Goal: Information Seeking & Learning: Learn about a topic

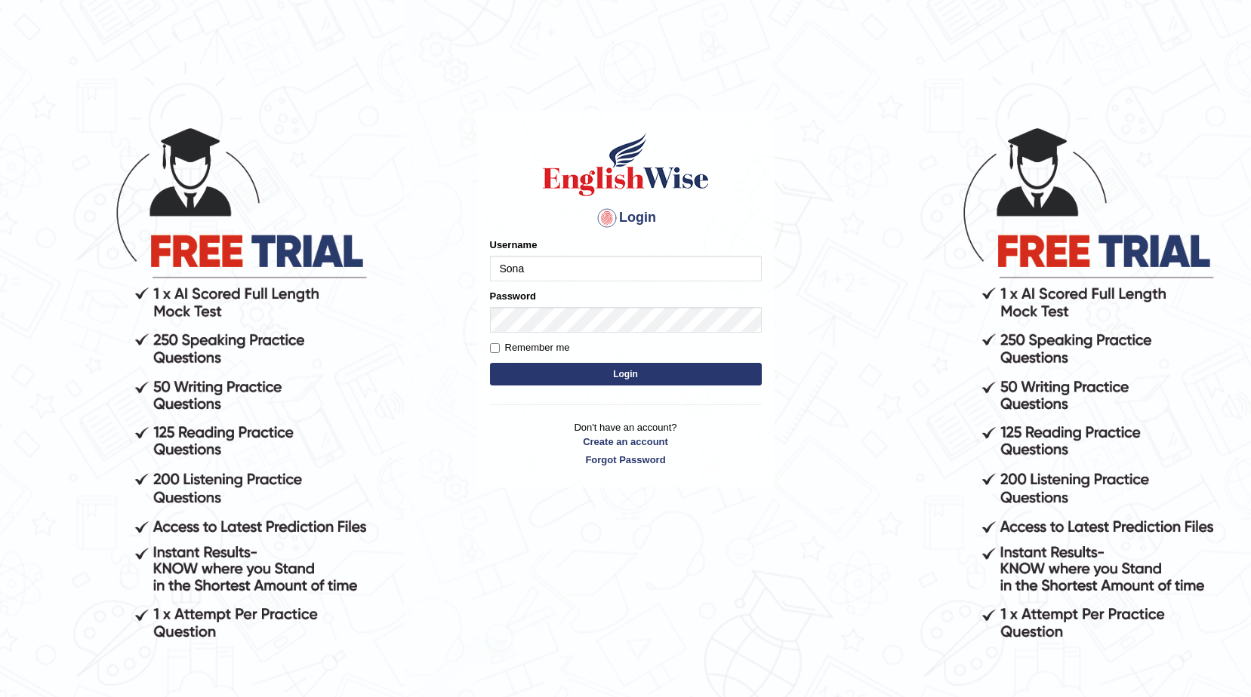
type input "Sonam0110"
click at [566, 367] on button "Login" at bounding box center [626, 374] width 272 height 23
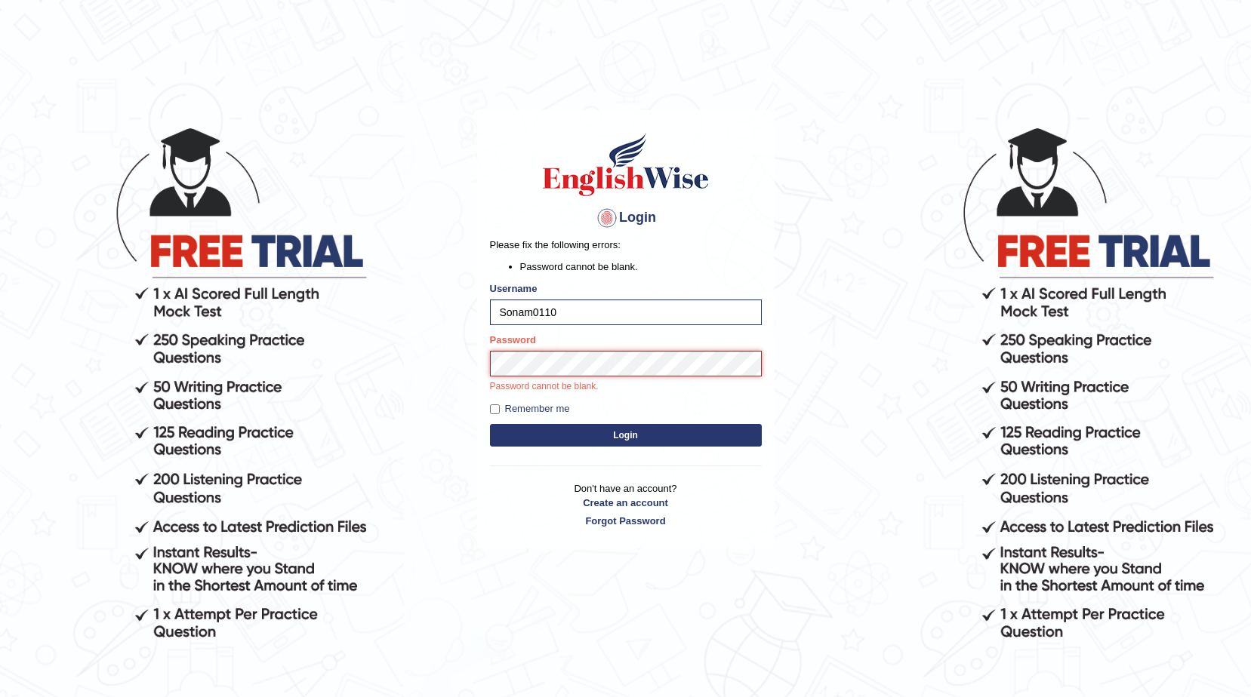
click at [490, 424] on button "Login" at bounding box center [626, 435] width 272 height 23
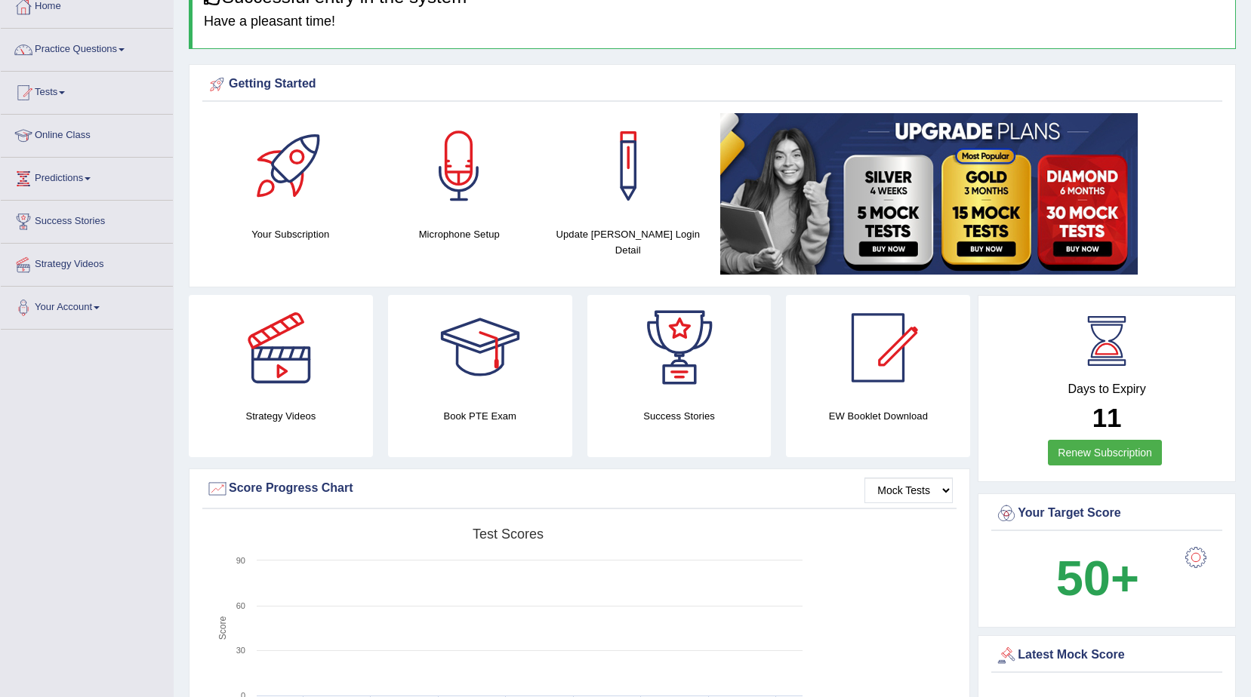
scroll to position [226, 0]
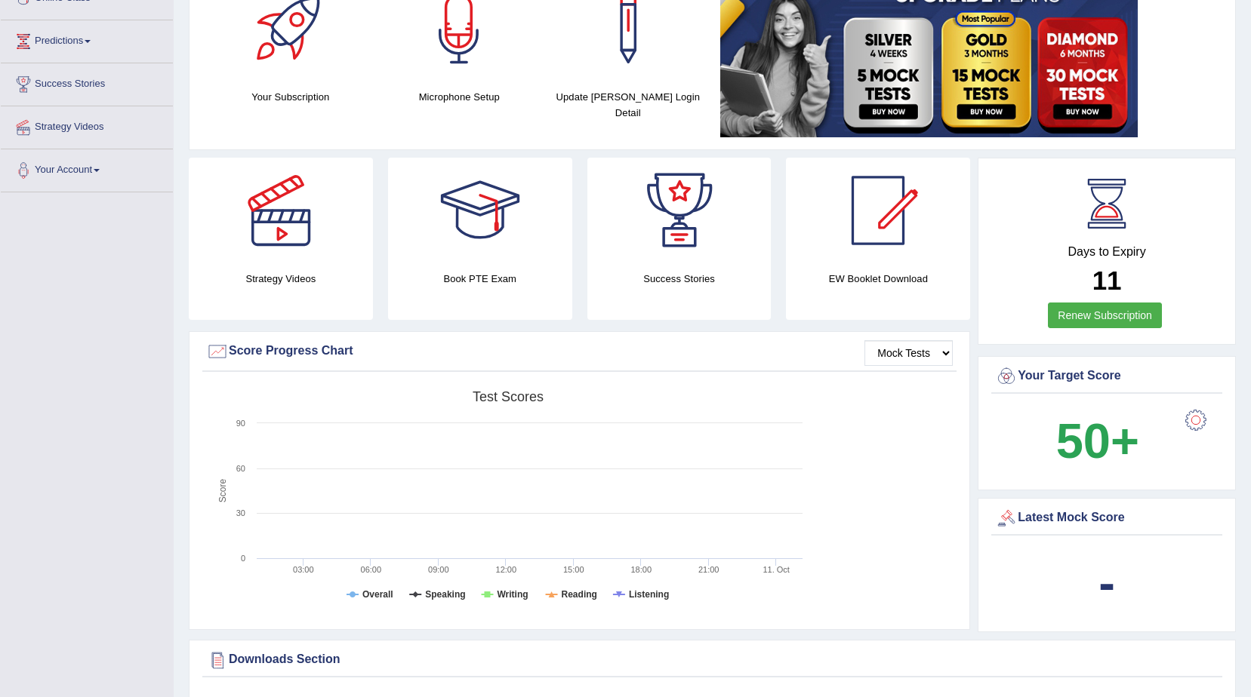
click at [1196, 423] on div at bounding box center [1196, 420] width 30 height 30
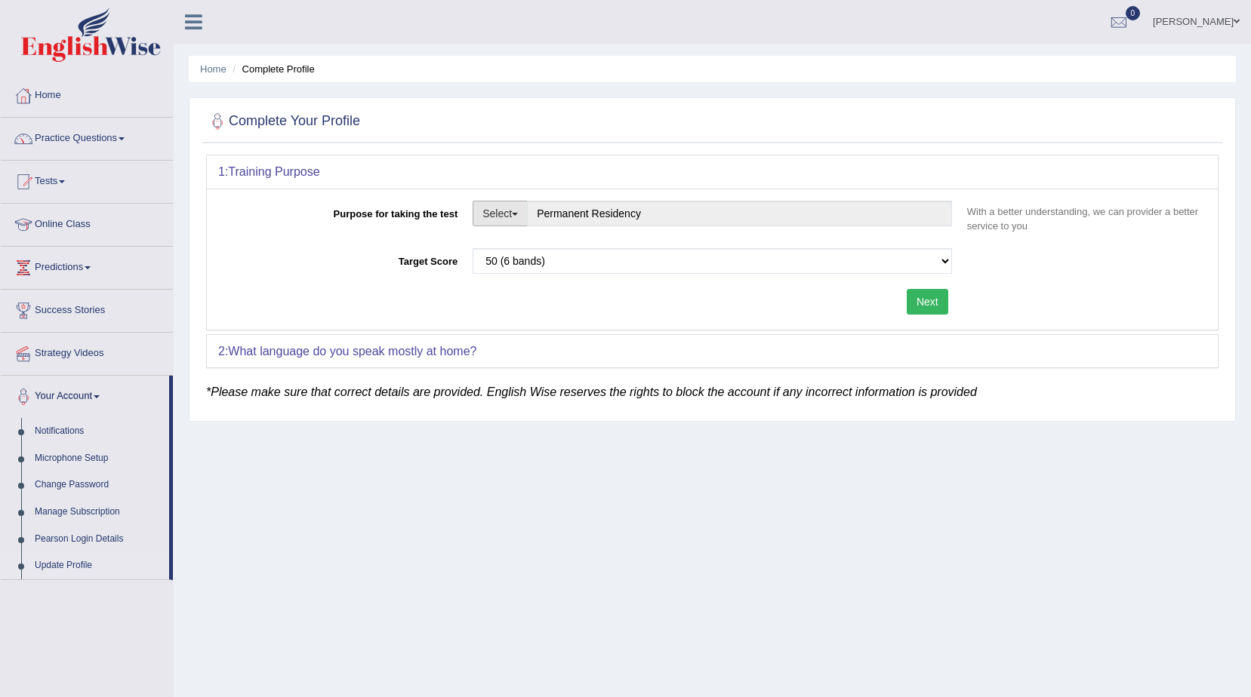
click at [513, 217] on button "Select" at bounding box center [500, 214] width 55 height 26
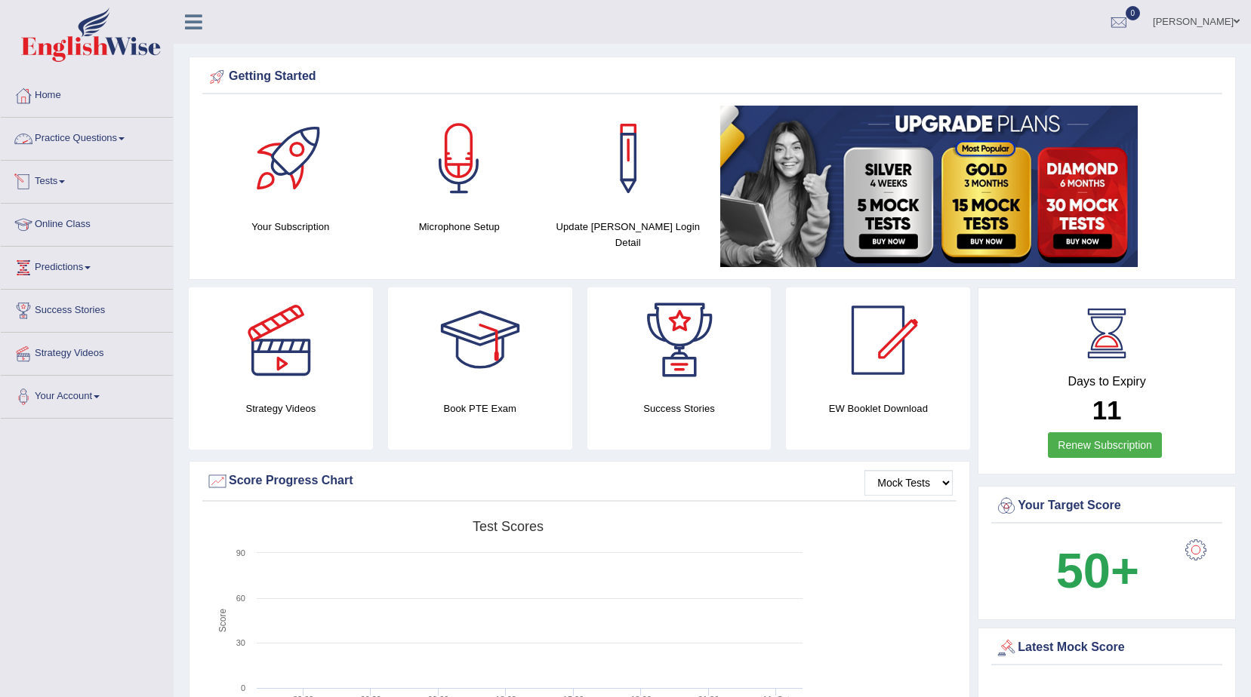
click at [110, 147] on link "Practice Questions" at bounding box center [87, 137] width 172 height 38
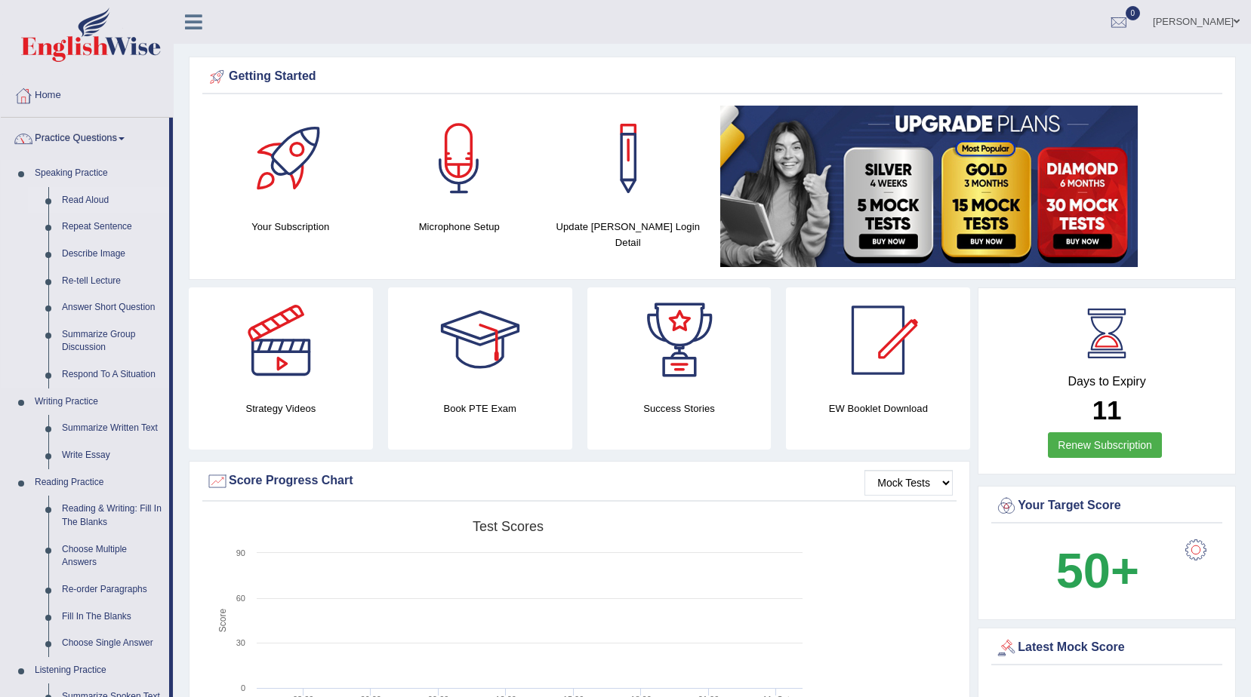
click at [102, 207] on link "Read Aloud" at bounding box center [112, 200] width 114 height 27
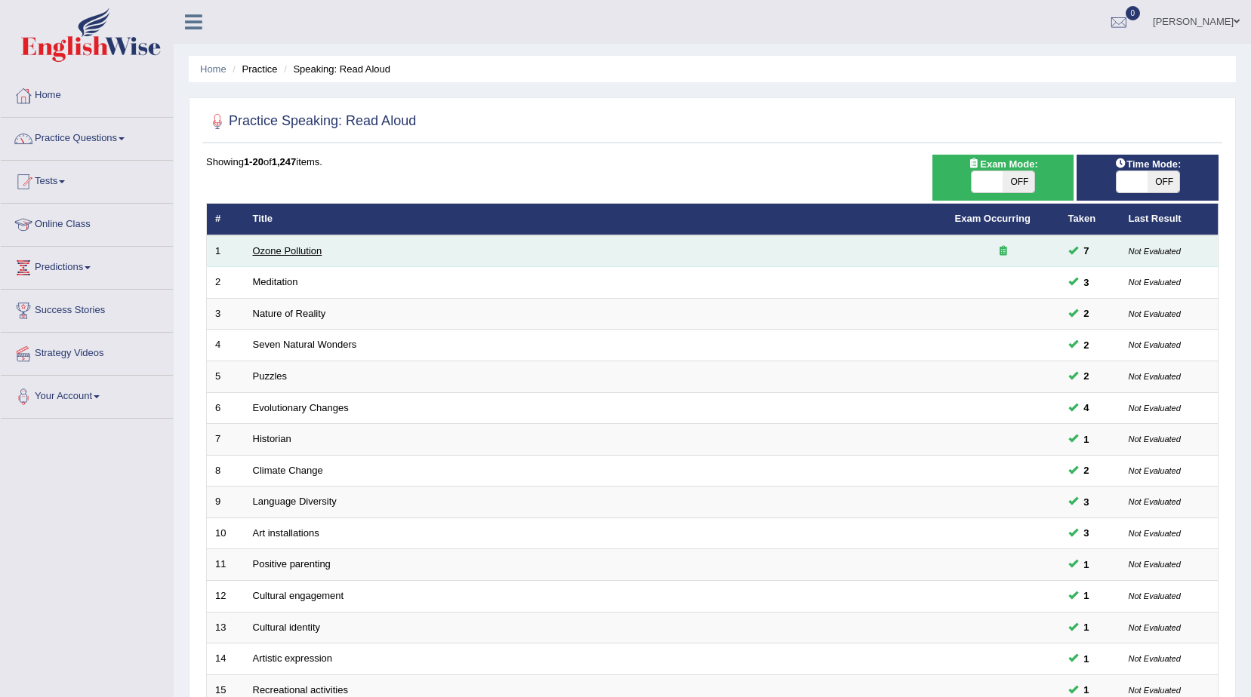
click at [301, 251] on link "Ozone Pollution" at bounding box center [287, 250] width 69 height 11
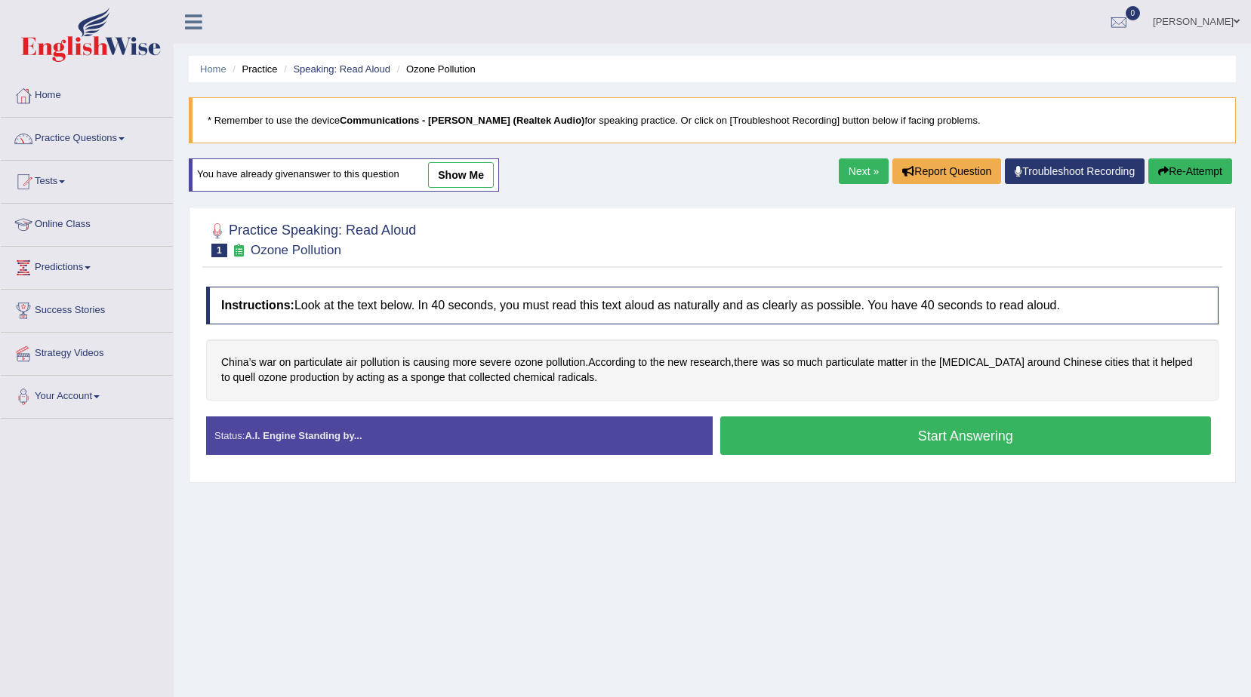
click at [873, 432] on button "Start Answering" at bounding box center [965, 436] width 491 height 38
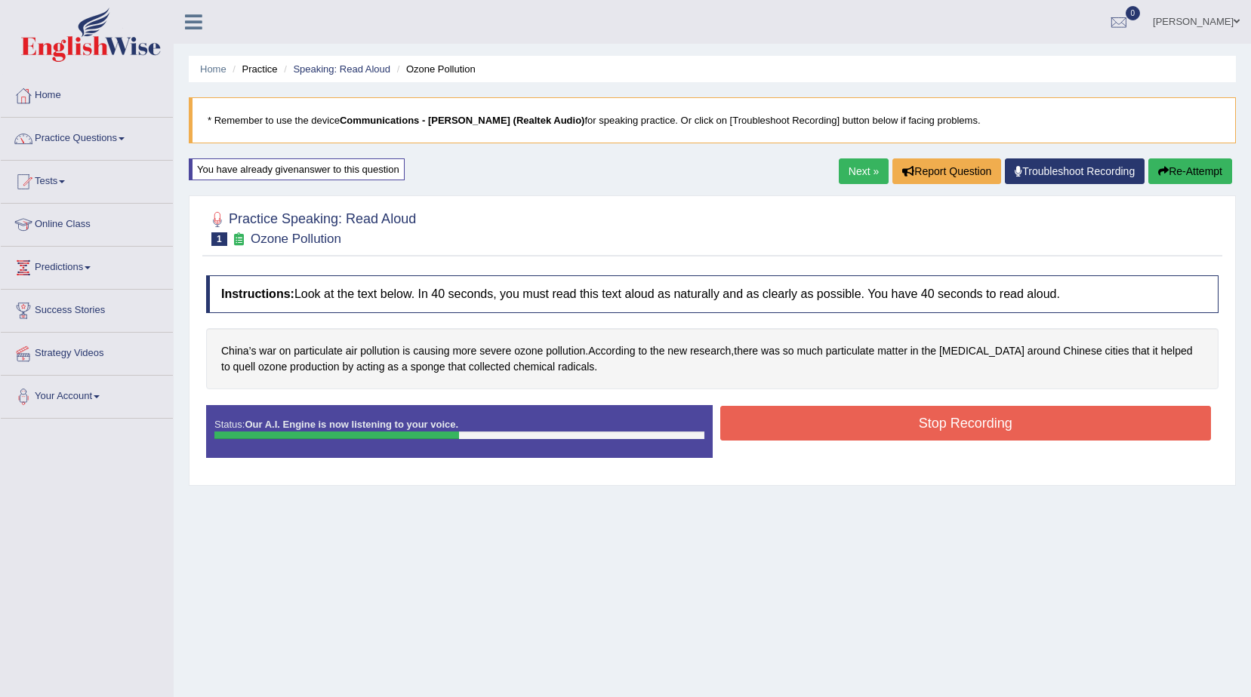
click at [780, 426] on button "Stop Recording" at bounding box center [965, 423] width 491 height 35
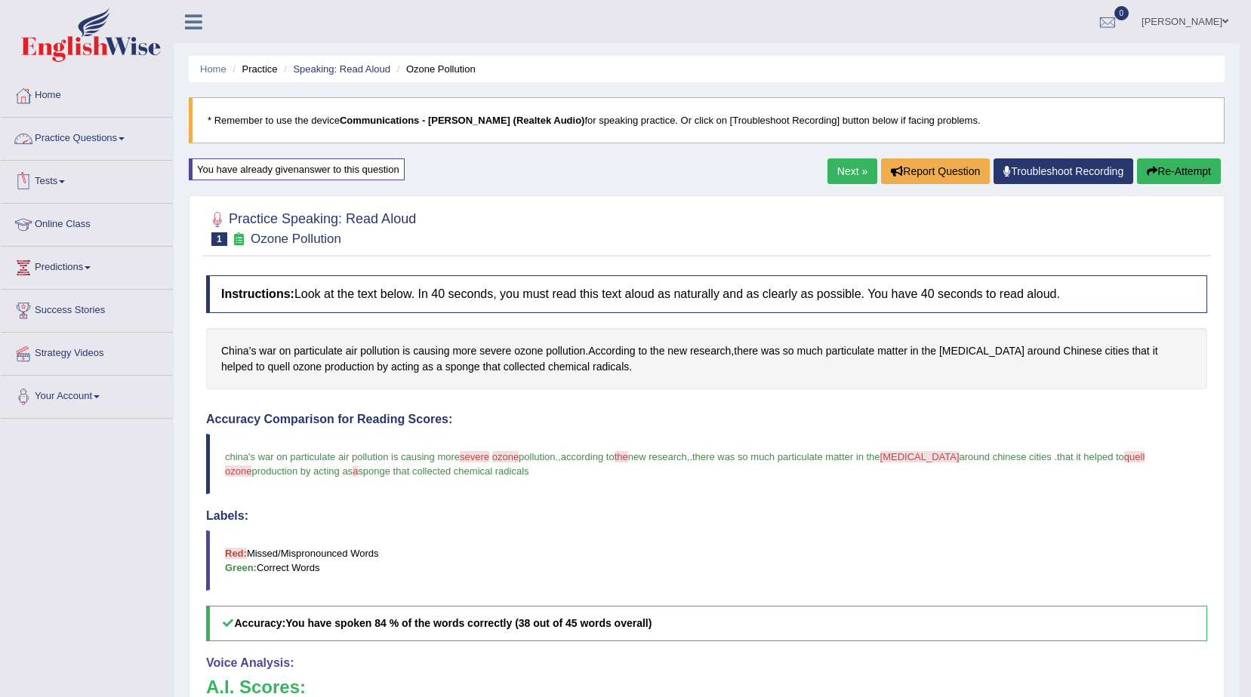
click at [94, 147] on link "Practice Questions" at bounding box center [87, 137] width 172 height 38
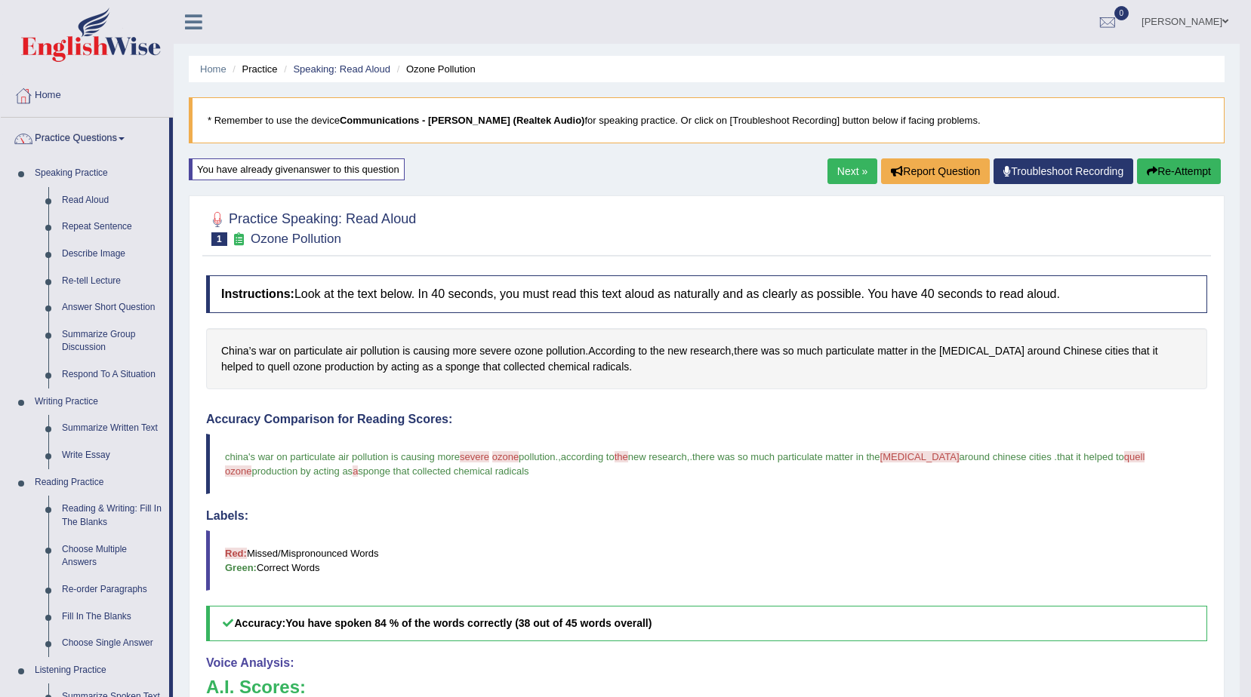
click at [853, 175] on link "Next »" at bounding box center [852, 172] width 50 height 26
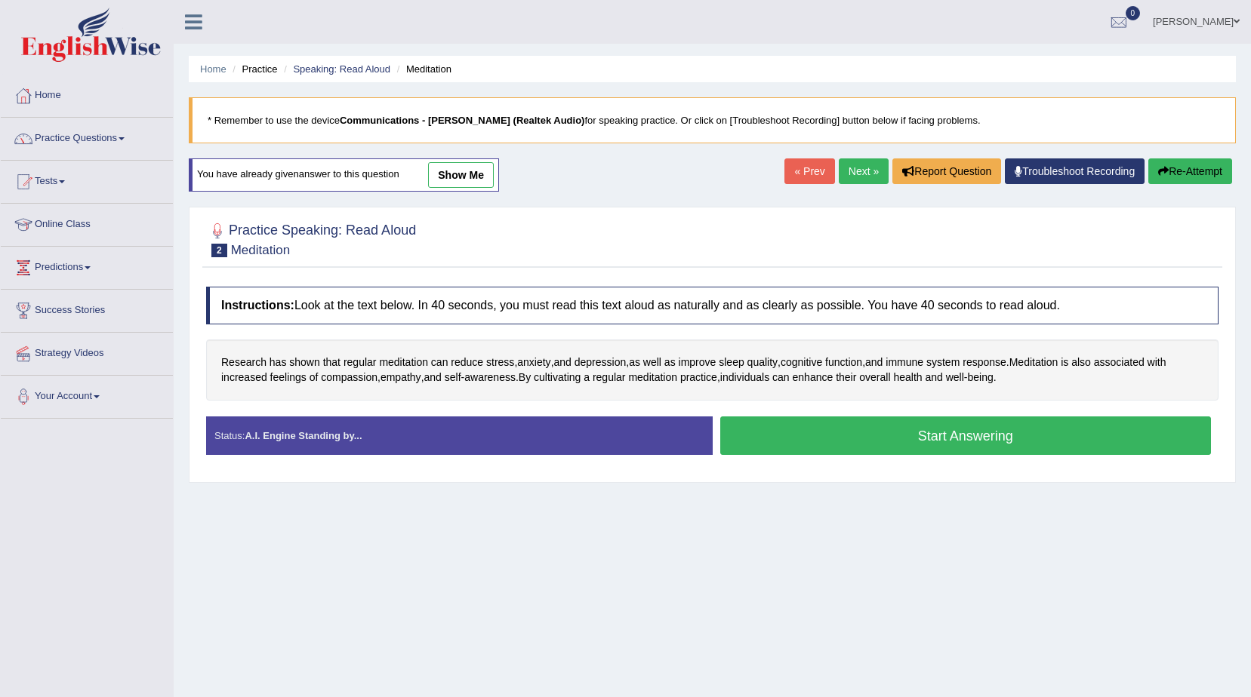
click at [876, 449] on button "Start Answering" at bounding box center [965, 436] width 491 height 38
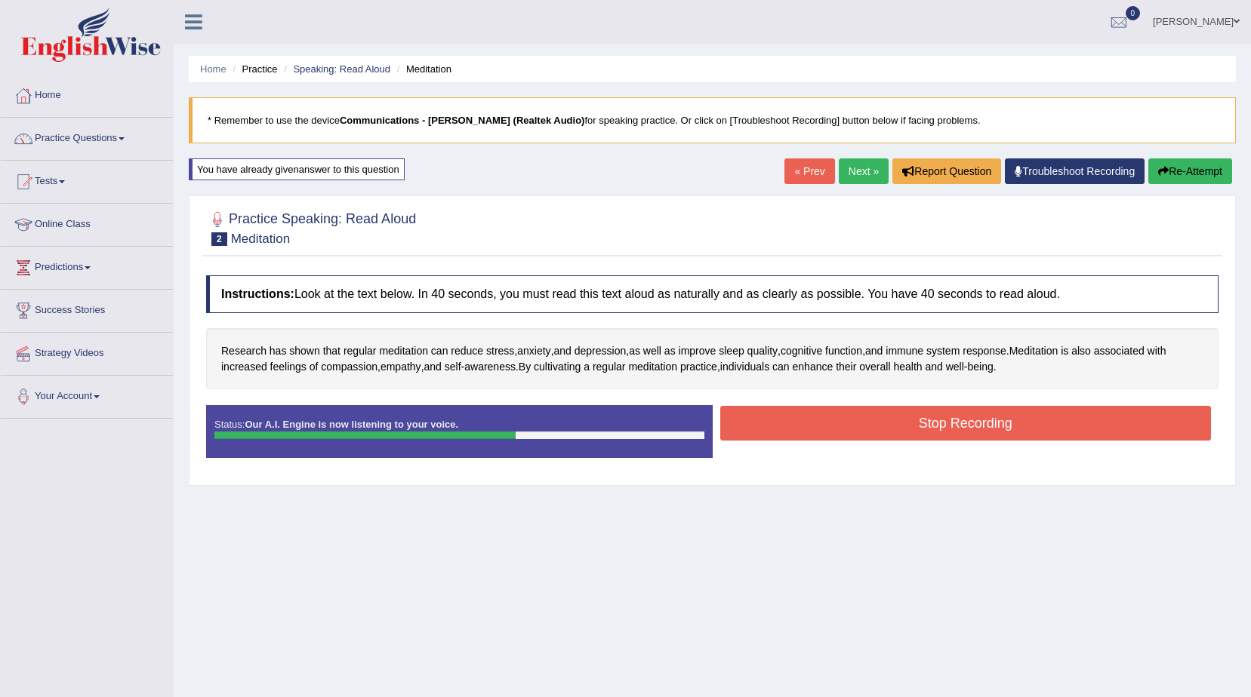
click at [937, 416] on button "Stop Recording" at bounding box center [965, 423] width 491 height 35
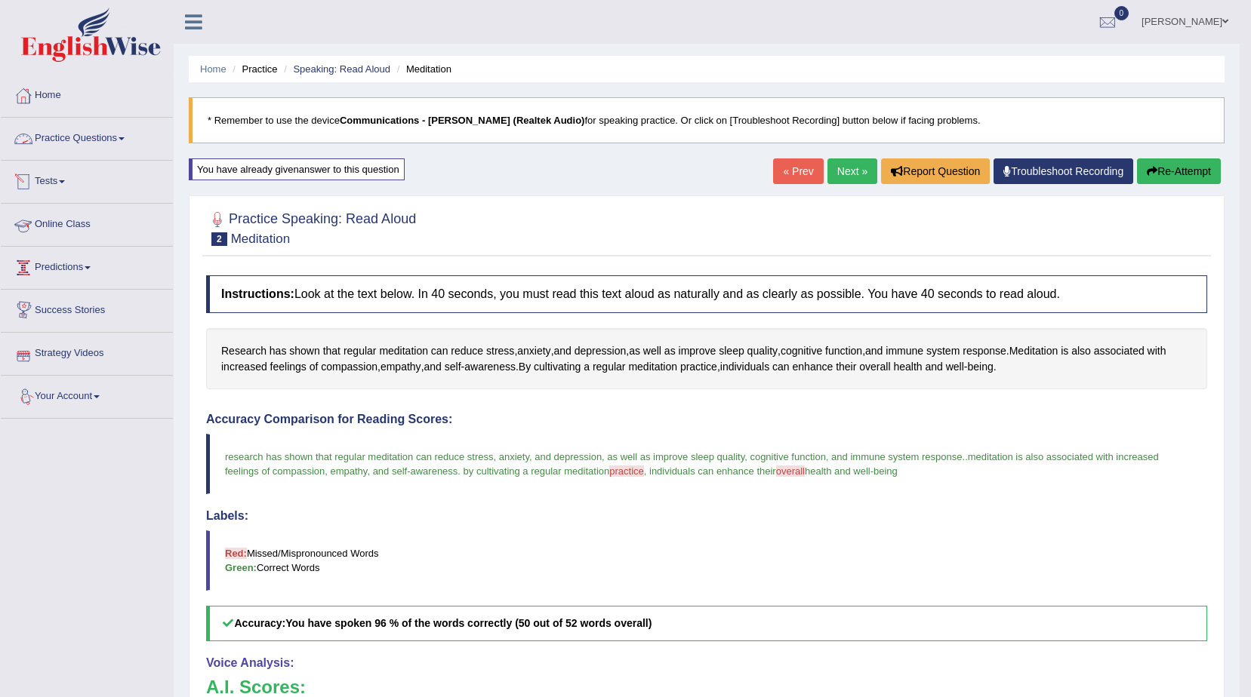
click at [125, 140] on span at bounding box center [122, 138] width 6 height 3
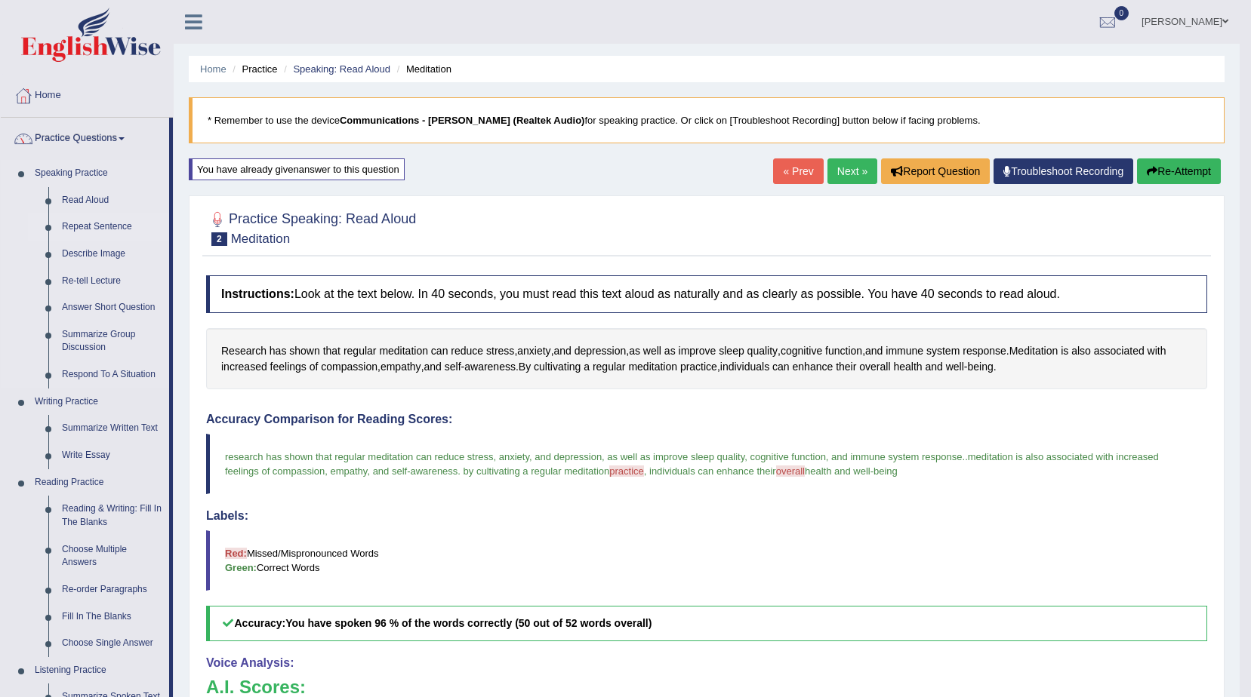
click at [119, 226] on link "Repeat Sentence" at bounding box center [112, 227] width 114 height 27
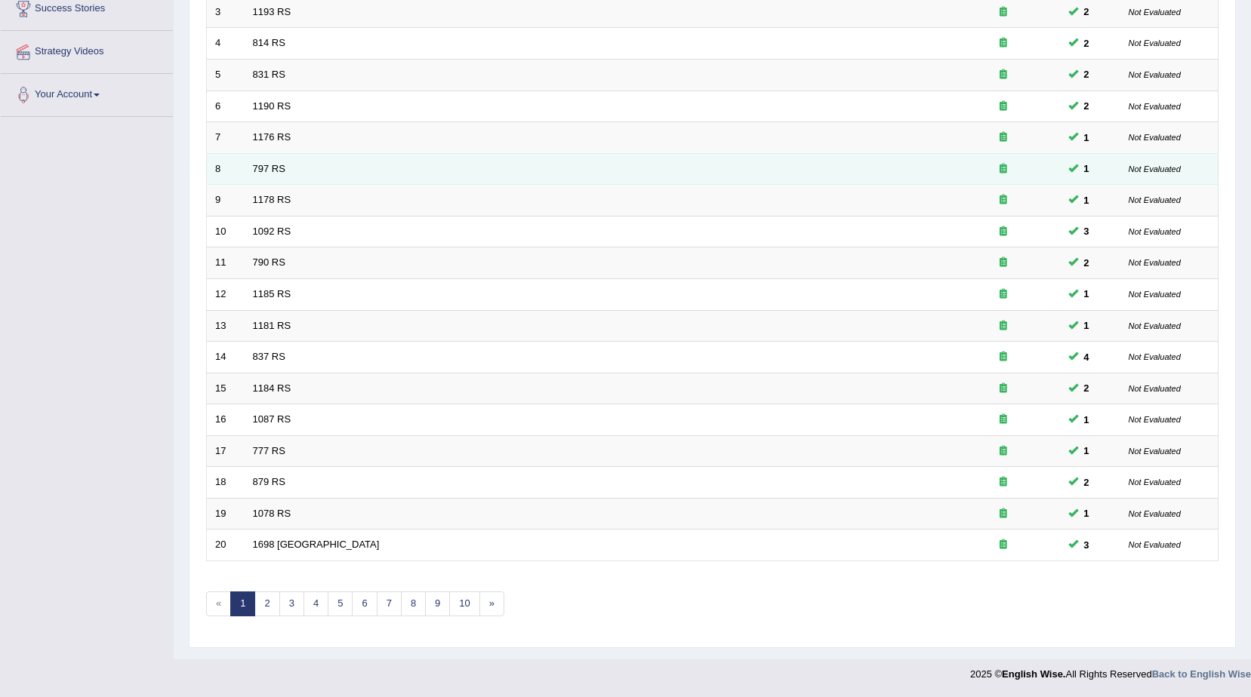
scroll to position [75, 0]
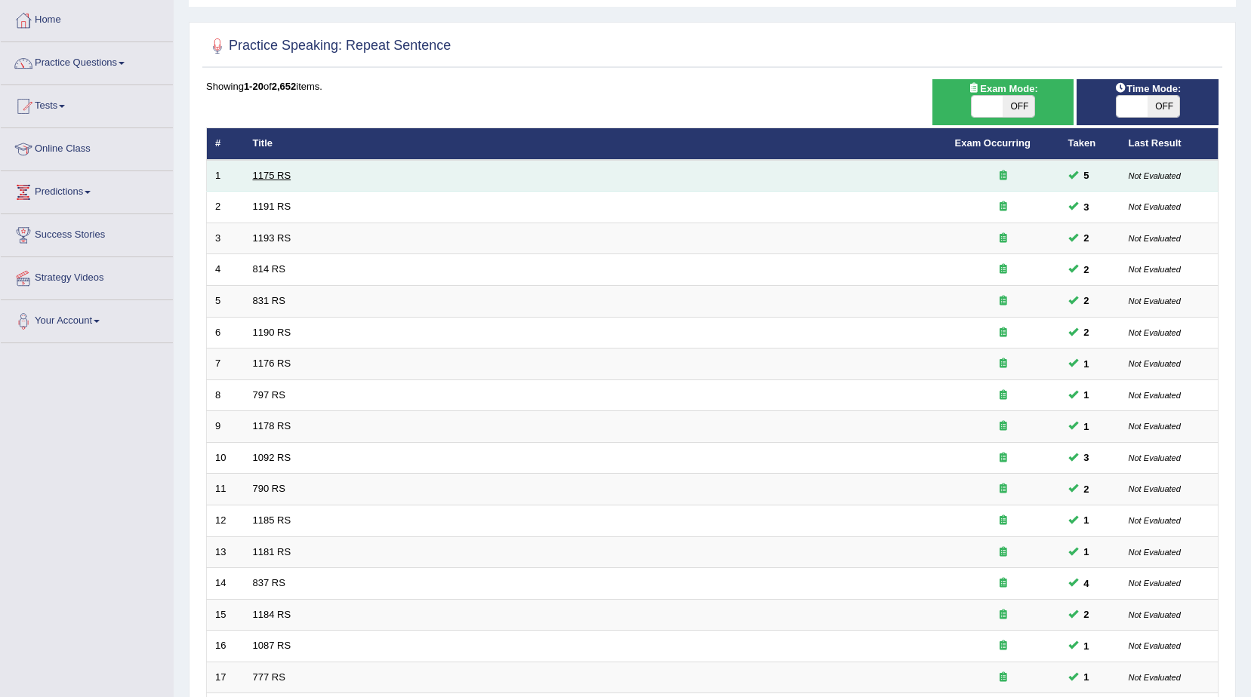
click at [274, 177] on link "1175 RS" at bounding box center [272, 175] width 38 height 11
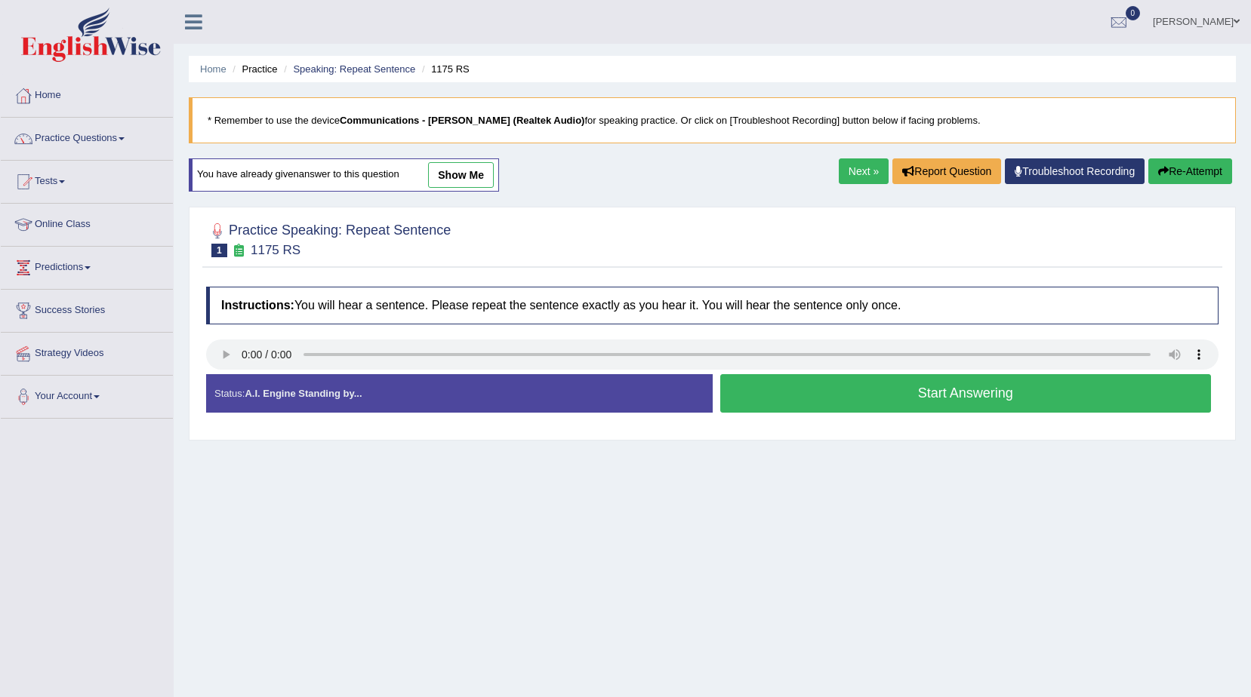
click at [923, 402] on button "Start Answering" at bounding box center [965, 393] width 491 height 38
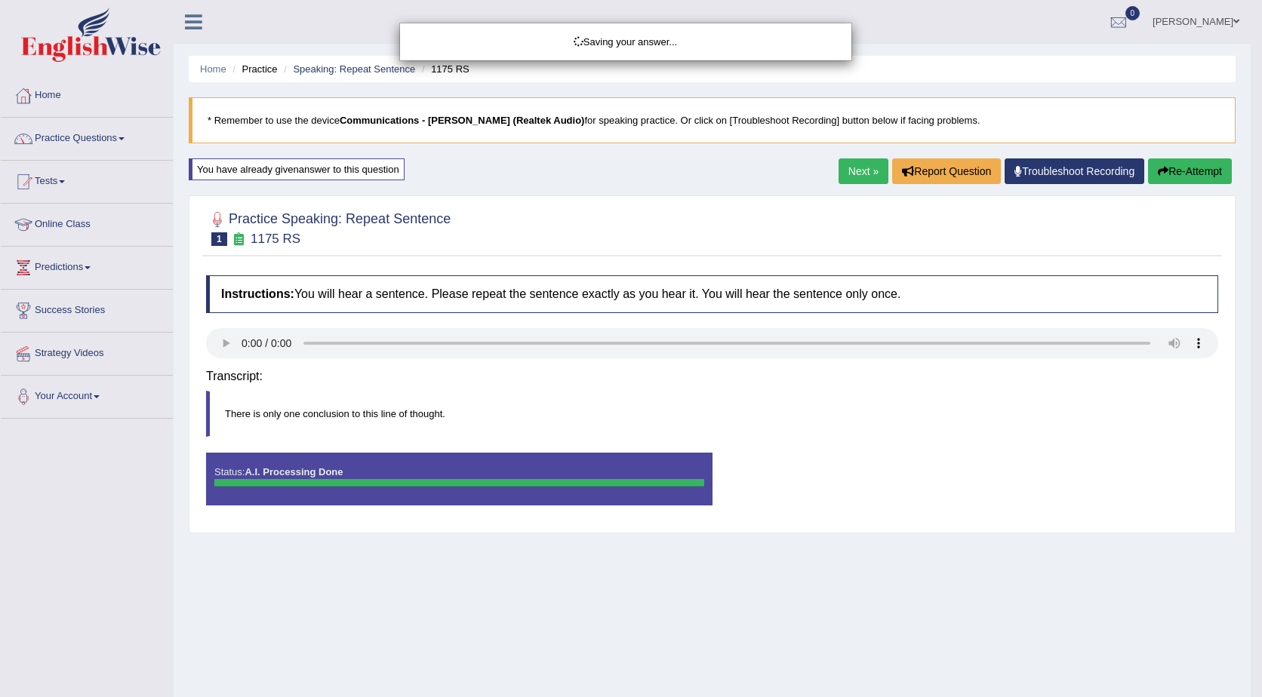
click at [887, 387] on body "Toggle navigation Home Practice Questions Speaking Practice Read Aloud Repeat S…" at bounding box center [631, 348] width 1262 height 697
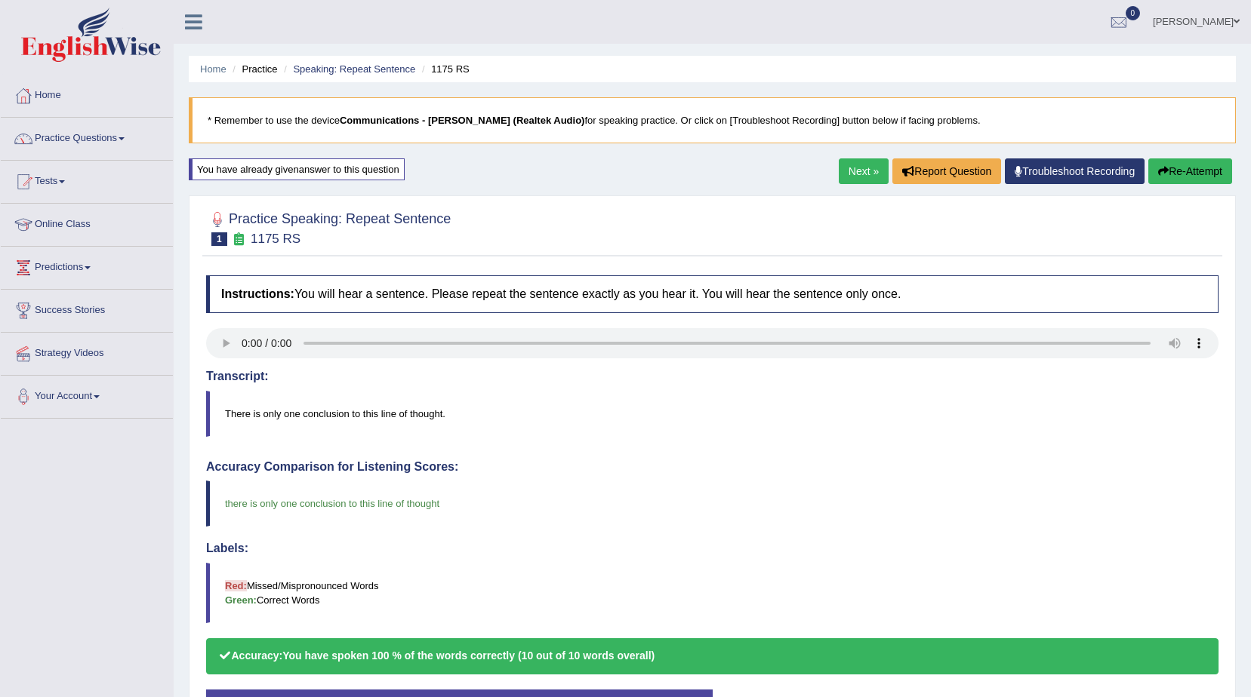
click at [0, 0] on div "Our A.I. Engine is working on your speech analysis! Please be patient. It may t…" at bounding box center [0, 0] width 0 height 0
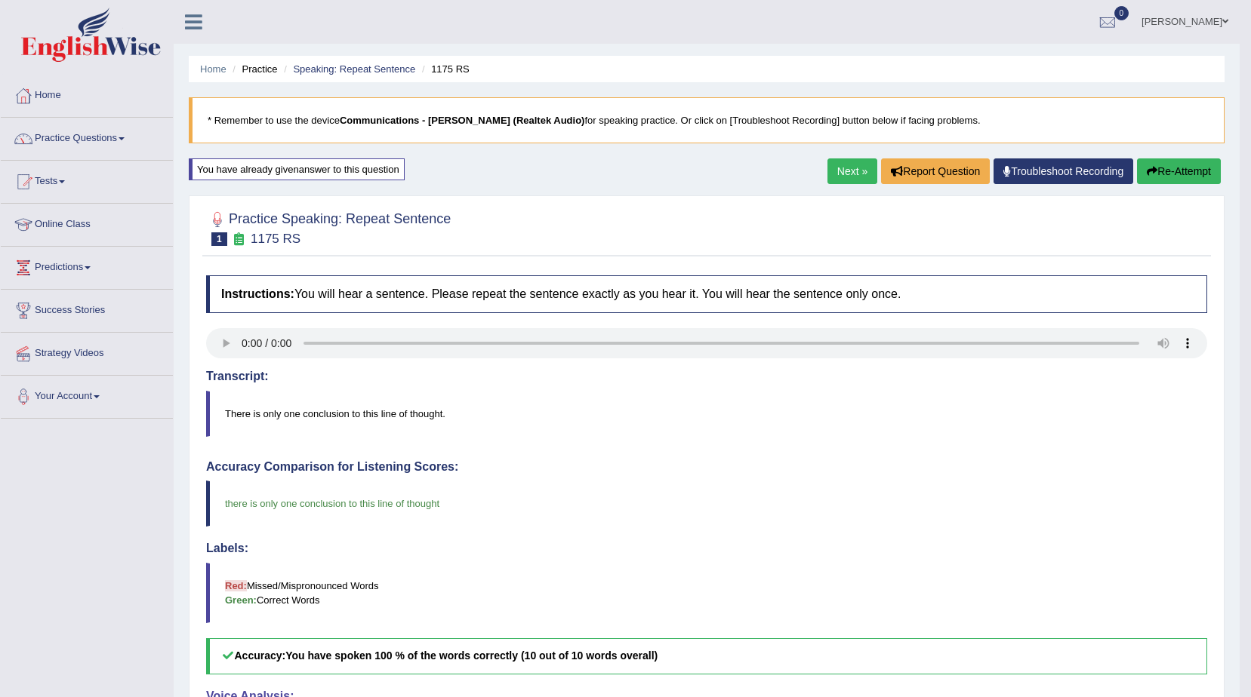
click at [1147, 166] on icon "button" at bounding box center [1152, 171] width 11 height 11
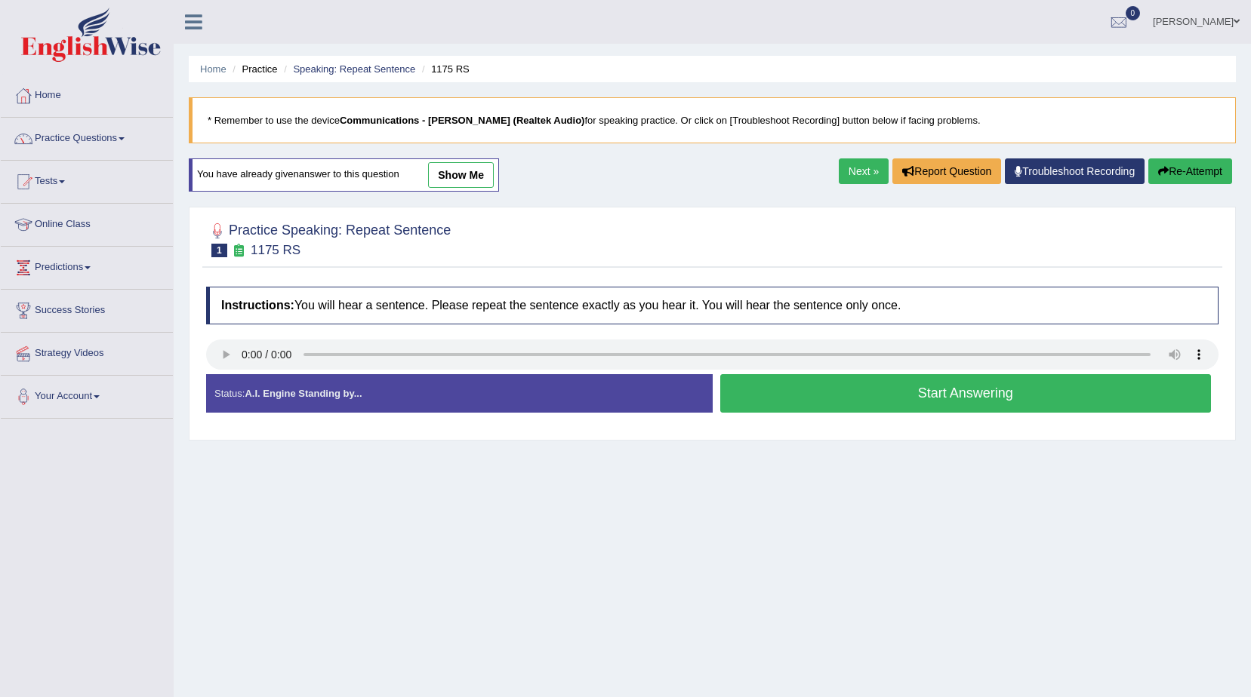
click at [883, 404] on button "Start Answering" at bounding box center [965, 393] width 491 height 38
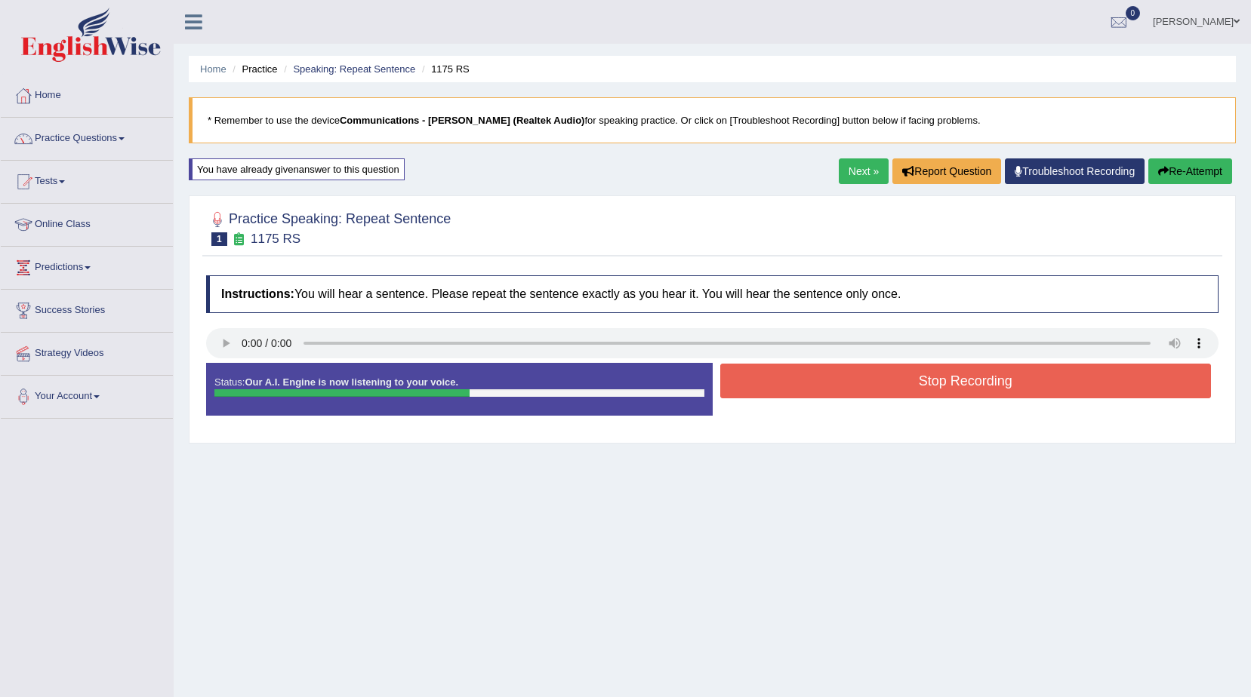
click at [867, 386] on button "Stop Recording" at bounding box center [965, 381] width 491 height 35
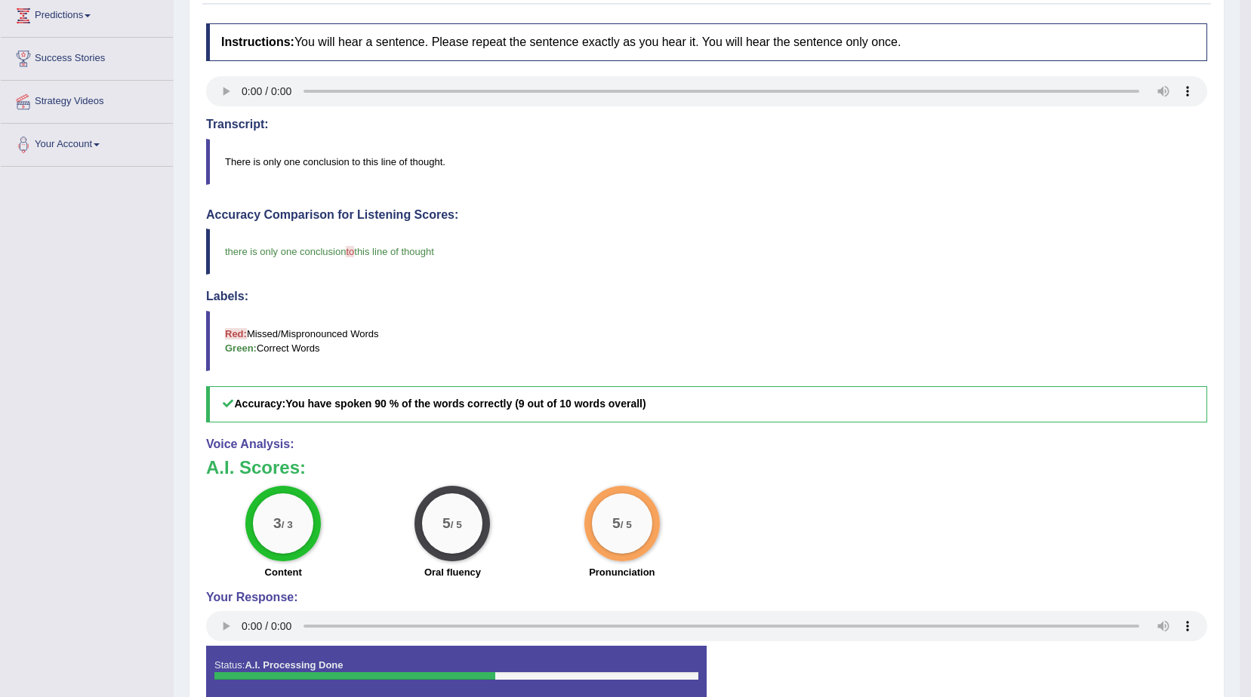
scroll to position [29, 0]
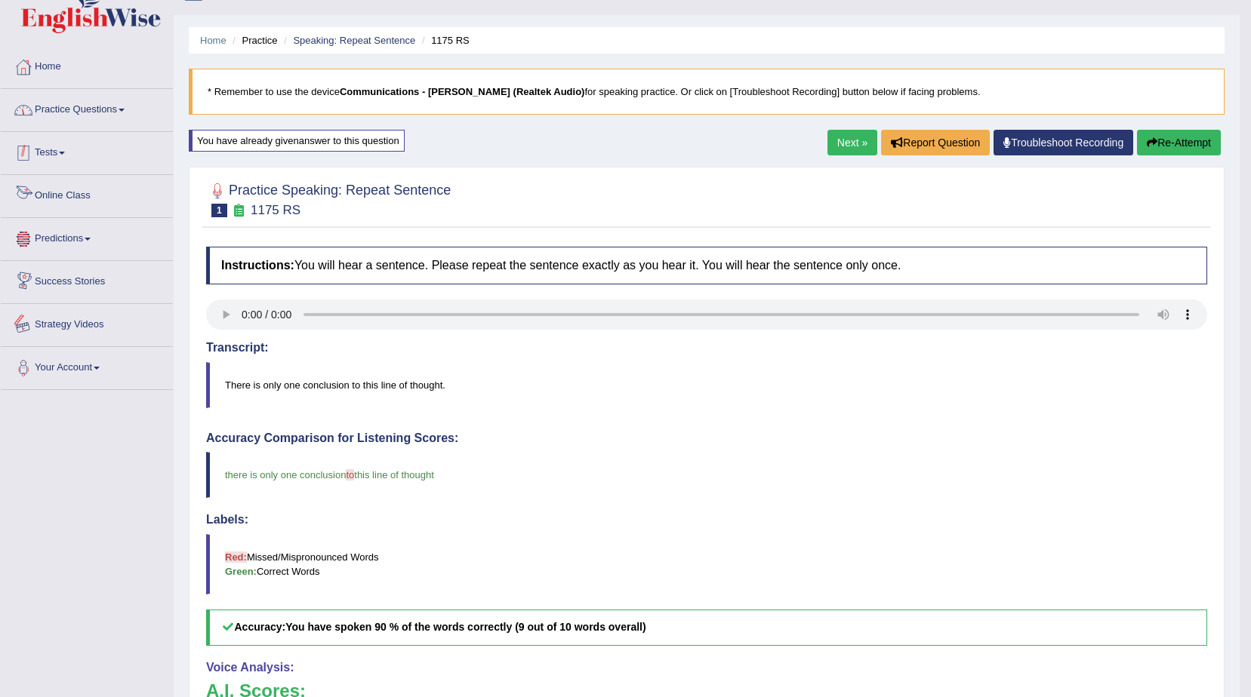
click at [99, 113] on link "Practice Questions" at bounding box center [87, 108] width 172 height 38
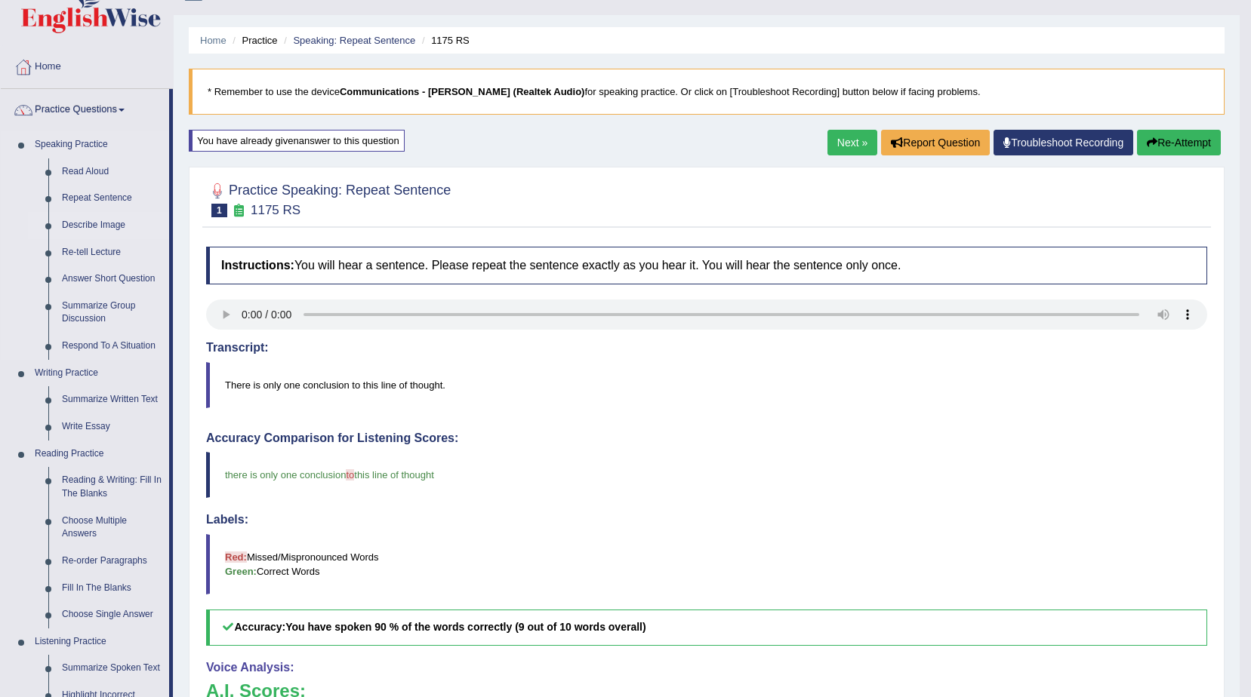
click at [115, 226] on link "Describe Image" at bounding box center [112, 225] width 114 height 27
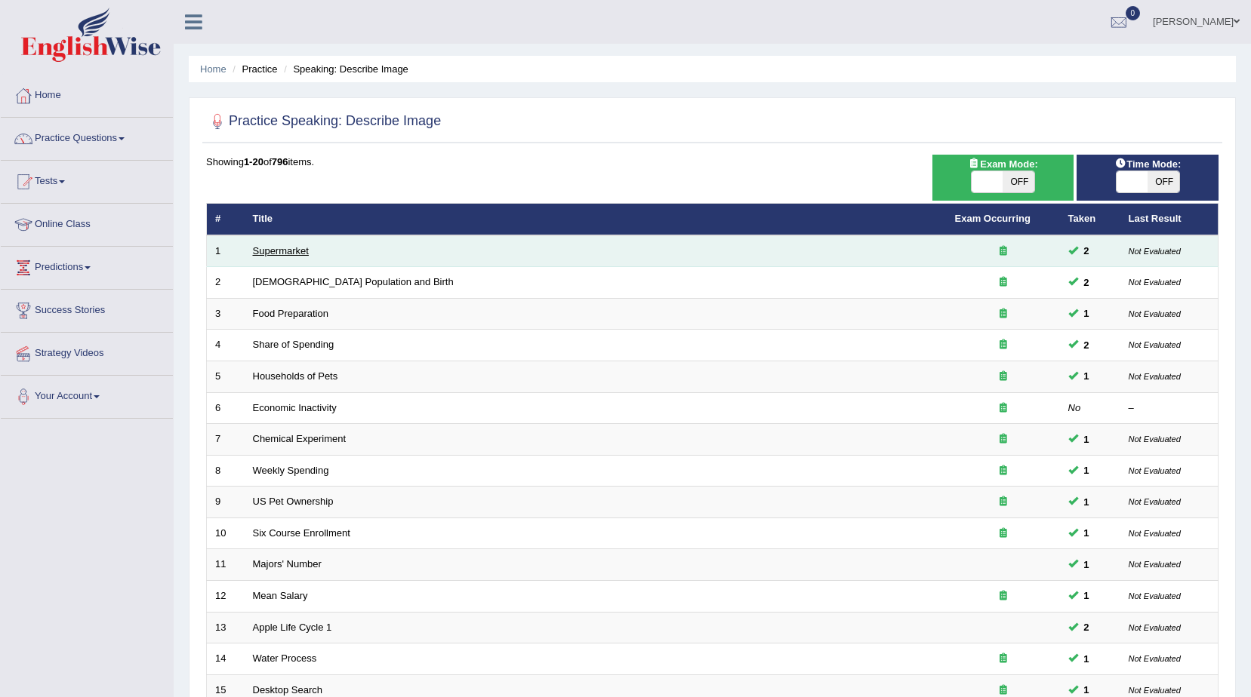
click at [287, 251] on link "Supermarket" at bounding box center [281, 250] width 56 height 11
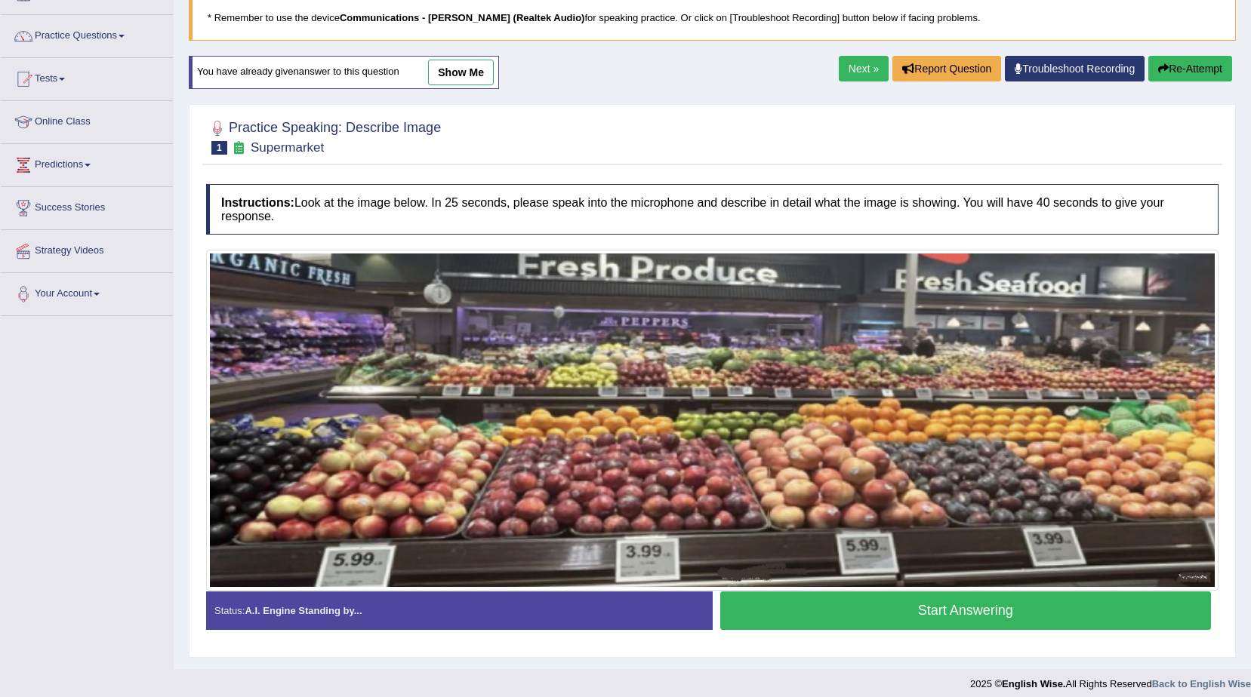
scroll to position [112, 0]
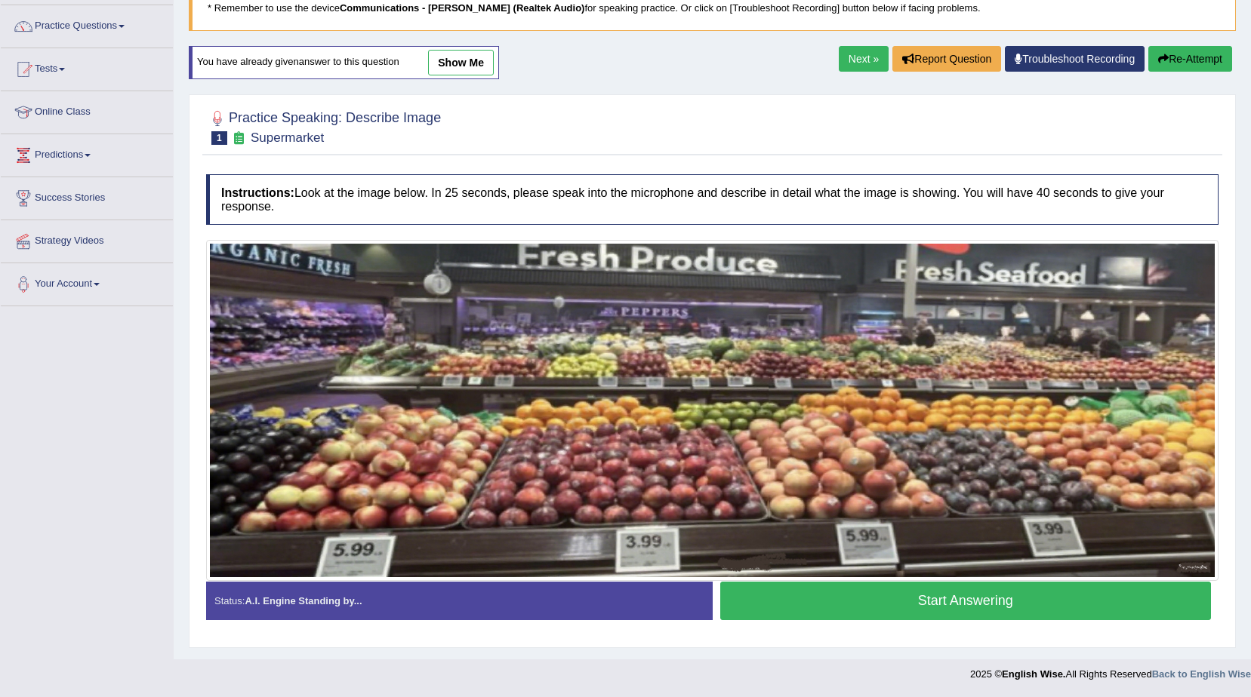
click at [980, 605] on button "Start Answering" at bounding box center [965, 601] width 491 height 38
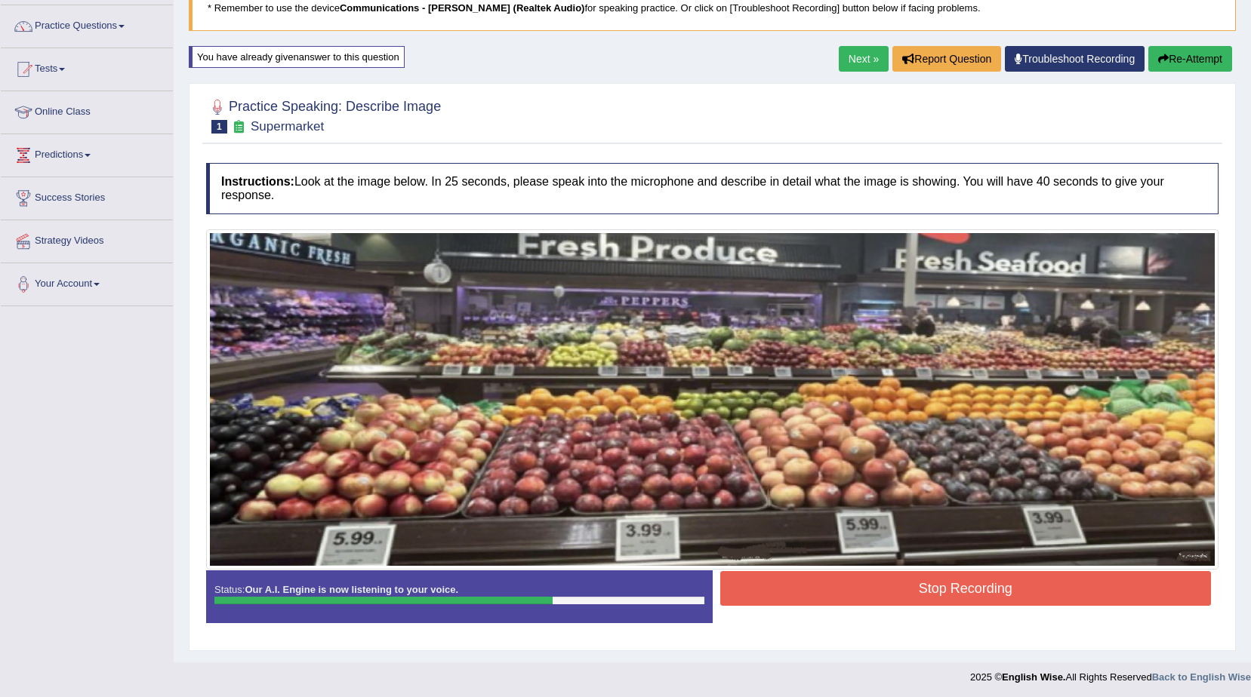
click at [1099, 586] on button "Stop Recording" at bounding box center [965, 588] width 491 height 35
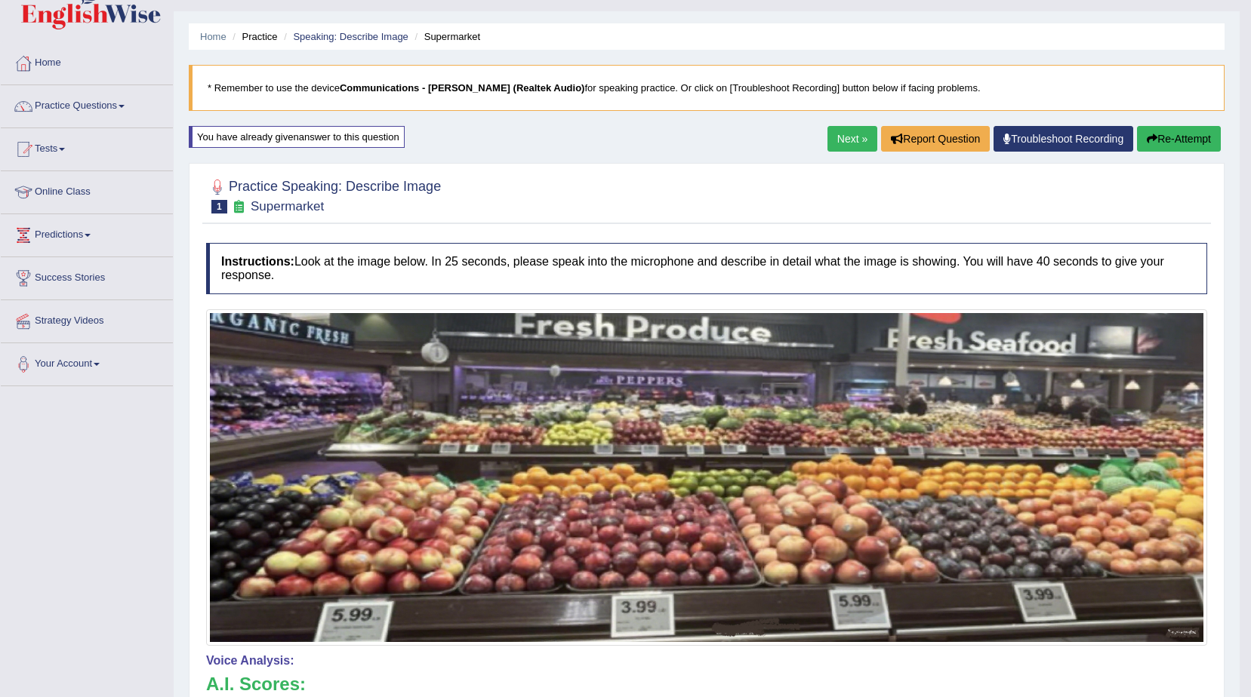
scroll to position [0, 0]
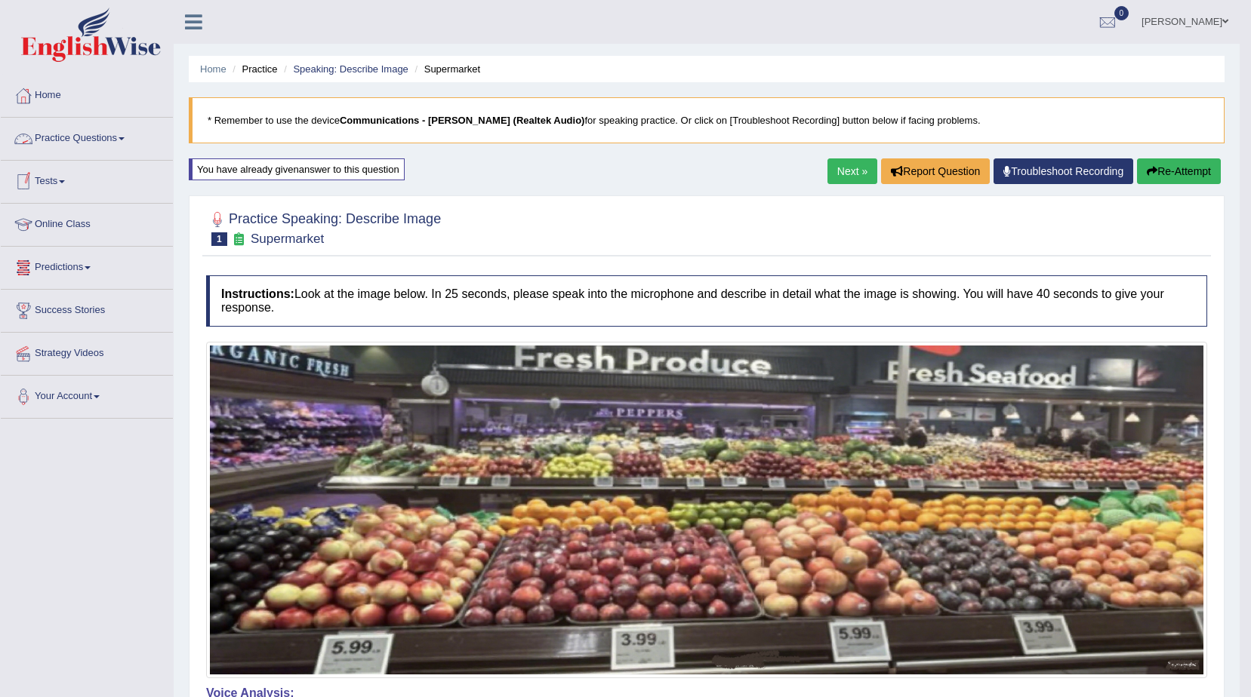
click at [101, 134] on link "Practice Questions" at bounding box center [87, 137] width 172 height 38
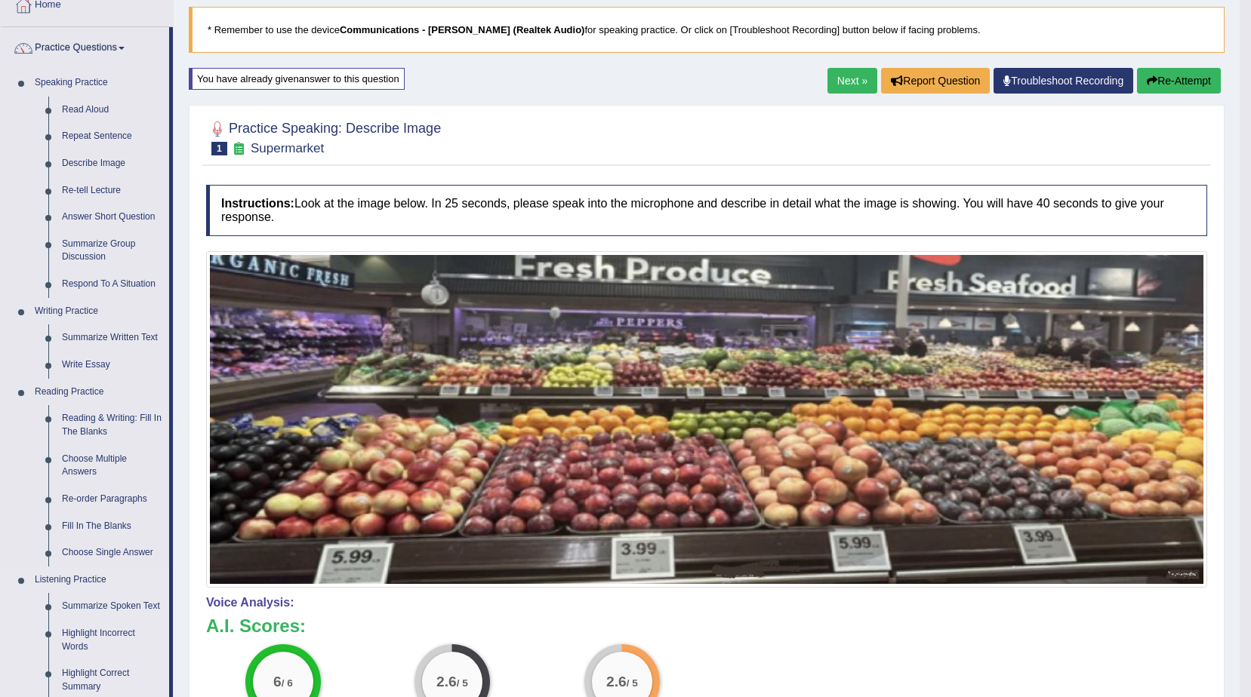
scroll to position [75, 0]
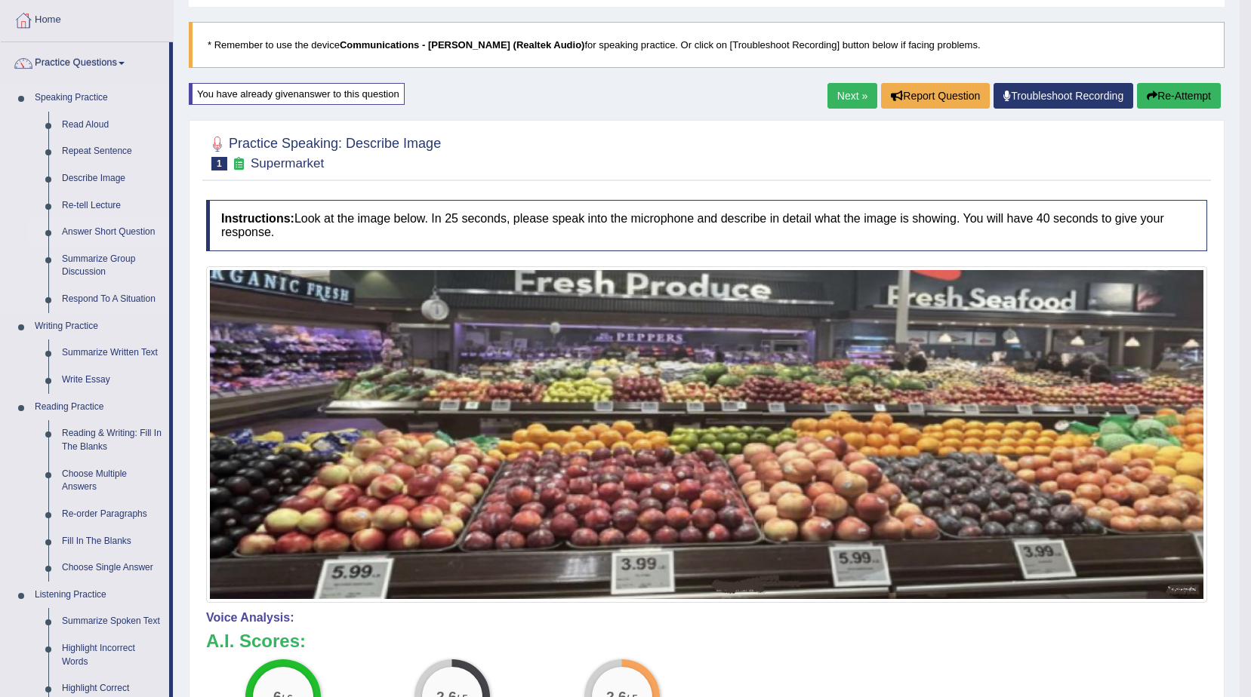
click at [92, 230] on link "Answer Short Question" at bounding box center [112, 232] width 114 height 27
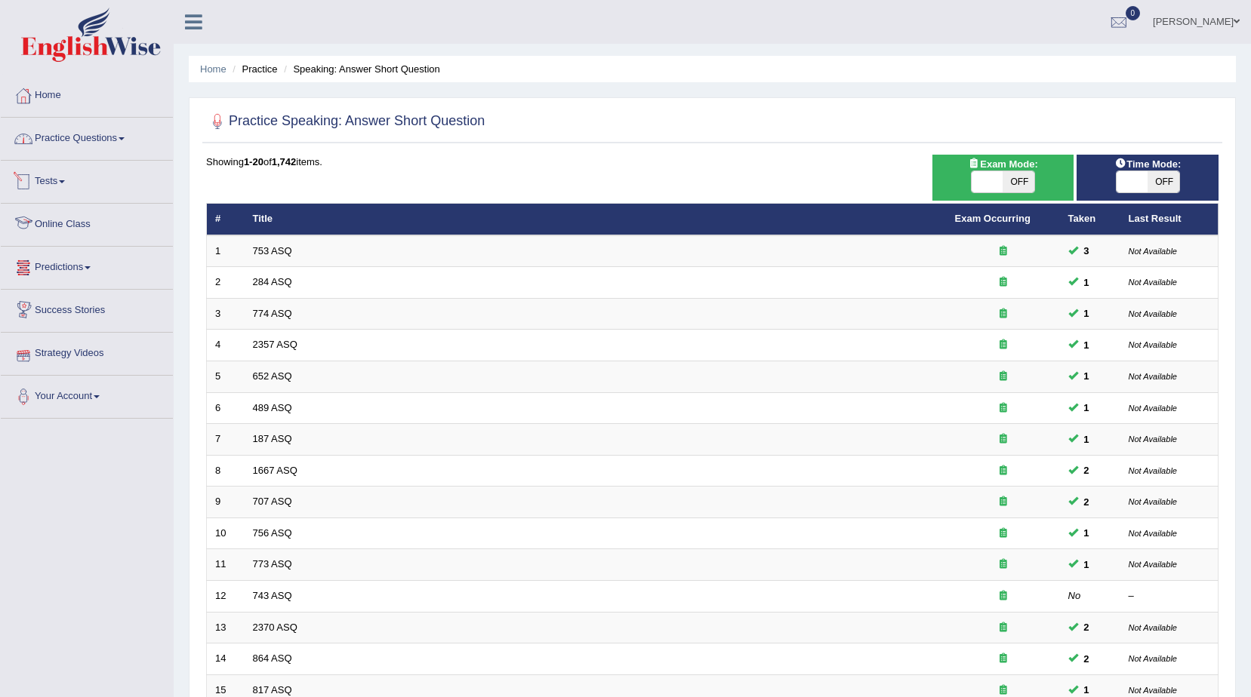
click at [93, 147] on link "Practice Questions" at bounding box center [87, 137] width 172 height 38
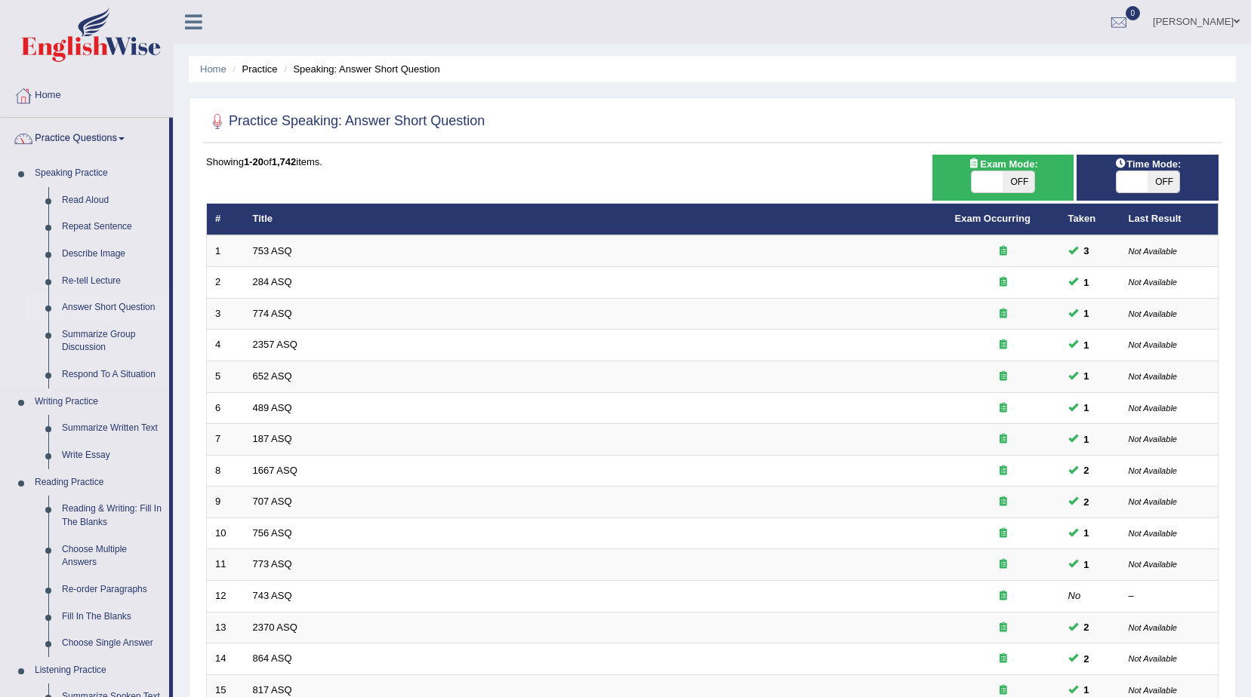
click at [122, 303] on link "Answer Short Question" at bounding box center [112, 307] width 114 height 27
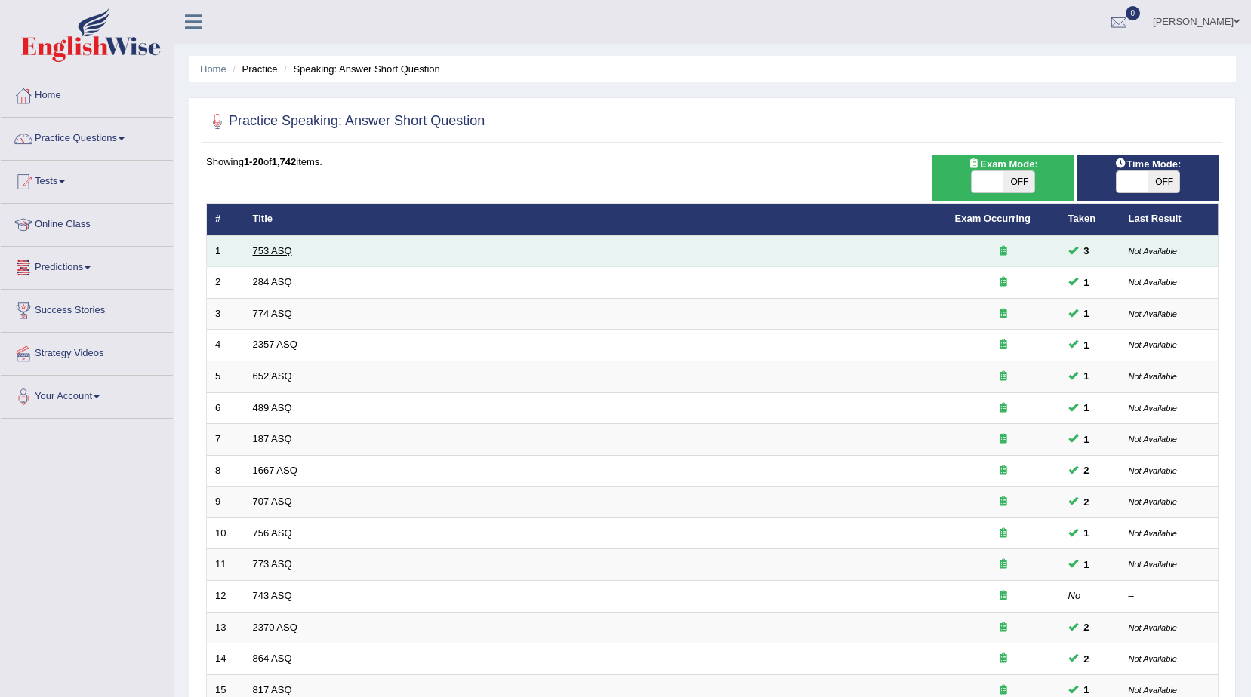
click at [276, 251] on link "753 ASQ" at bounding box center [272, 250] width 39 height 11
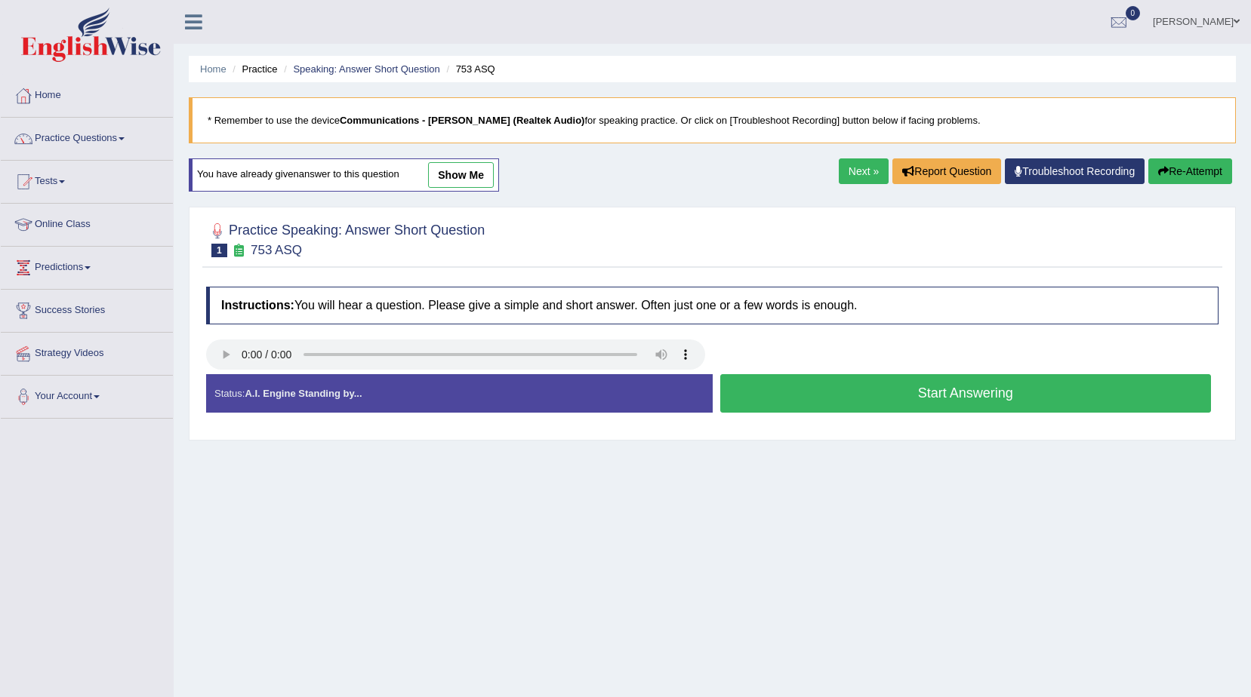
click at [796, 399] on button "Start Answering" at bounding box center [965, 393] width 491 height 38
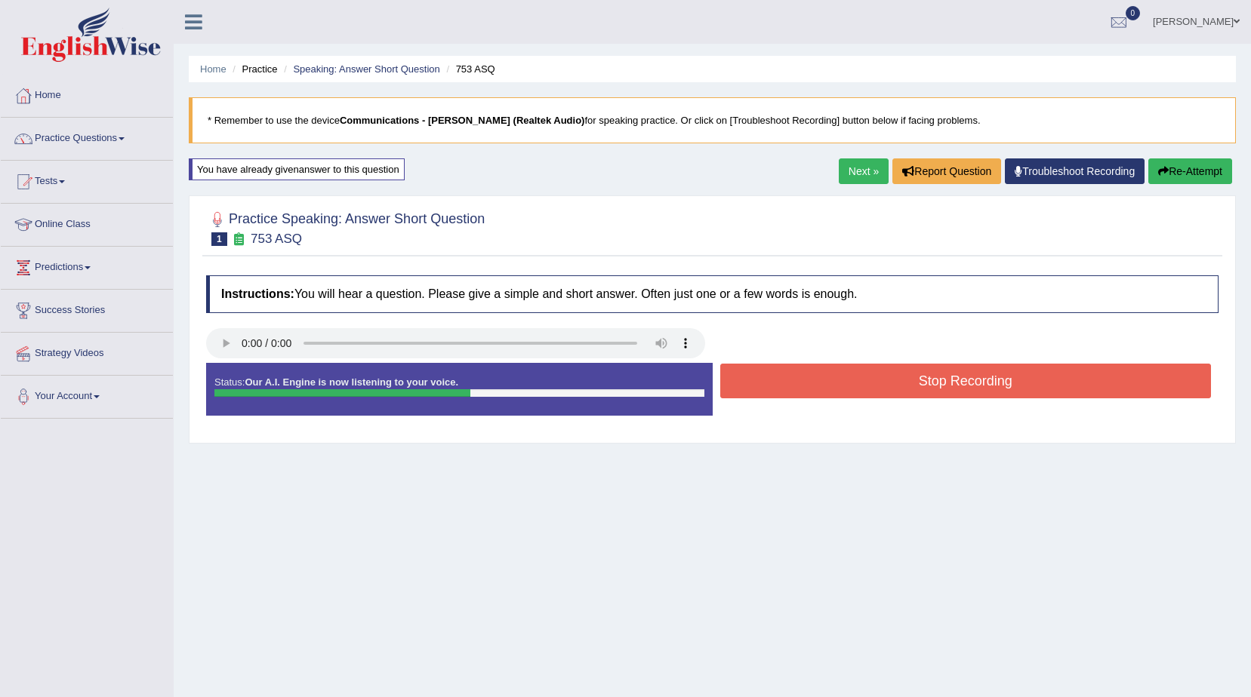
click at [805, 368] on button "Stop Recording" at bounding box center [965, 381] width 491 height 35
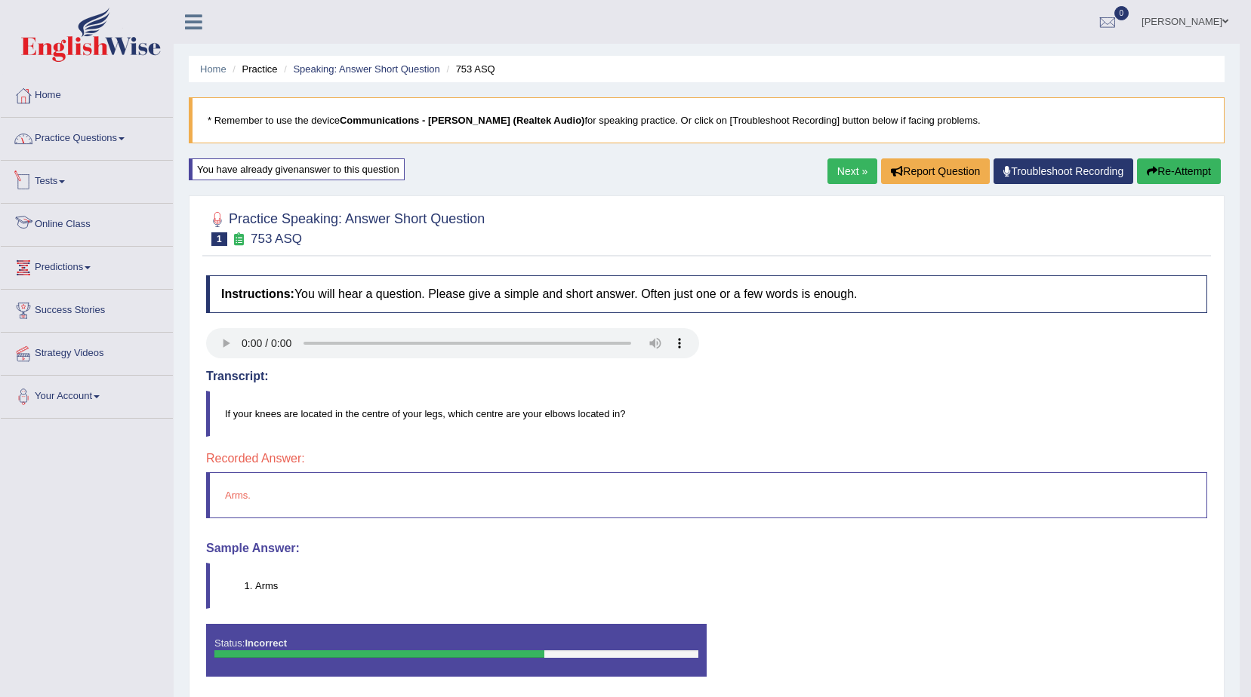
click at [85, 145] on link "Practice Questions" at bounding box center [87, 137] width 172 height 38
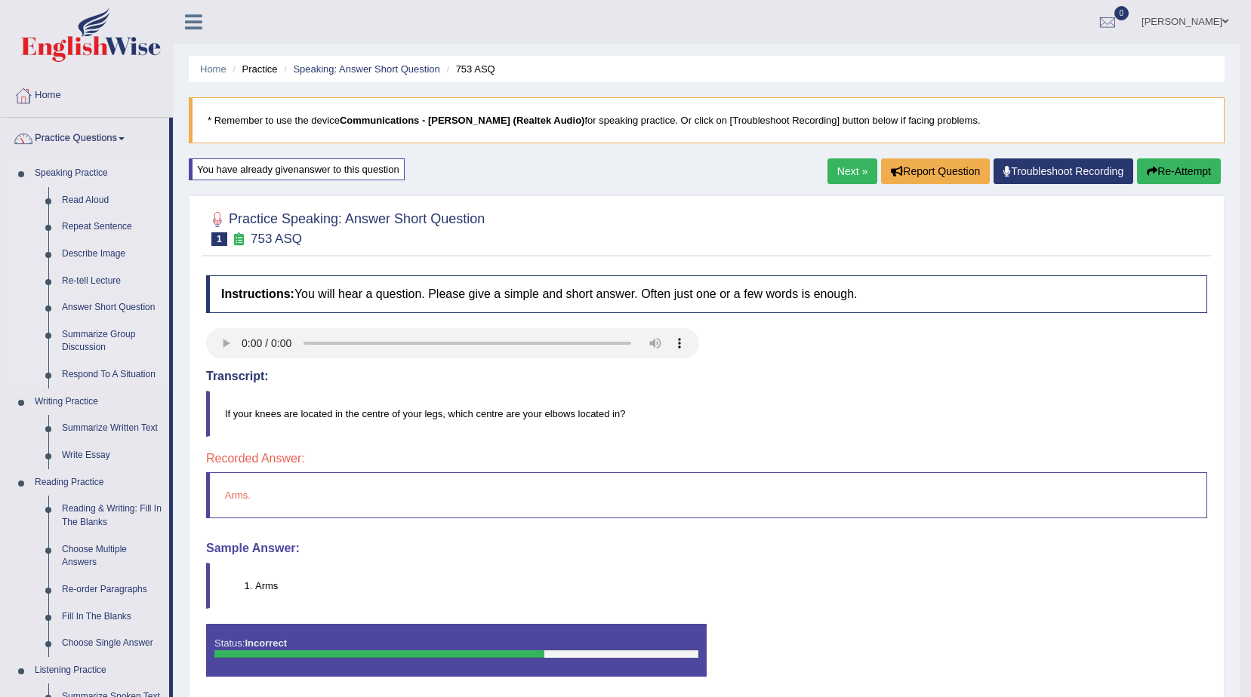
click at [100, 344] on link "Summarize Group Discussion" at bounding box center [112, 342] width 114 height 40
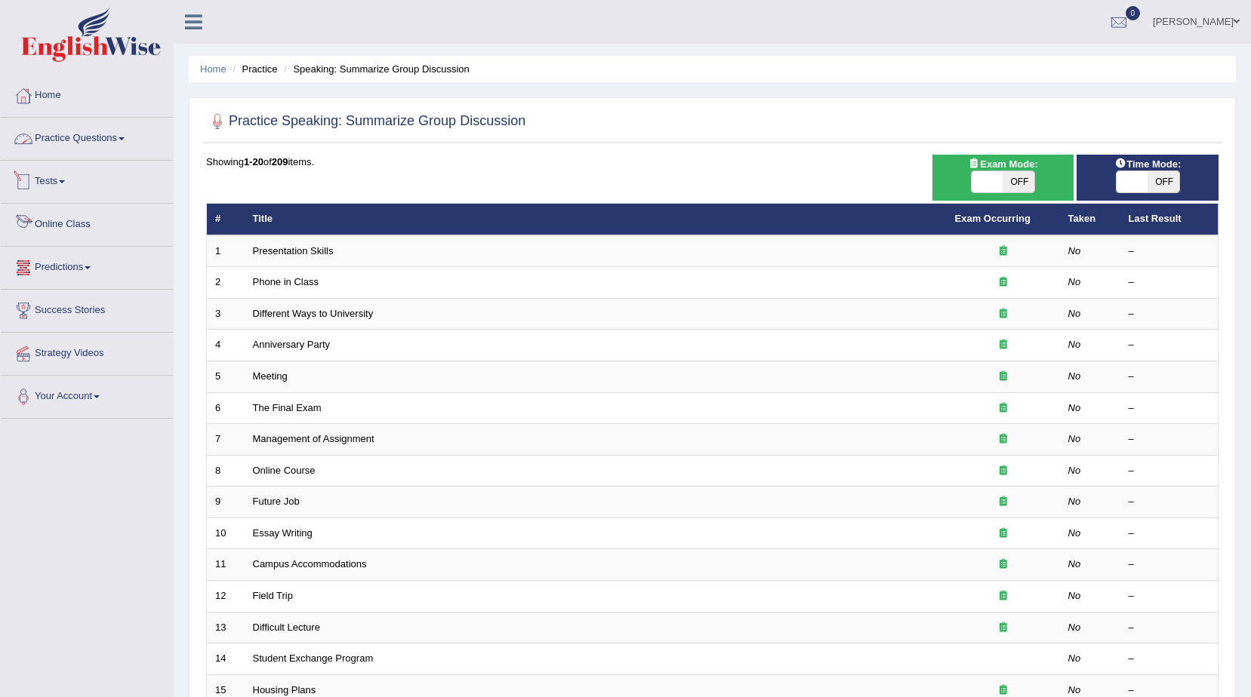
click at [87, 132] on link "Practice Questions" at bounding box center [87, 137] width 172 height 38
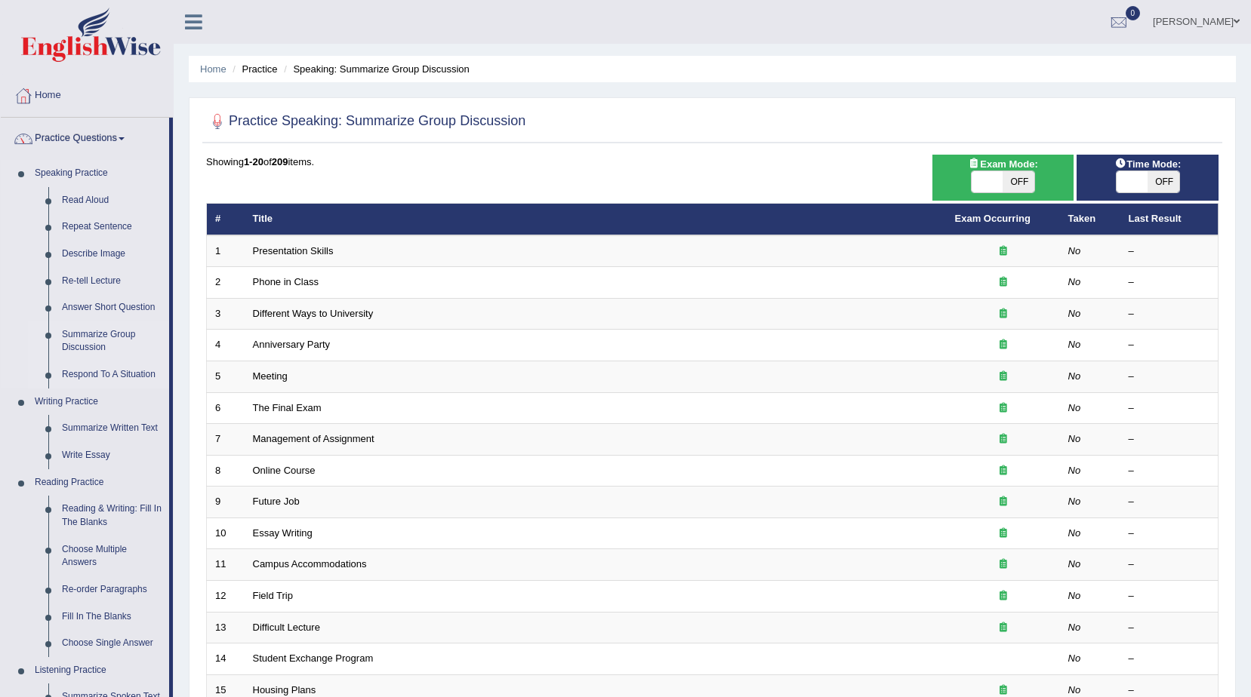
click at [105, 377] on link "Respond To A Situation" at bounding box center [112, 375] width 114 height 27
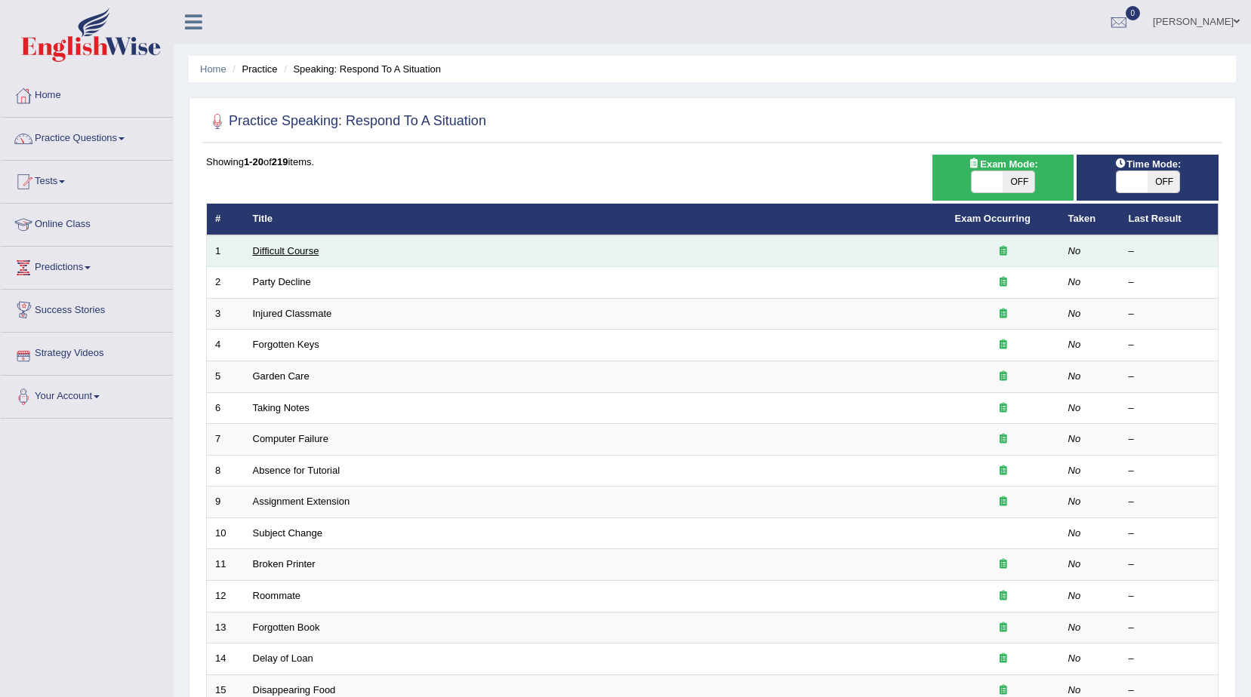
click at [272, 246] on link "Difficult Course" at bounding box center [286, 250] width 66 height 11
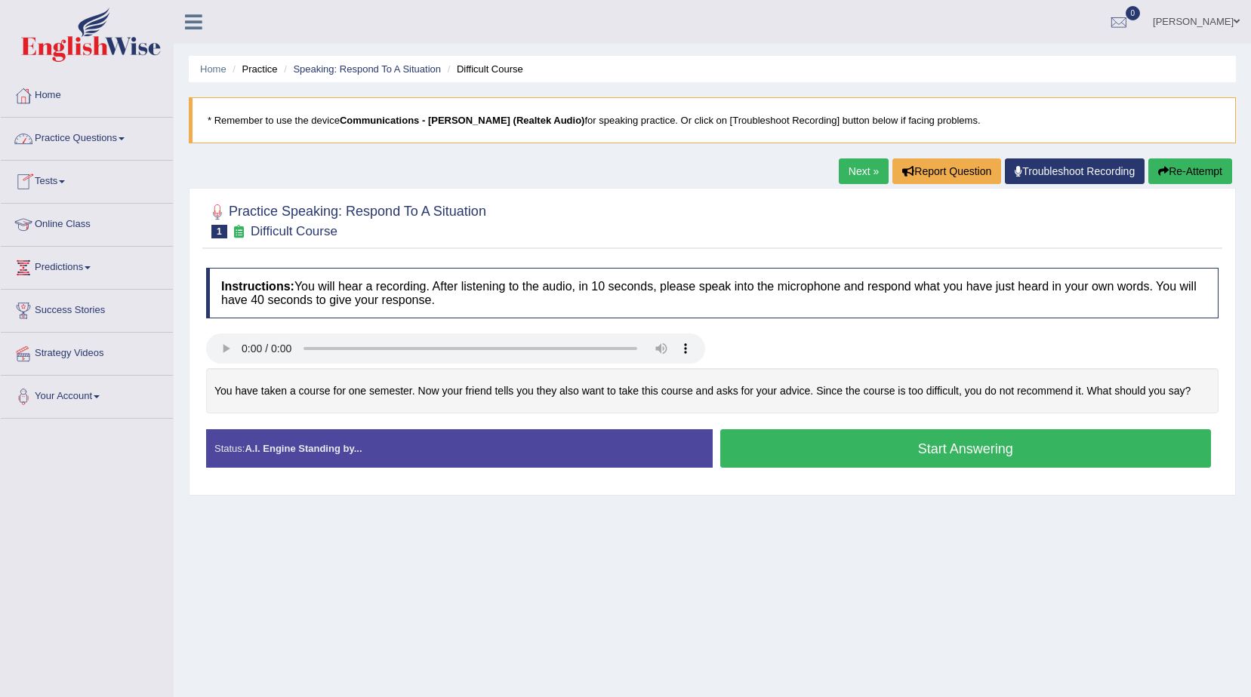
click at [115, 137] on link "Practice Questions" at bounding box center [87, 137] width 172 height 38
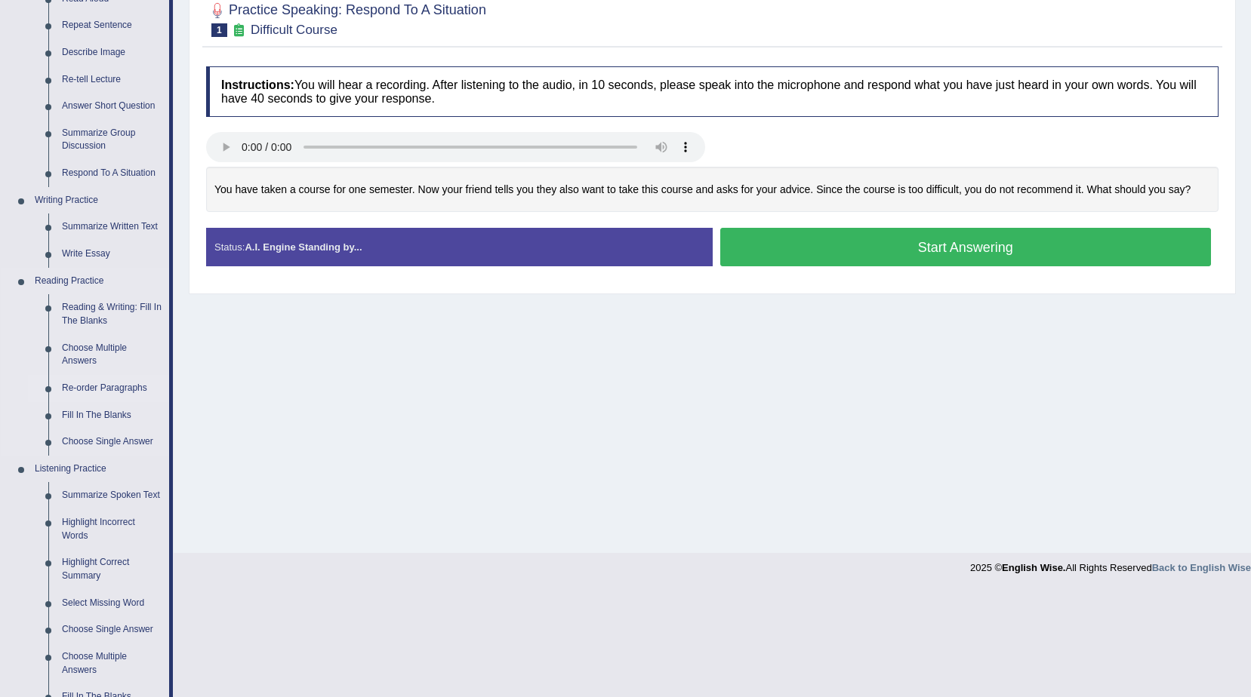
scroll to position [226, 0]
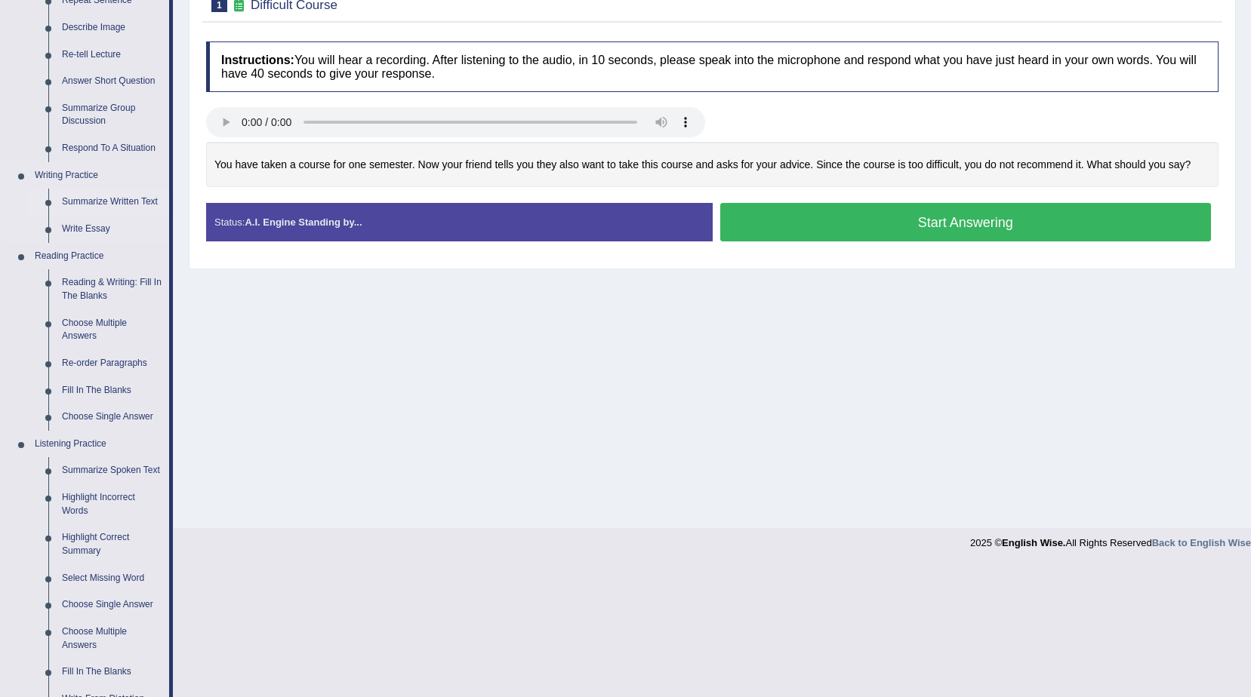
click at [120, 194] on link "Summarize Written Text" at bounding box center [112, 202] width 114 height 27
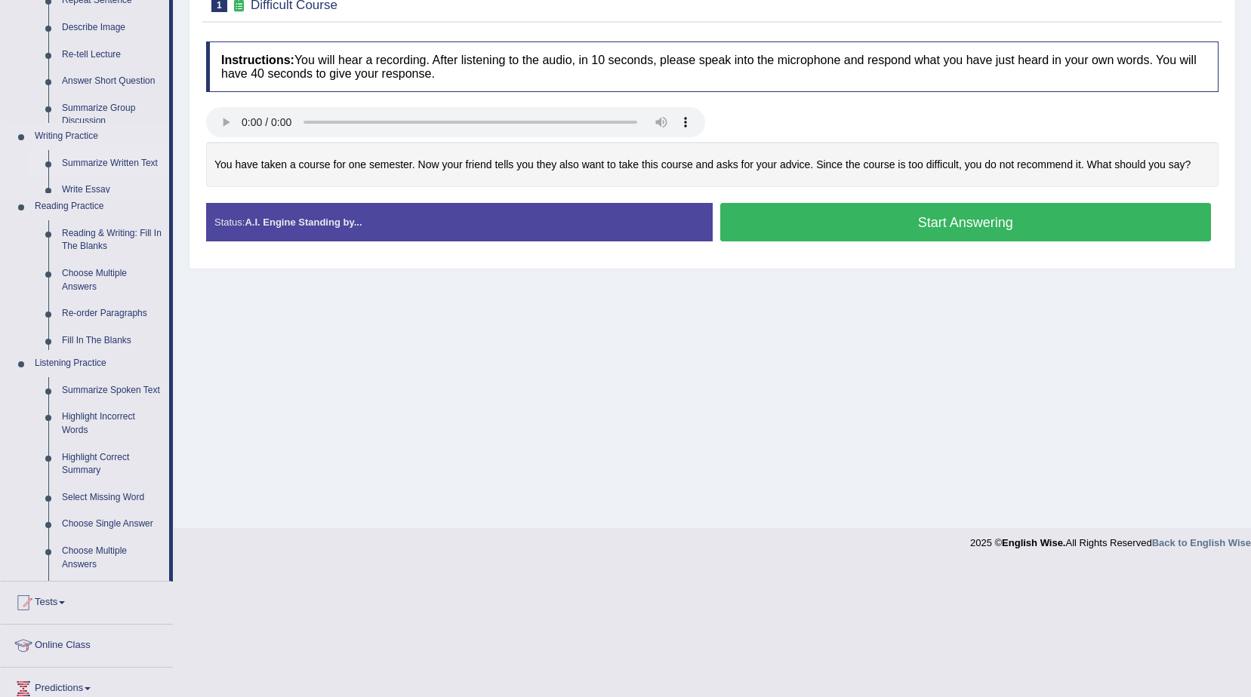
scroll to position [95, 0]
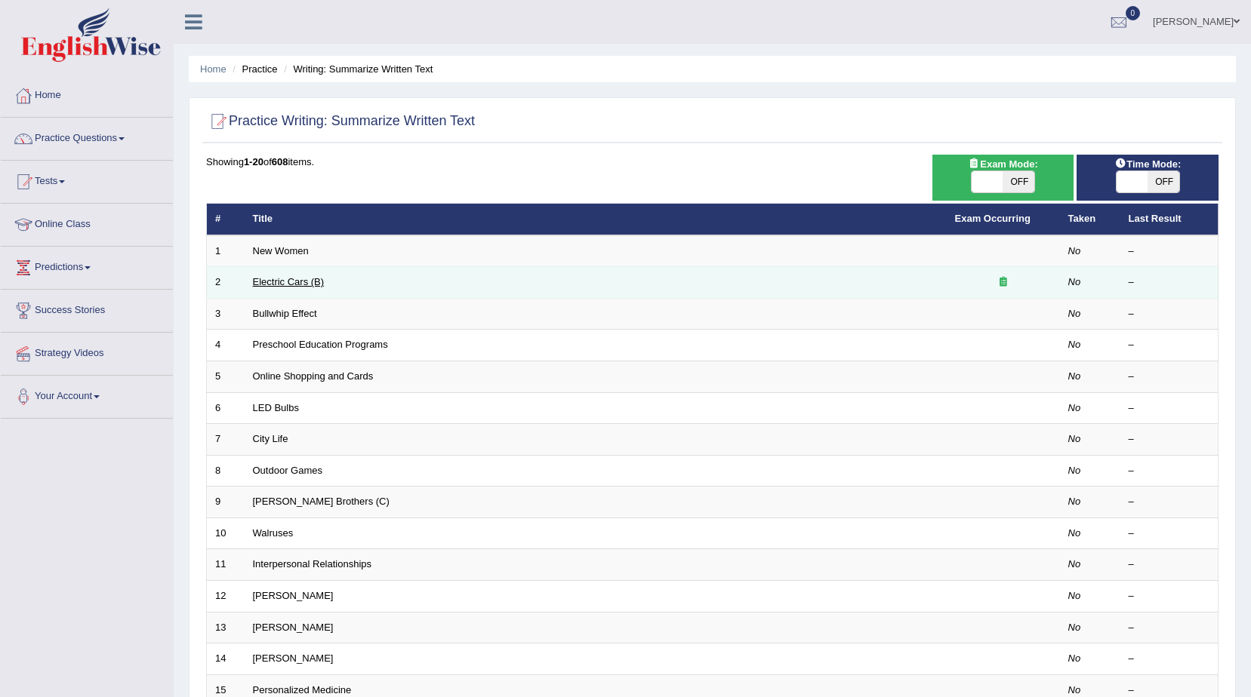
click at [294, 278] on link "Electric Cars (B)" at bounding box center [289, 281] width 72 height 11
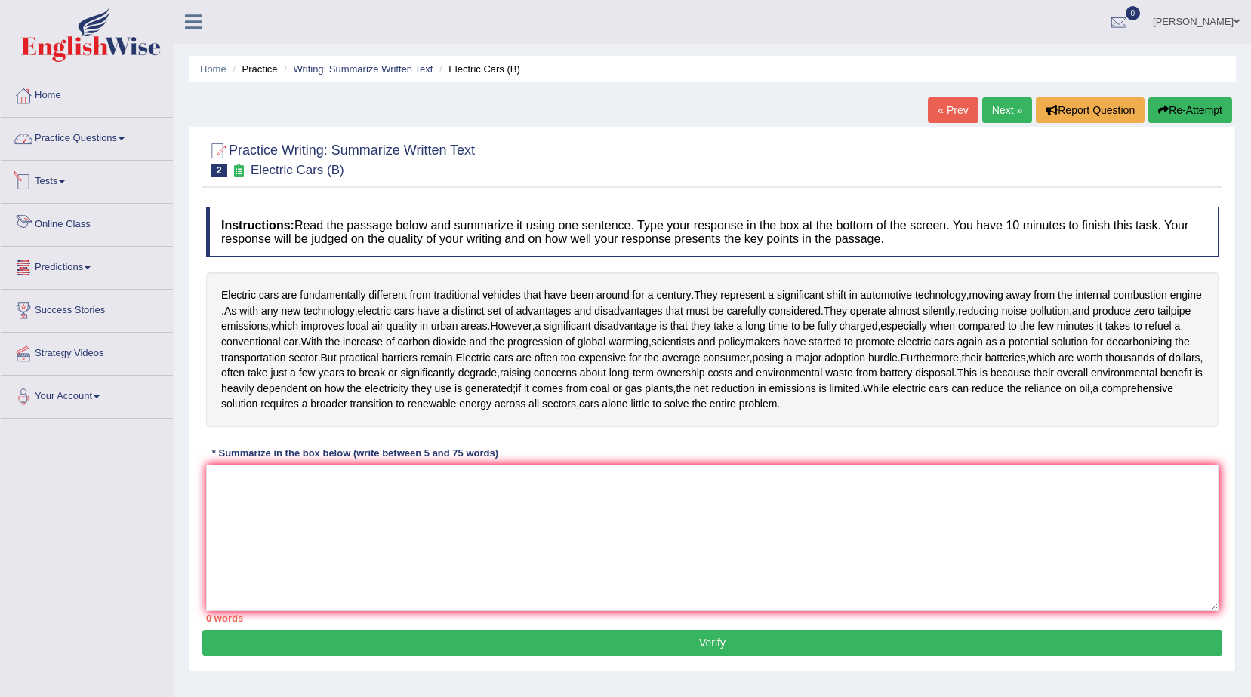
click at [84, 142] on link "Practice Questions" at bounding box center [87, 137] width 172 height 38
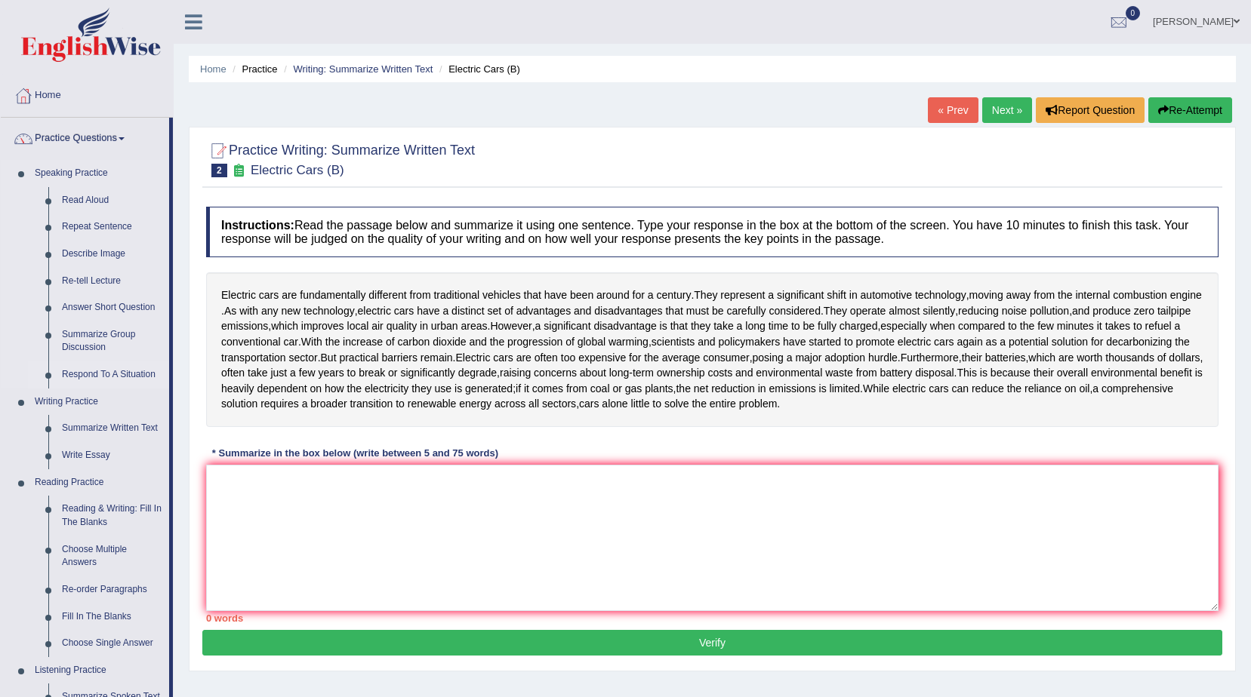
scroll to position [75, 0]
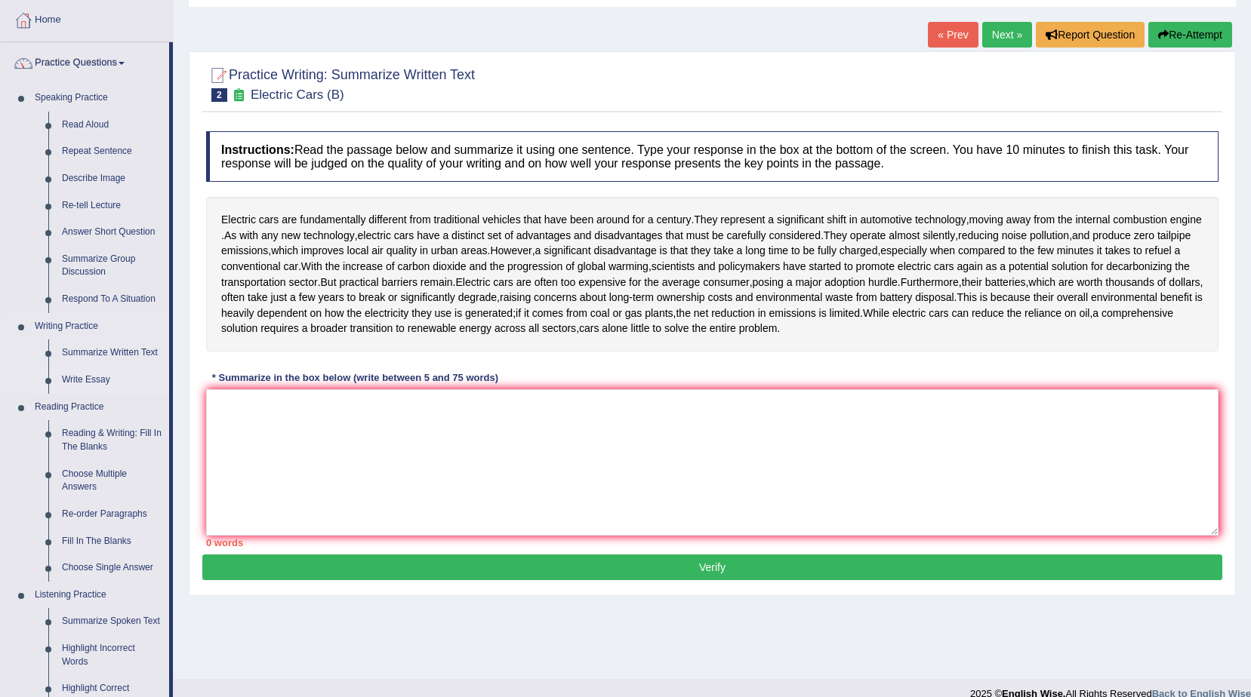
click at [101, 376] on link "Write Essay" at bounding box center [112, 380] width 114 height 27
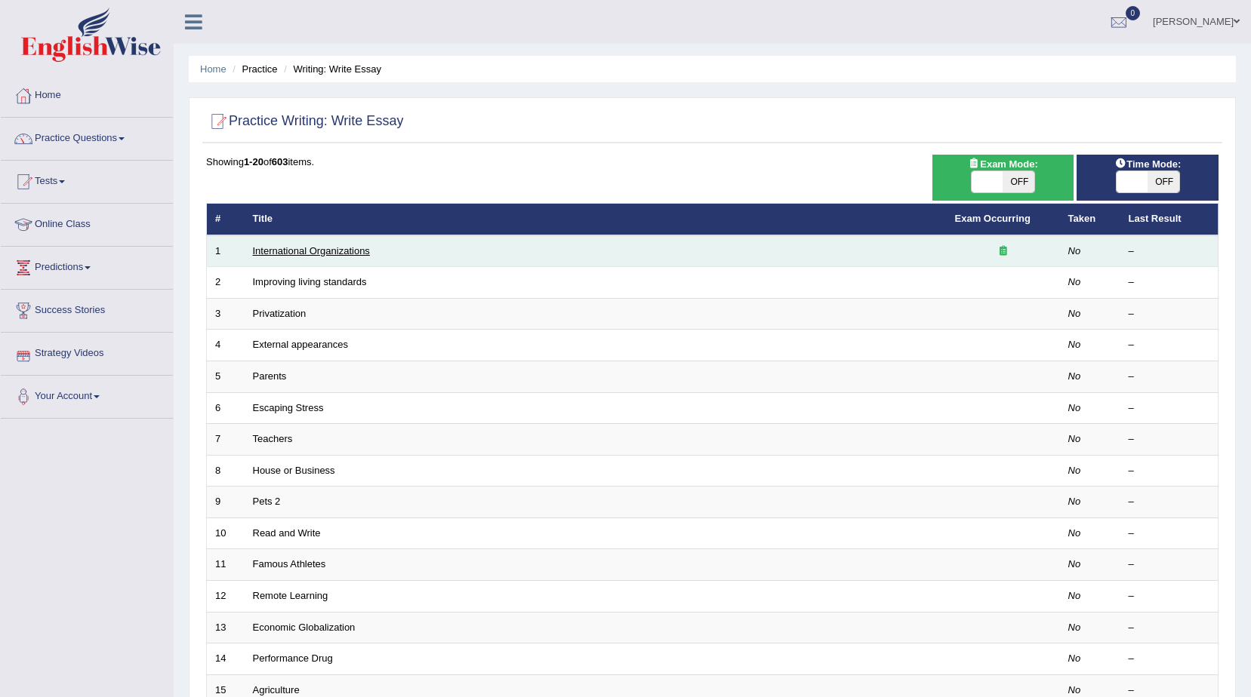
click at [337, 253] on link "International Organizations" at bounding box center [311, 250] width 117 height 11
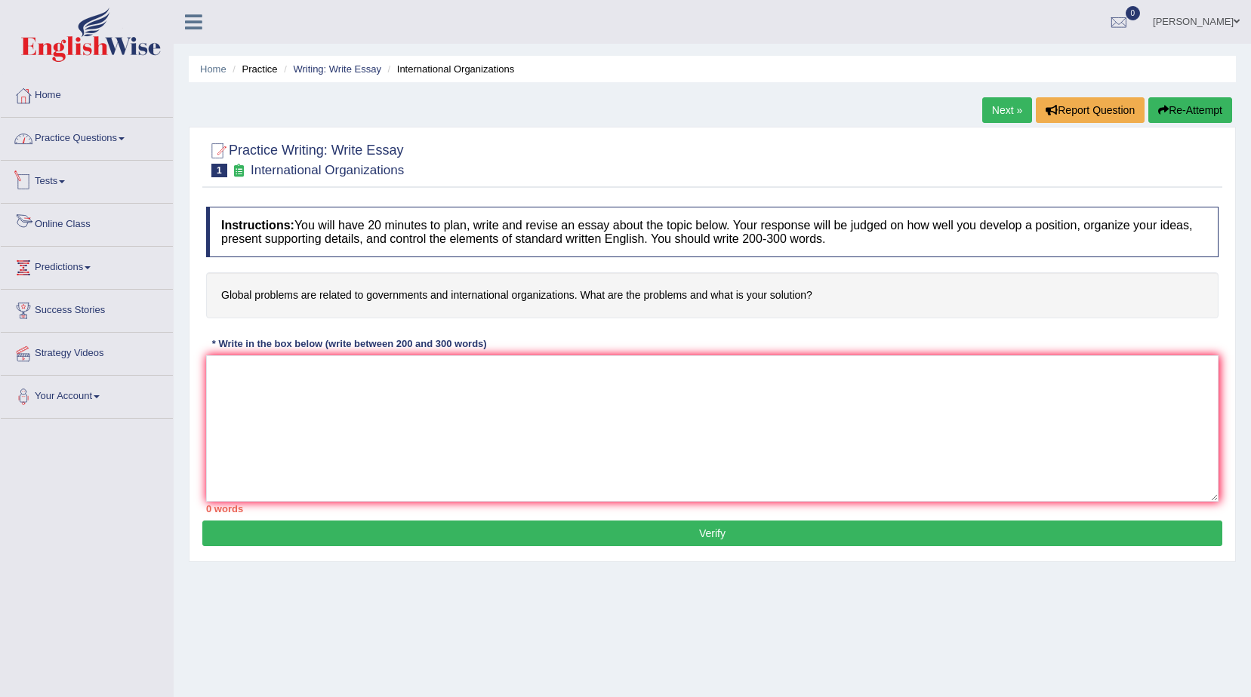
click at [68, 146] on link "Practice Questions" at bounding box center [87, 137] width 172 height 38
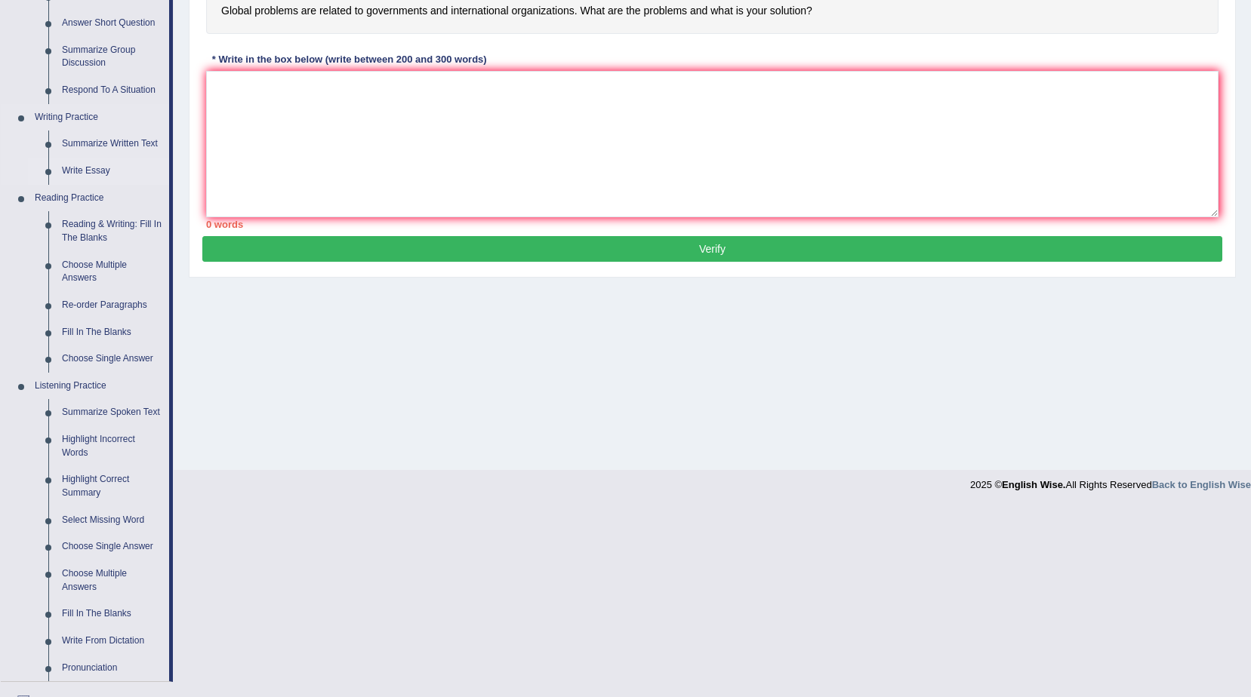
scroll to position [302, 0]
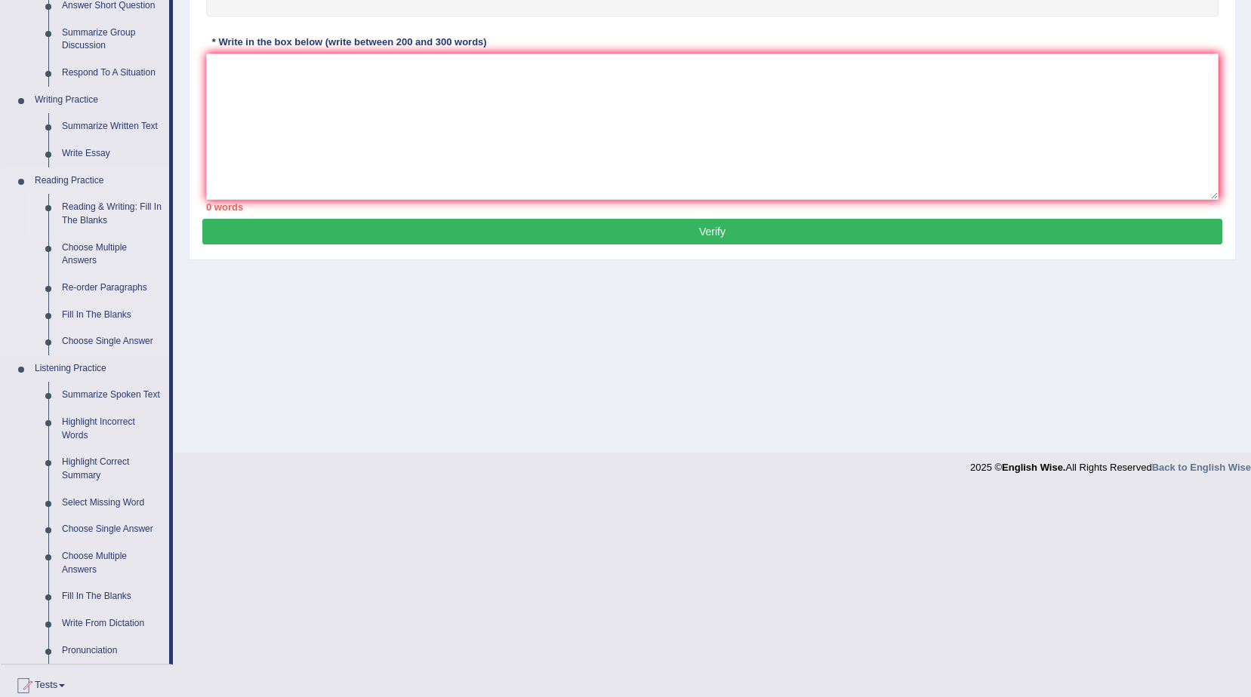
click at [104, 208] on link "Reading & Writing: Fill In The Blanks" at bounding box center [112, 214] width 114 height 40
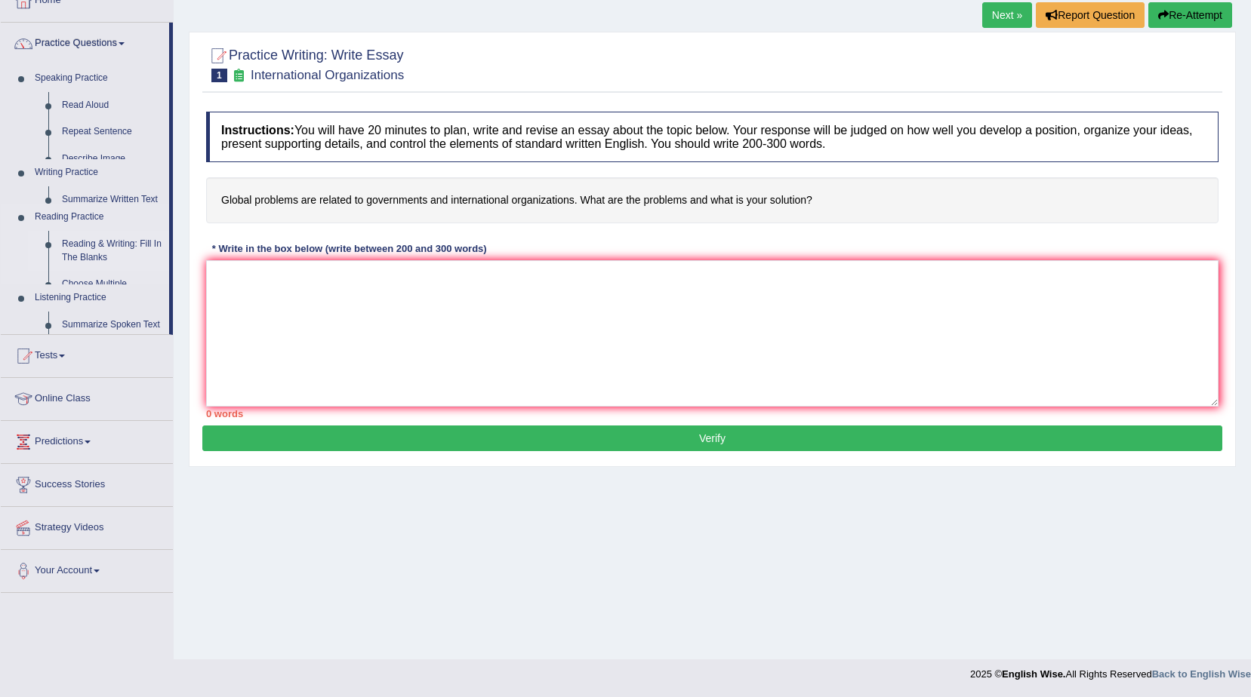
scroll to position [95, 0]
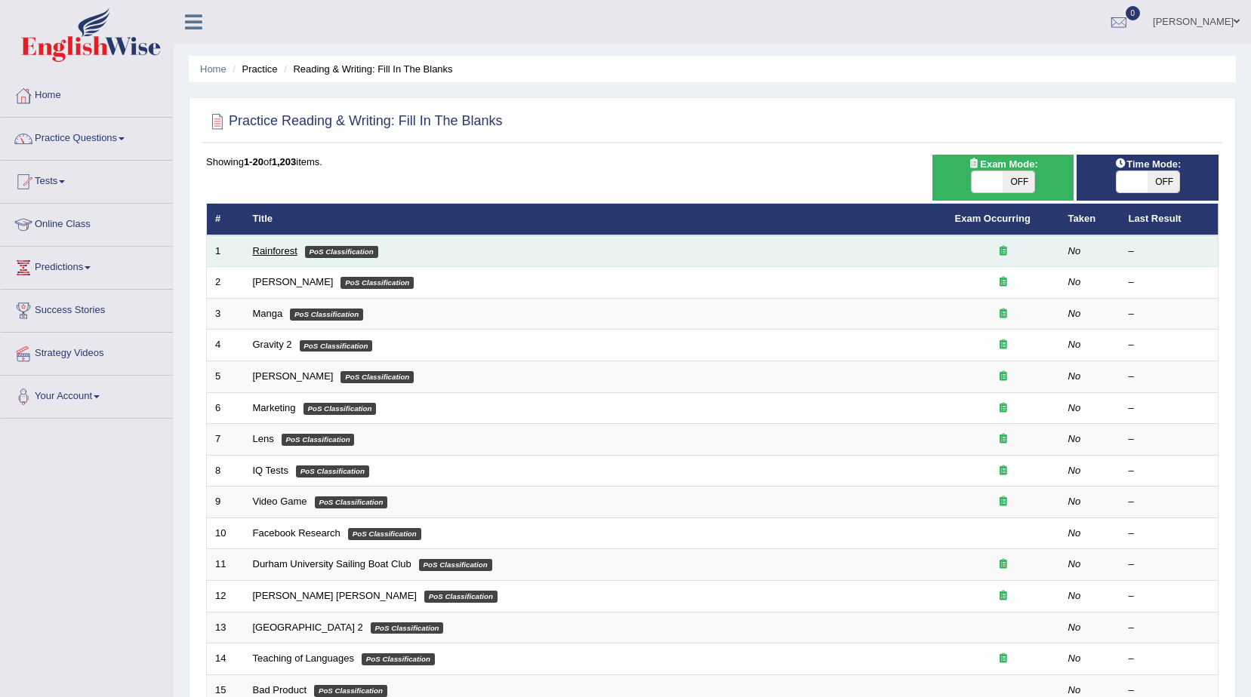
click at [265, 254] on link "Rainforest" at bounding box center [275, 250] width 45 height 11
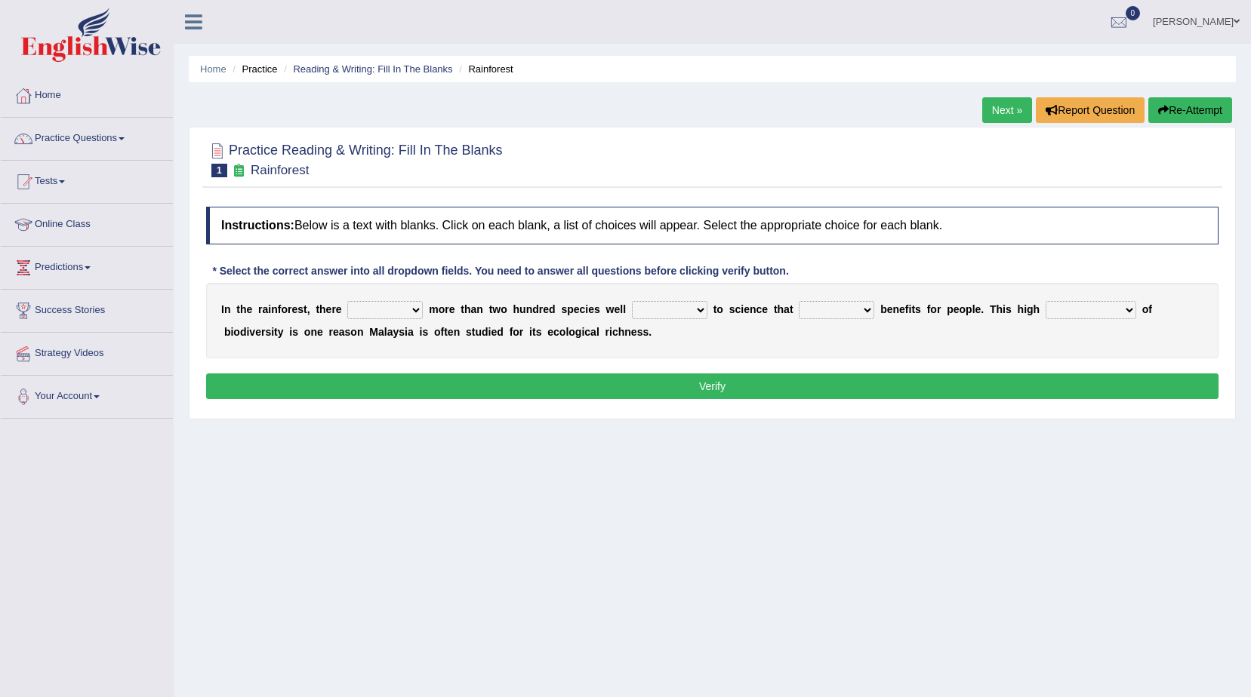
click at [542, 390] on button "Verify" at bounding box center [712, 387] width 1012 height 26
click at [392, 299] on div "I n t h e r a i n f o r e s t , t h e r e have can be has is m o r e t h a n t …" at bounding box center [712, 320] width 1012 height 75
click at [393, 308] on select "have can be has is" at bounding box center [384, 310] width 75 height 18
click at [381, 310] on select "have can be has is" at bounding box center [384, 310] width 75 height 18
select select "can be"
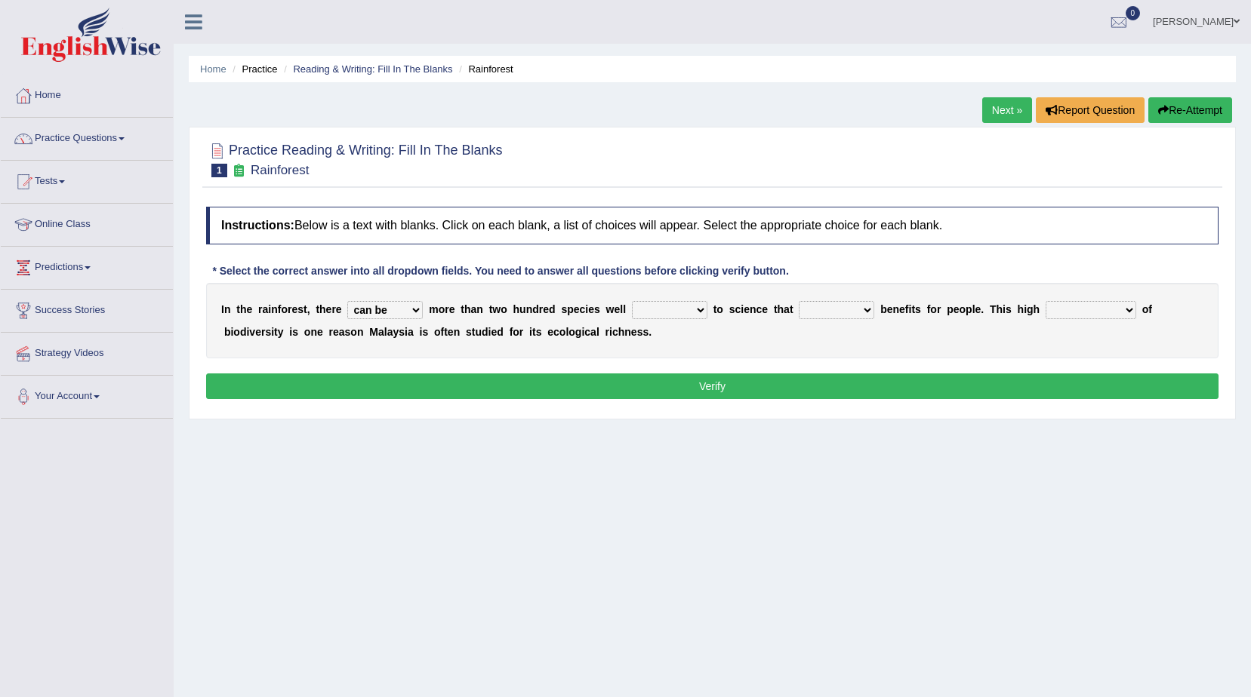
click at [347, 301] on select "have can be has is" at bounding box center [384, 310] width 75 height 18
click at [632, 304] on select "knowing known knew know" at bounding box center [669, 310] width 75 height 18
select select "known"
click at [632, 301] on select "knowing known knew know" at bounding box center [669, 310] width 75 height 18
click at [799, 307] on select "contain contained containing contains" at bounding box center [836, 310] width 75 height 18
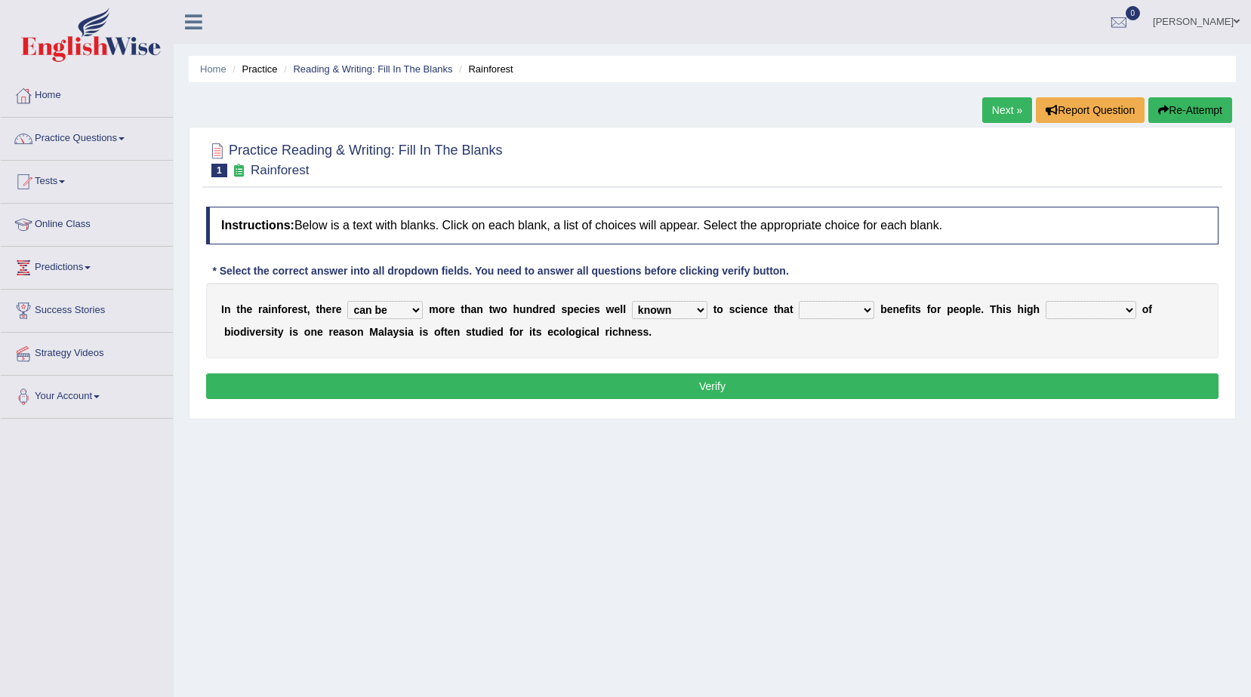
select select "contains"
click at [799, 301] on select "contain contained containing contains" at bounding box center [836, 310] width 75 height 18
click at [1045, 311] on select "condensation conjunction continuity complexity" at bounding box center [1090, 310] width 91 height 18
select select "complexity"
click at [1045, 301] on select "condensation conjunction continuity complexity" at bounding box center [1090, 310] width 91 height 18
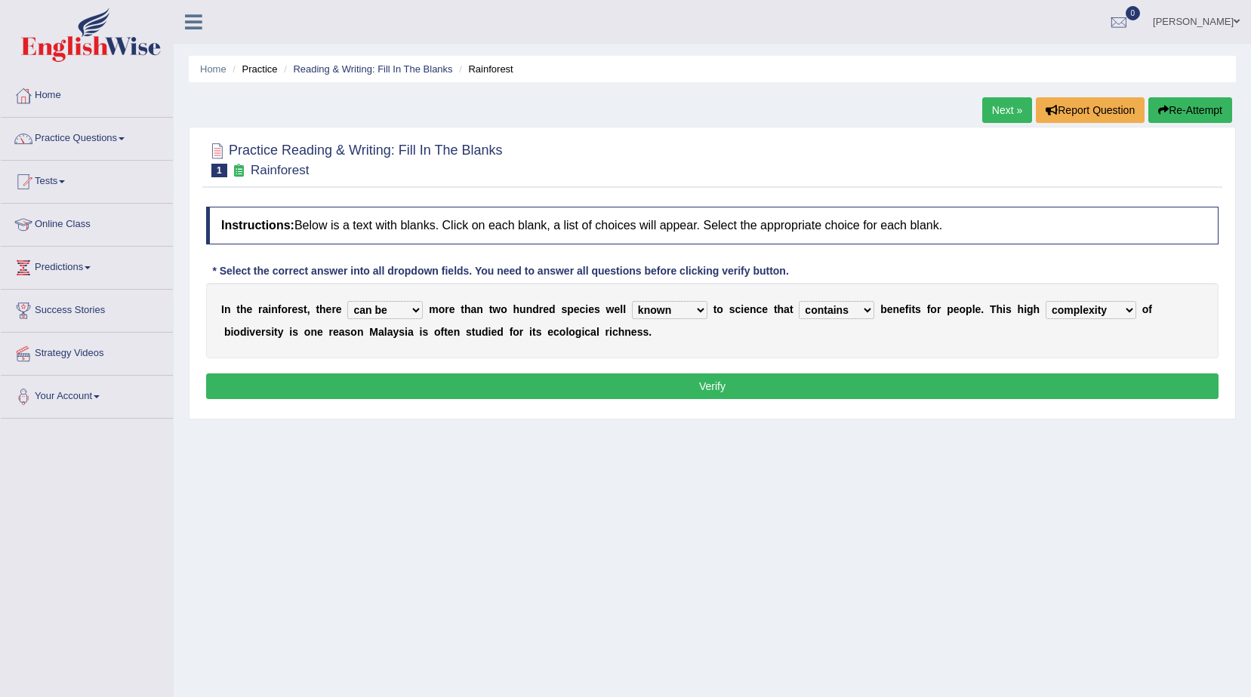
click at [846, 380] on button "Verify" at bounding box center [712, 387] width 1012 height 26
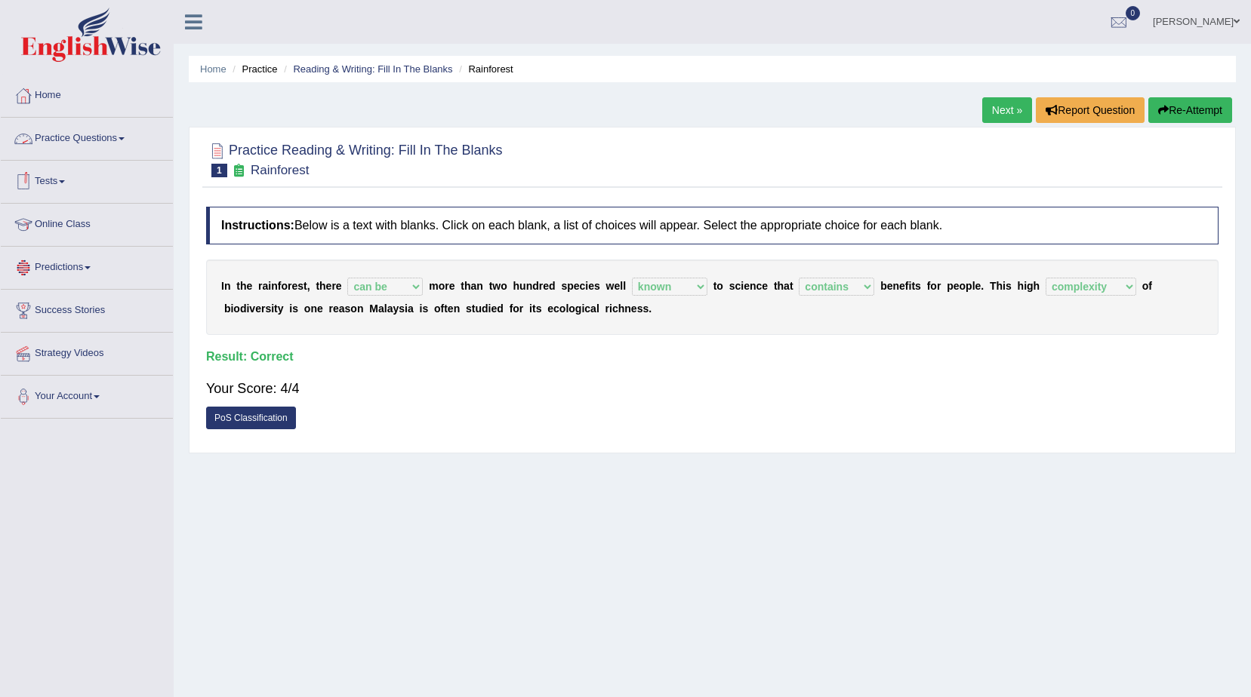
click at [78, 149] on link "Practice Questions" at bounding box center [87, 137] width 172 height 38
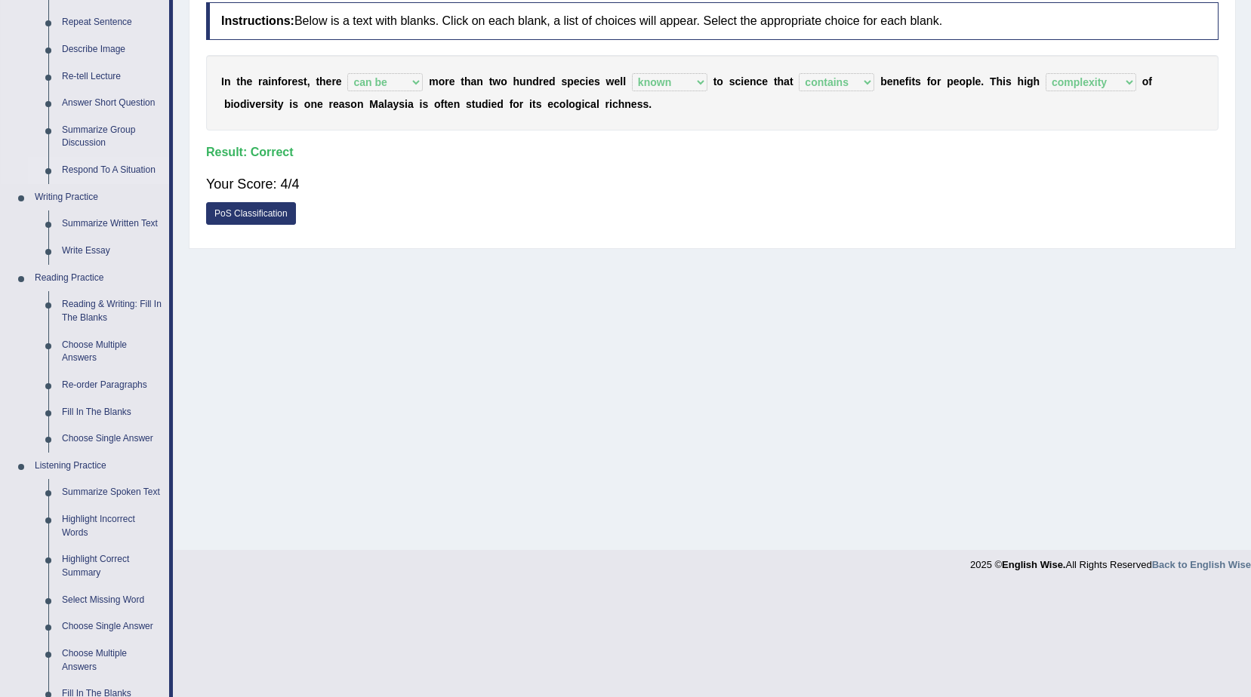
scroll to position [226, 0]
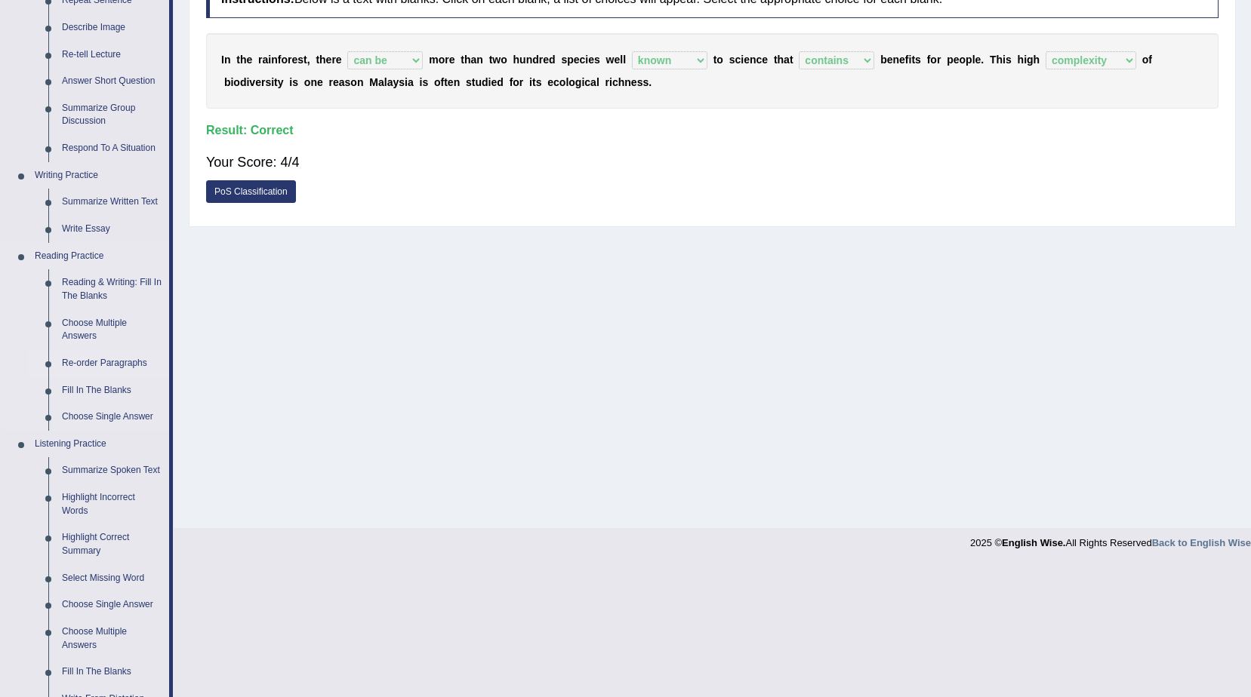
click at [103, 365] on link "Re-order Paragraphs" at bounding box center [112, 363] width 114 height 27
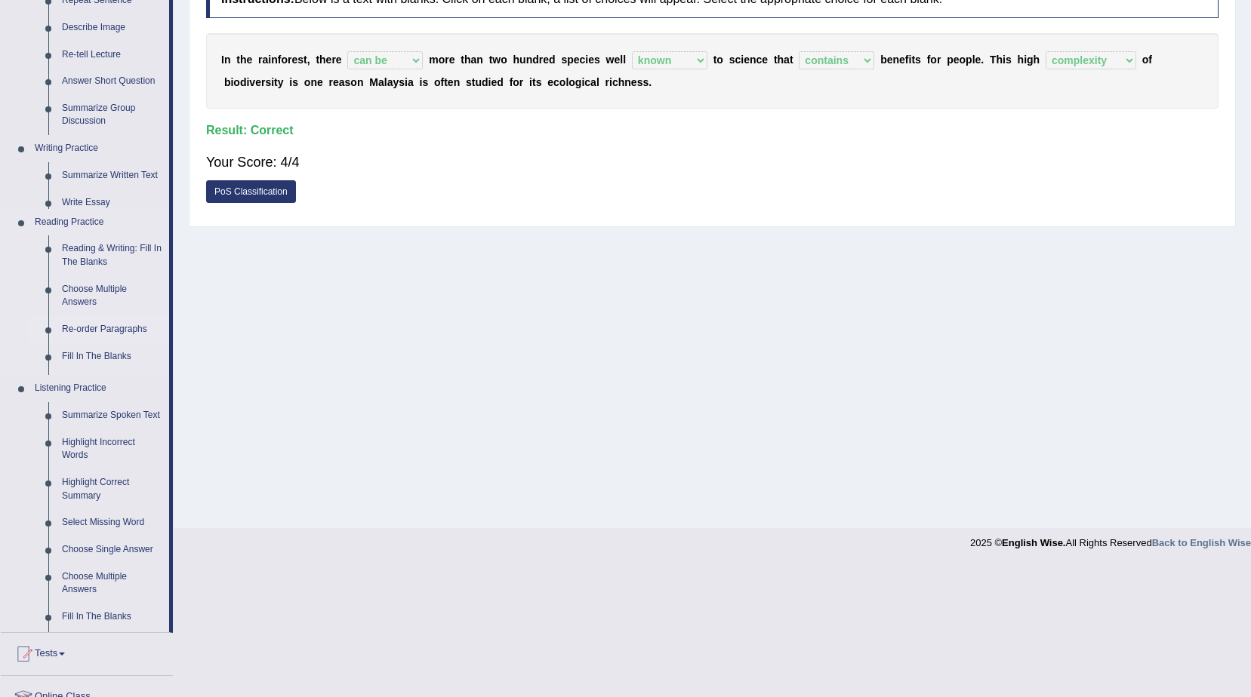
scroll to position [95, 0]
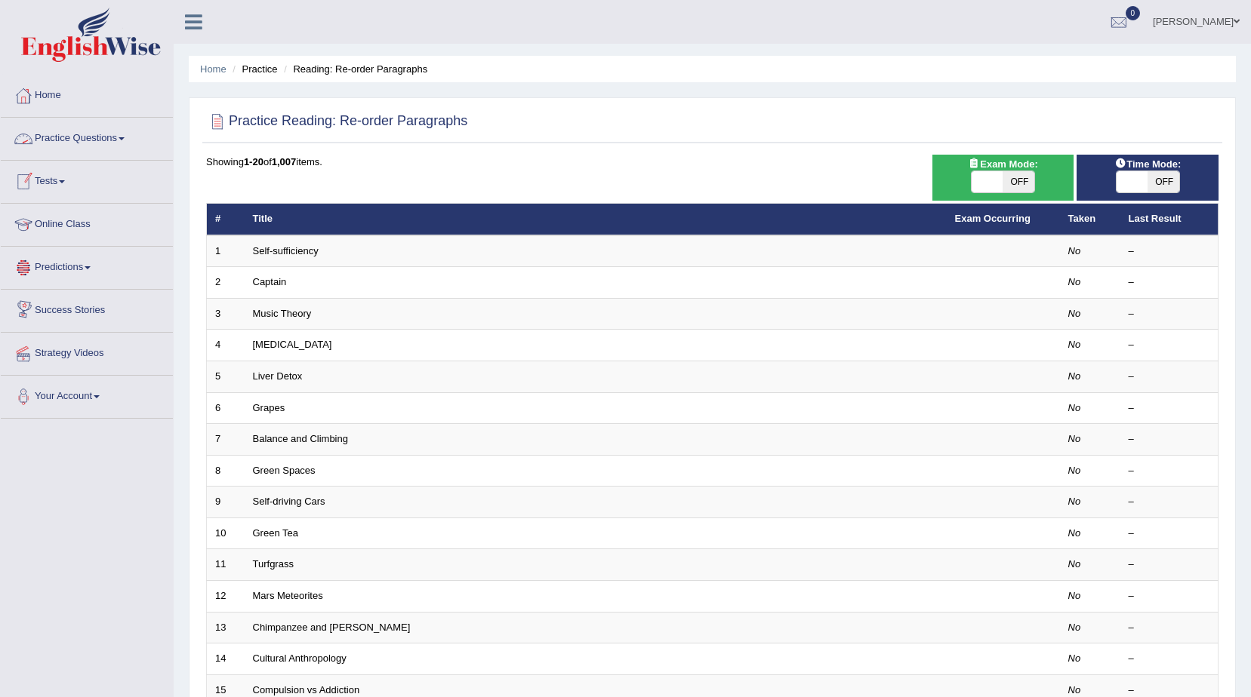
click at [80, 137] on link "Practice Questions" at bounding box center [87, 137] width 172 height 38
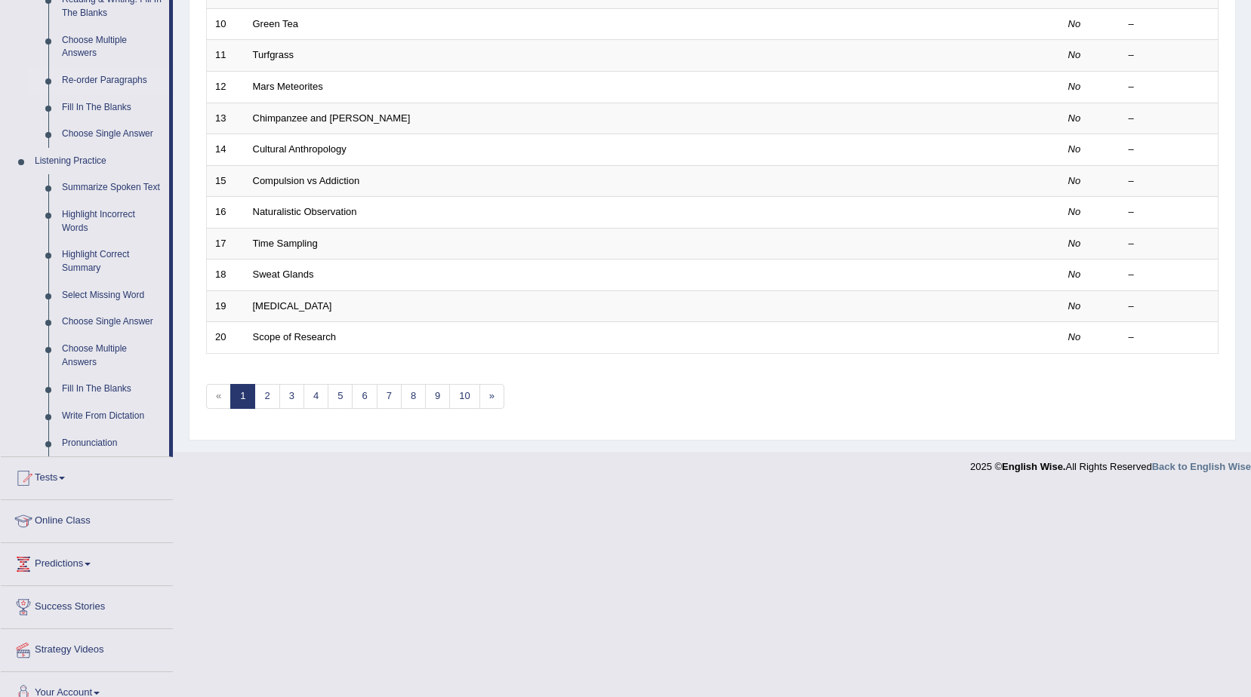
scroll to position [528, 0]
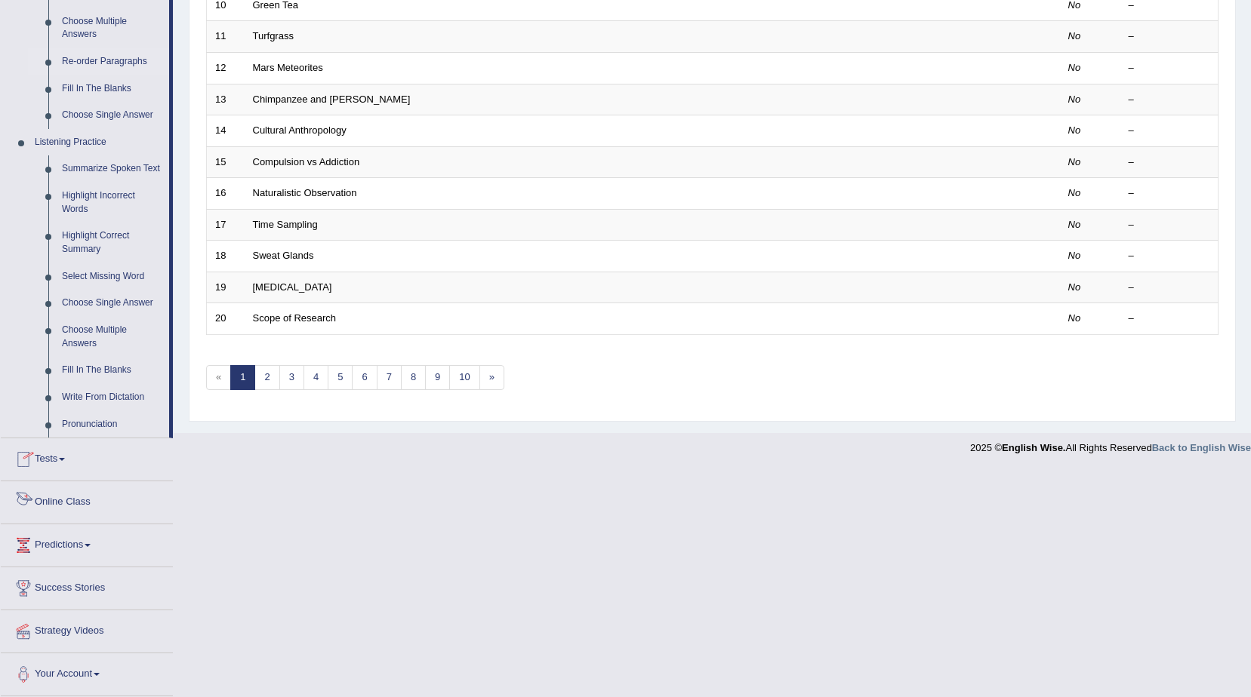
click at [52, 460] on link "Tests" at bounding box center [87, 458] width 172 height 38
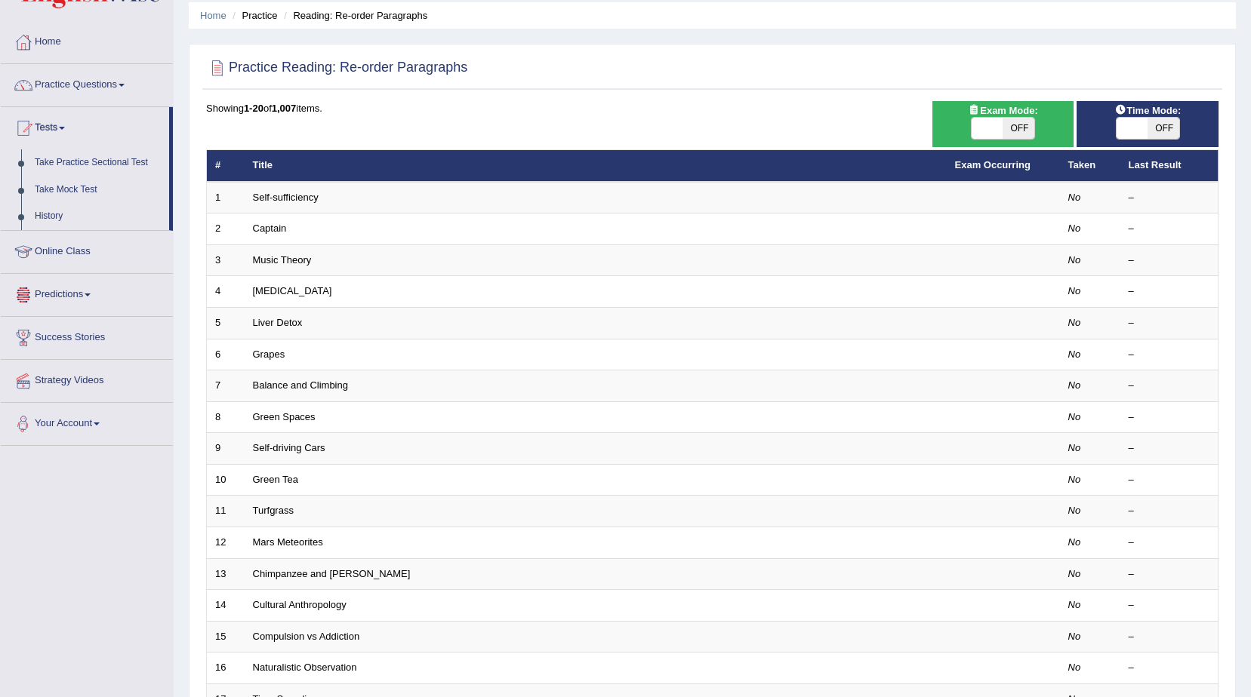
scroll to position [0, 0]
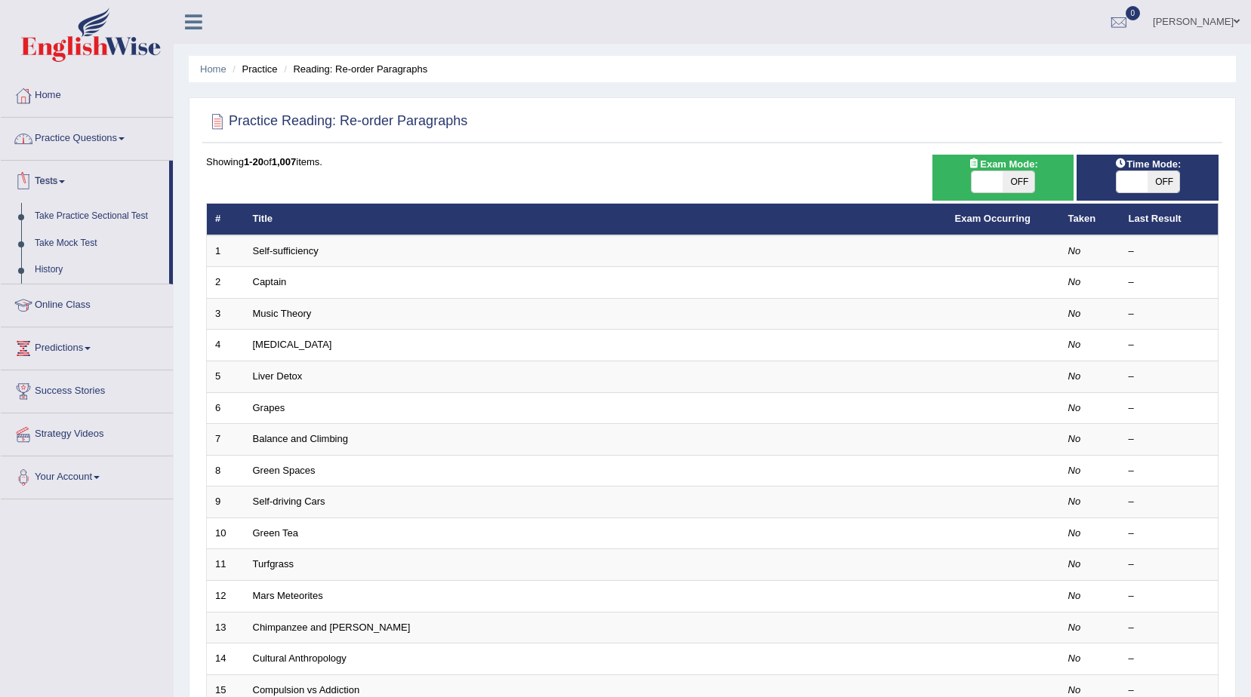
click at [87, 137] on link "Practice Questions" at bounding box center [87, 137] width 172 height 38
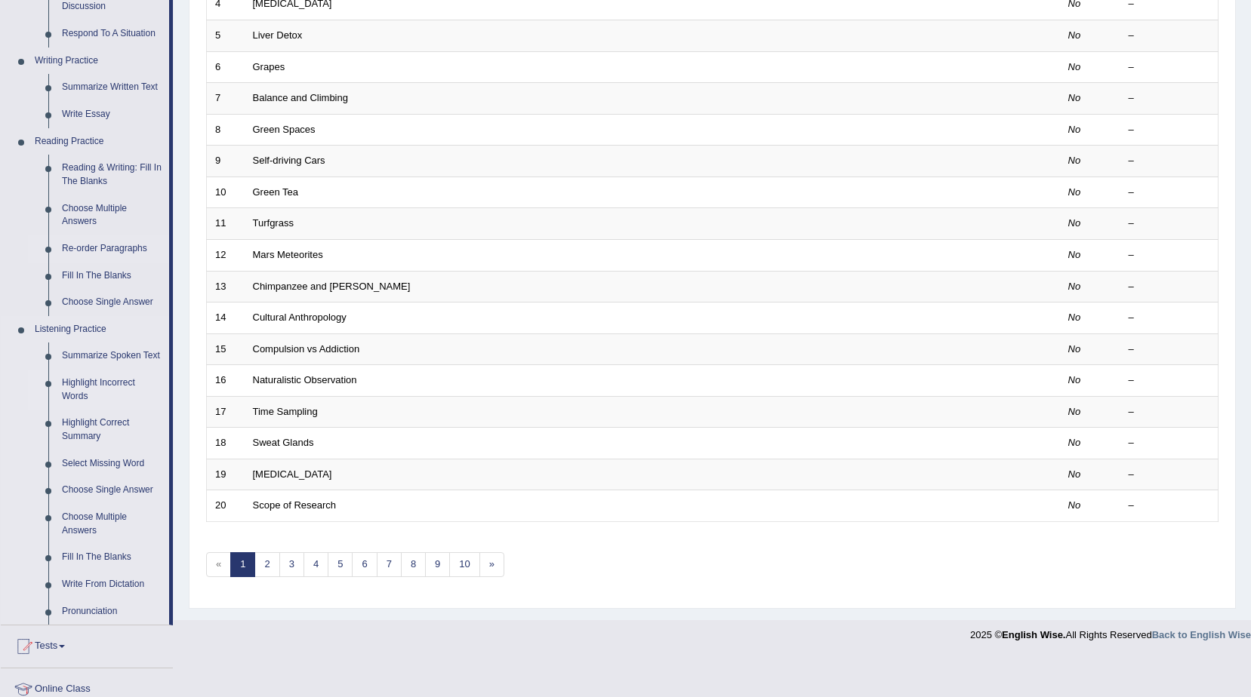
scroll to position [377, 0]
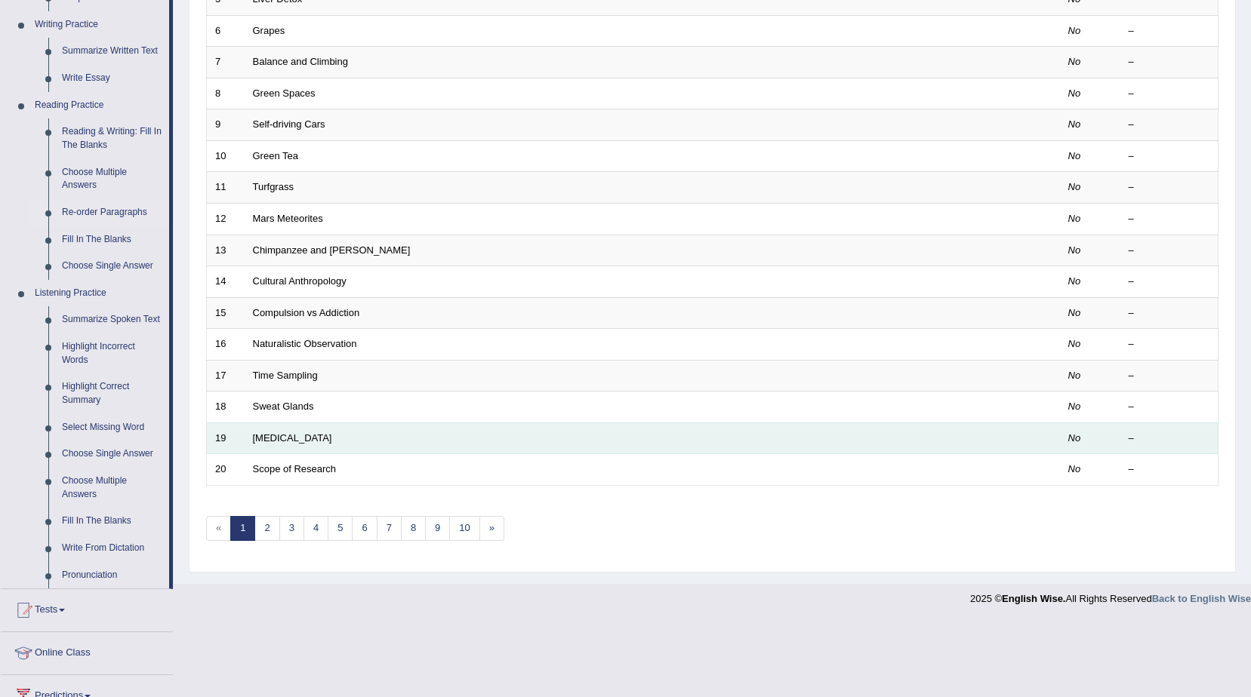
click at [309, 426] on td "[MEDICAL_DATA]" at bounding box center [596, 439] width 702 height 32
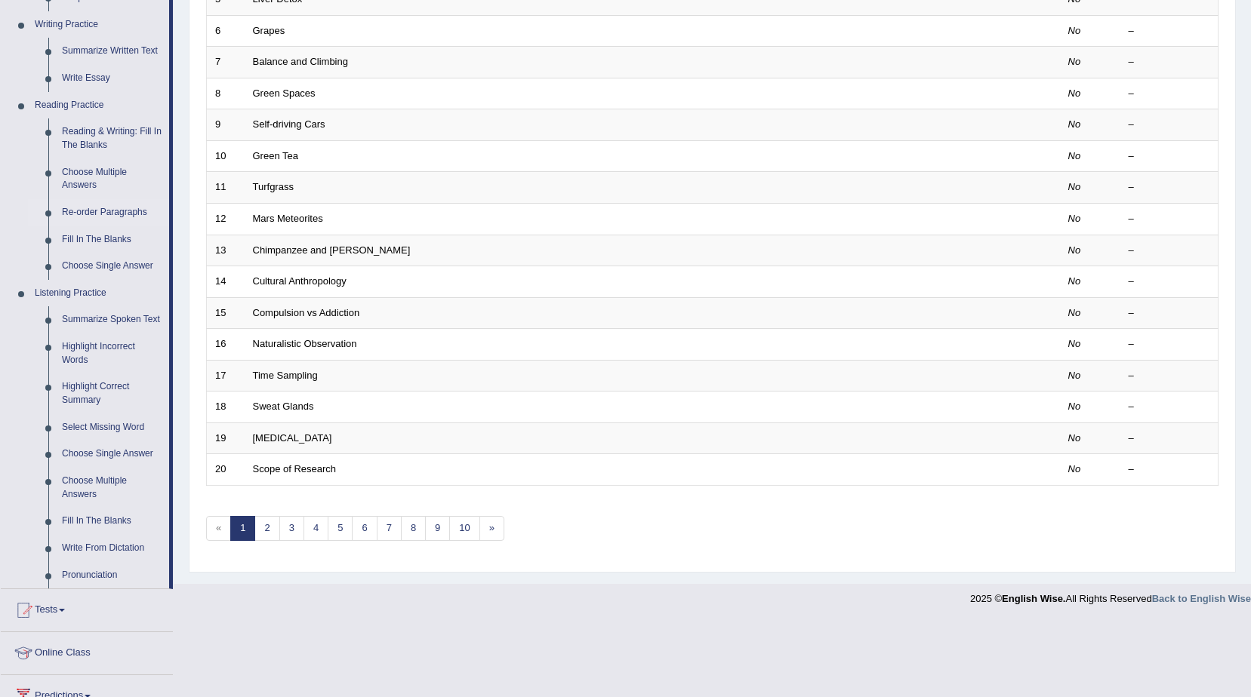
drag, startPoint x: 309, startPoint y: 426, endPoint x: 331, endPoint y: 609, distance: 184.0
click at [331, 609] on footer "2025 © English Wise. All Rights Reserved Back to English Wise" at bounding box center [625, 603] width 1251 height 38
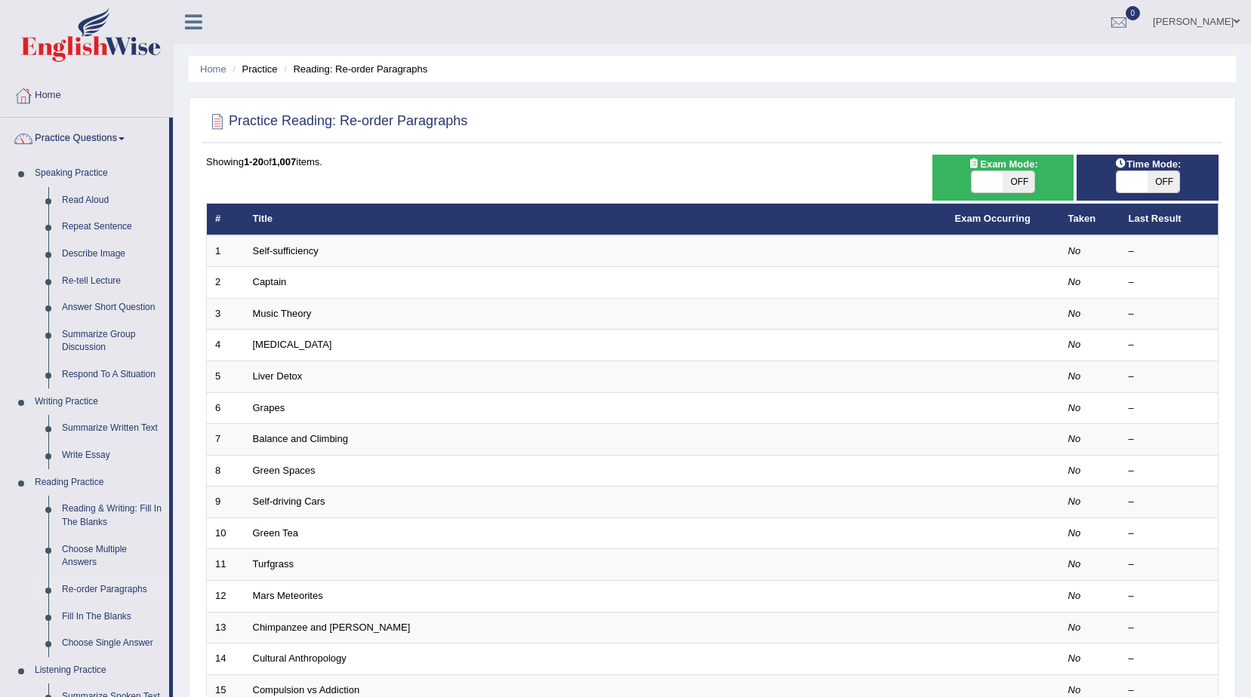
click at [1233, 23] on span at bounding box center [1236, 22] width 6 height 10
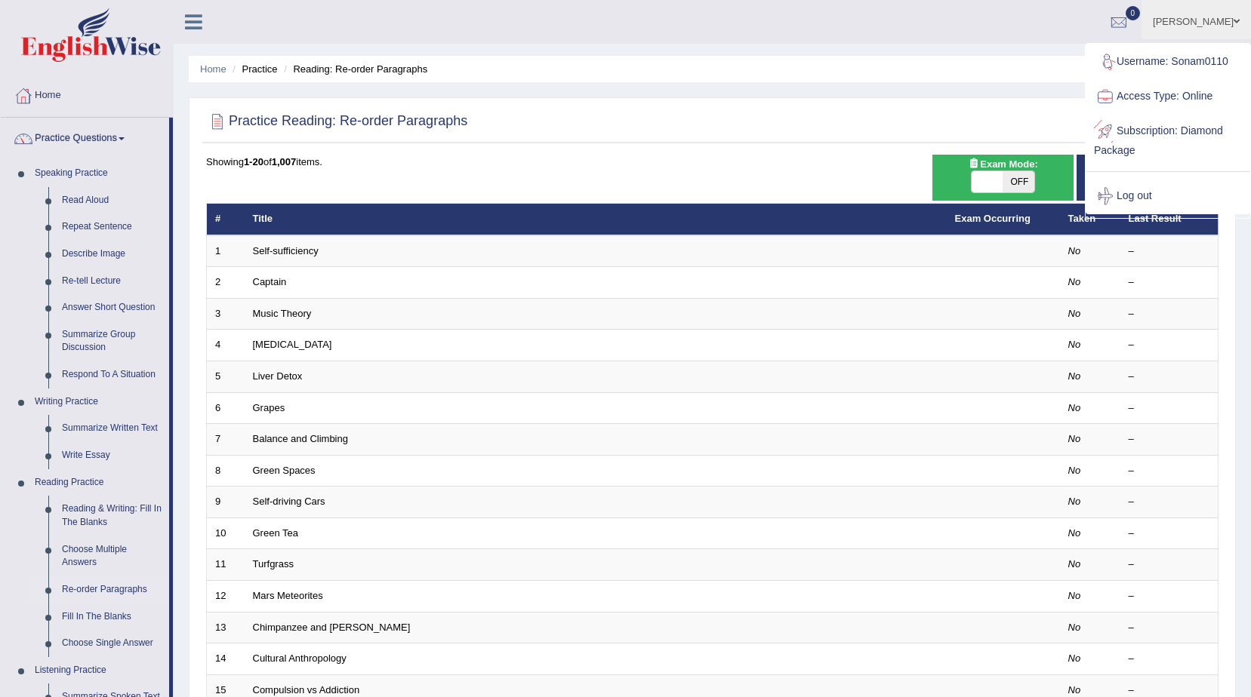
click at [1133, 132] on link "Subscription: Diamond Package" at bounding box center [1167, 139] width 163 height 51
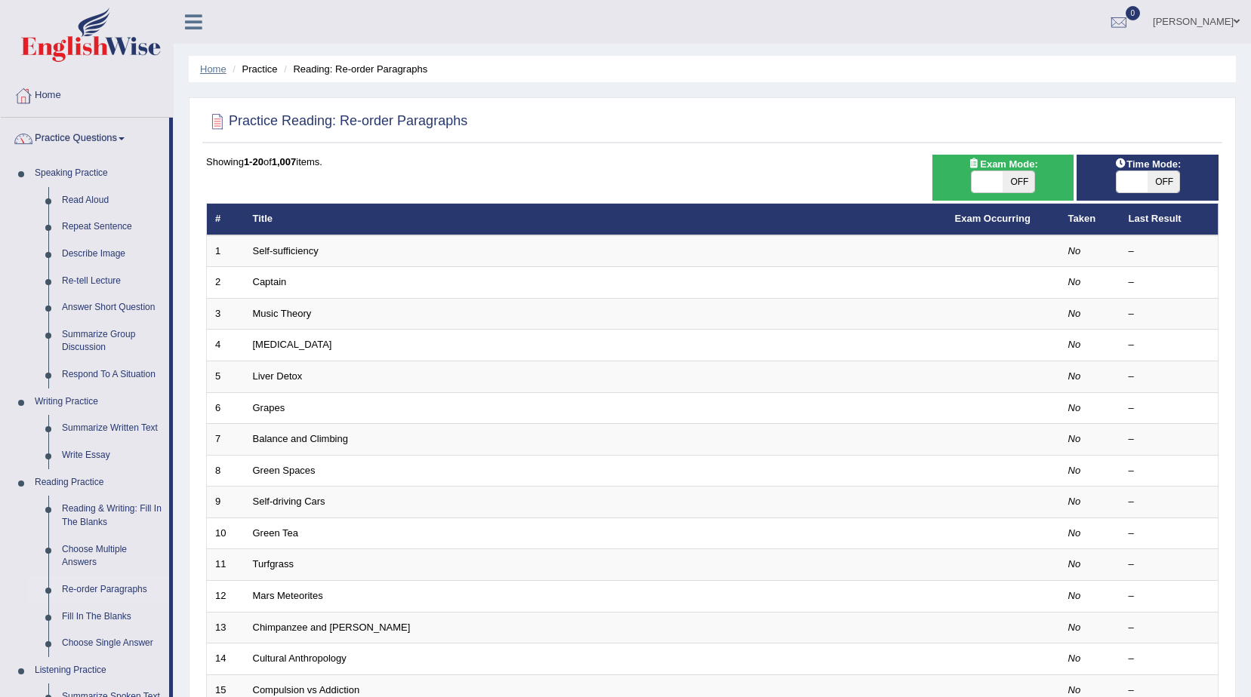
click at [210, 66] on link "Home" at bounding box center [213, 68] width 26 height 11
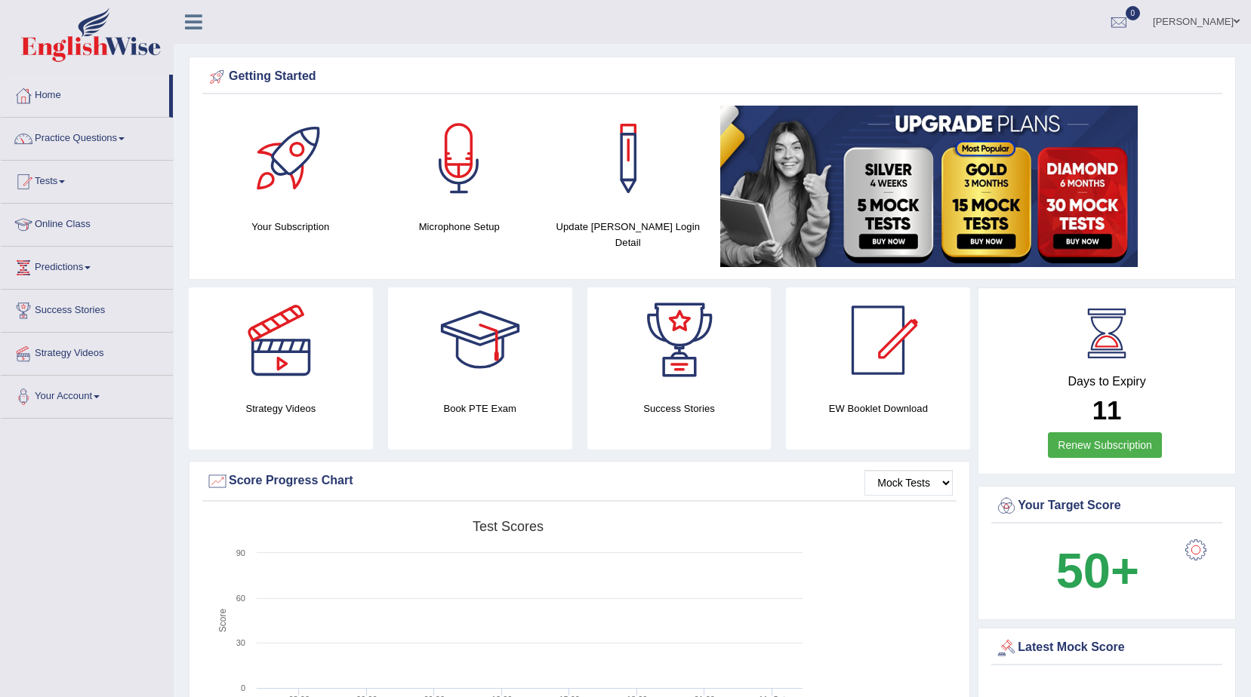
click at [1105, 445] on link "Renew Subscription" at bounding box center [1105, 446] width 114 height 26
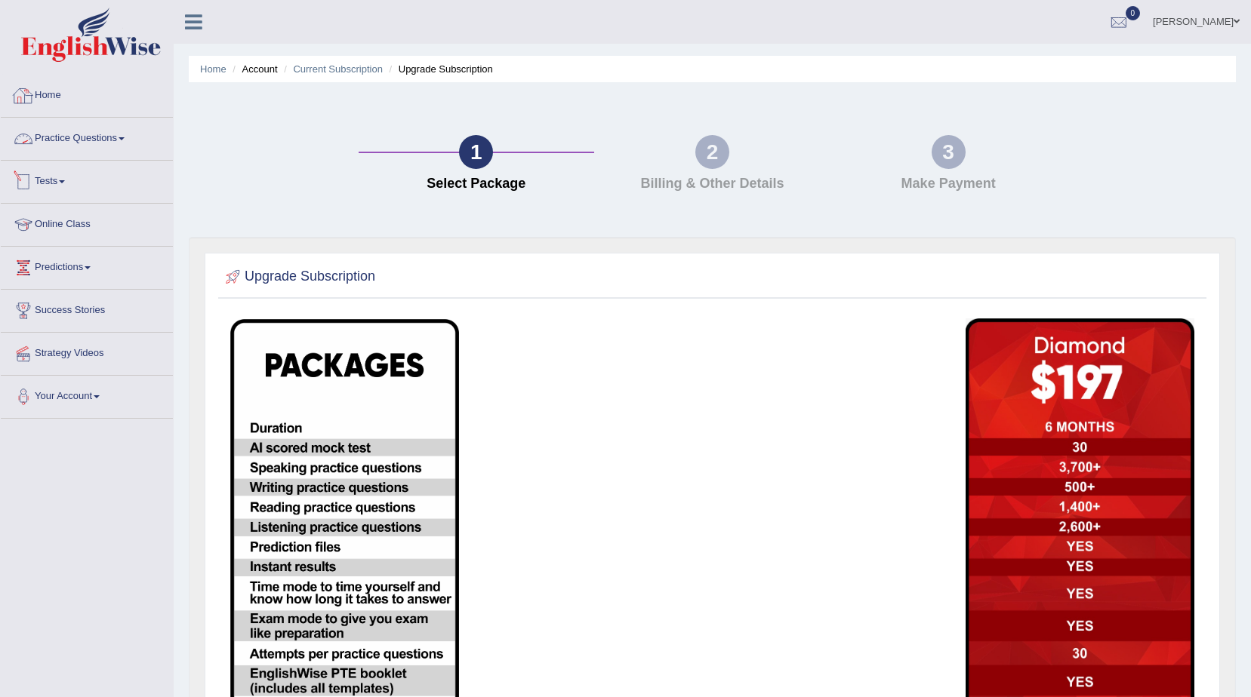
click at [35, 99] on link "Home" at bounding box center [87, 94] width 172 height 38
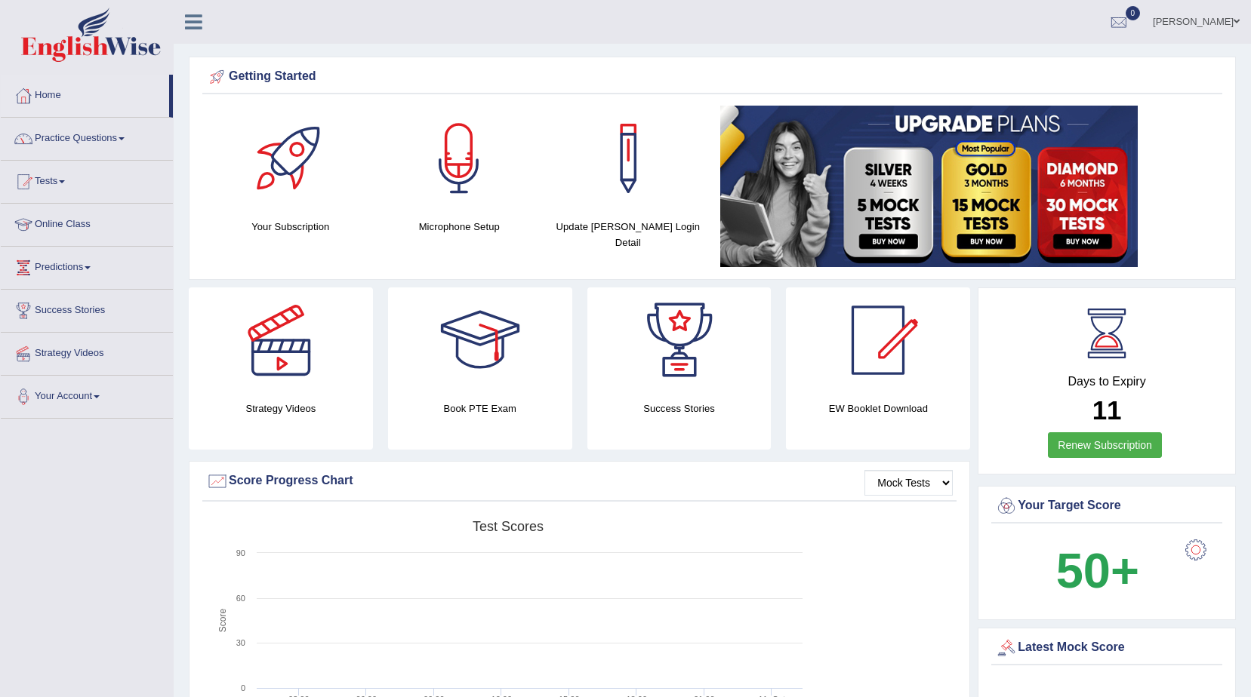
click at [1191, 553] on div at bounding box center [1196, 550] width 30 height 30
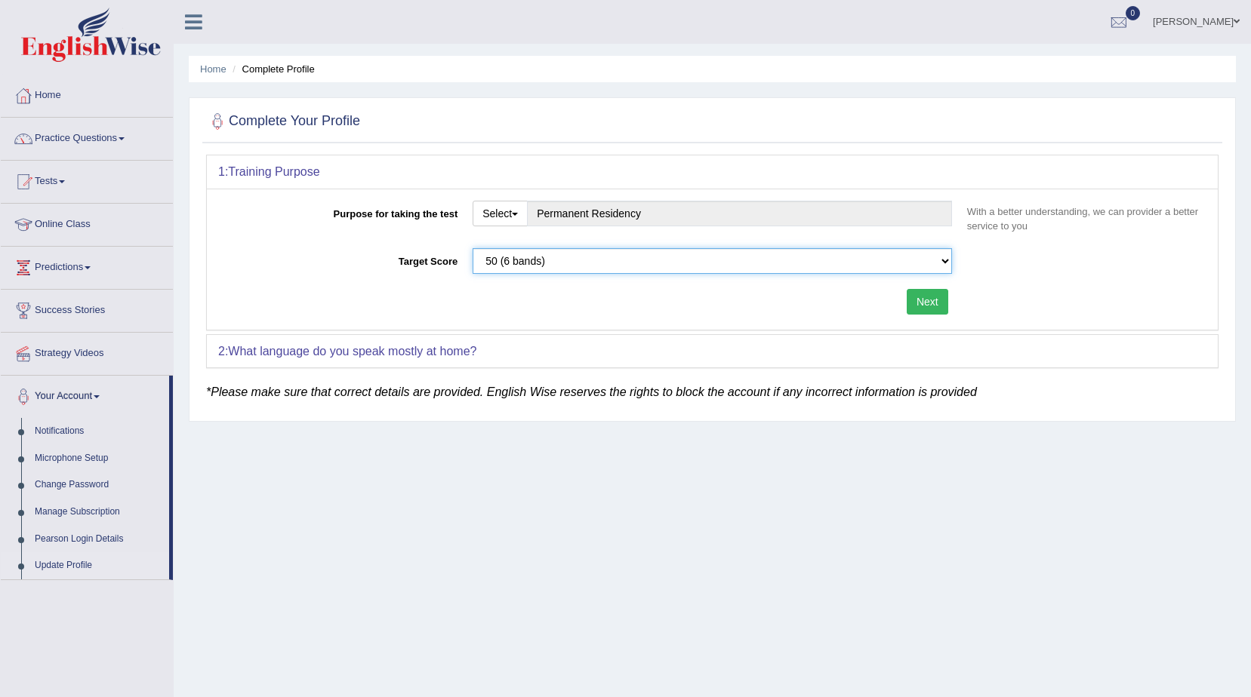
click at [943, 262] on select "Please select the correct value 50 (6 bands) 58 (6.5 bands) 65 (7 bands) 79 (8 …" at bounding box center [712, 261] width 479 height 26
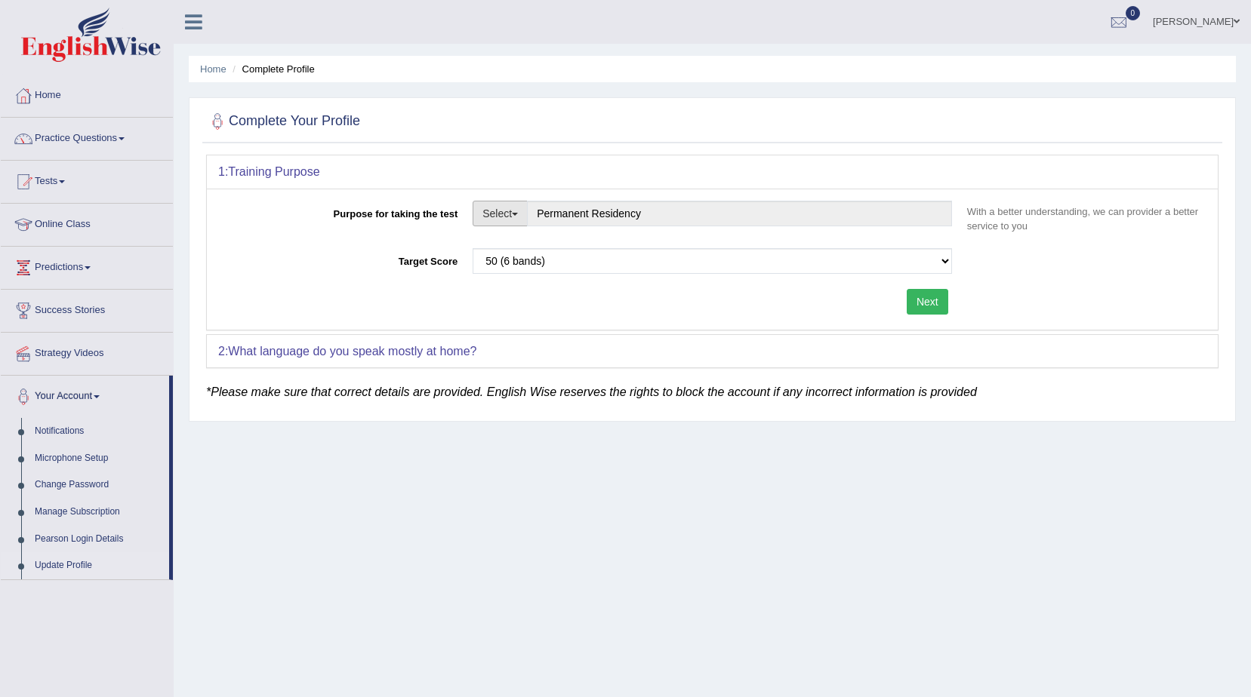
click at [513, 215] on button "Select" at bounding box center [500, 214] width 55 height 26
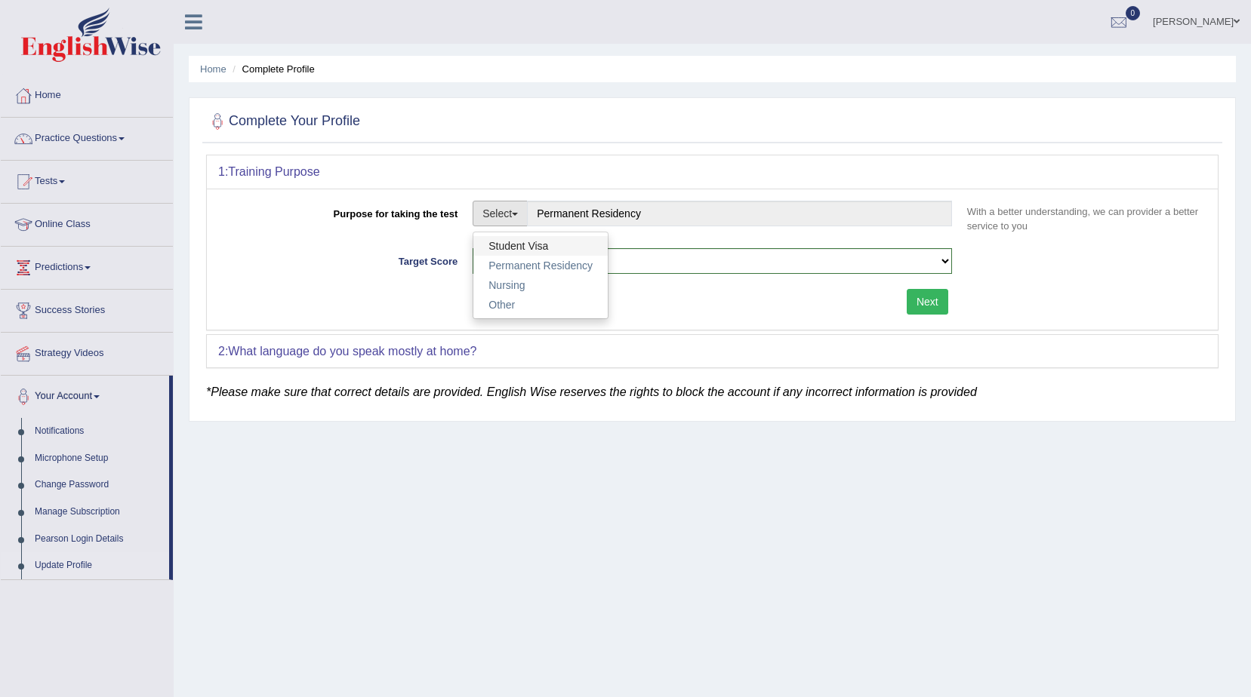
click at [516, 244] on link "Student Visa" at bounding box center [540, 246] width 134 height 20
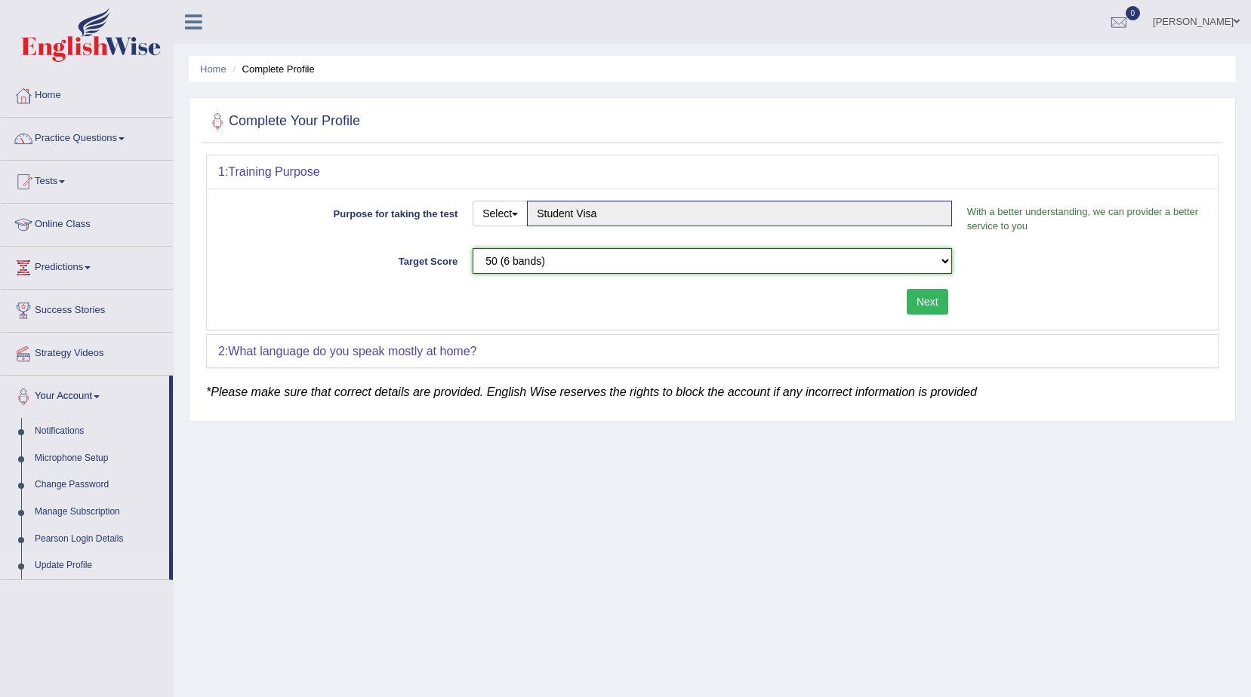
click at [713, 266] on select "Please select the correct value 50 (6 bands) 58 (6.5 bands) 65 (7 bands) 79 (8 …" at bounding box center [712, 261] width 479 height 26
click at [491, 211] on button "Select" at bounding box center [500, 214] width 55 height 26
click at [516, 260] on link "Permanent Residency" at bounding box center [540, 266] width 134 height 20
type input "Permanent Residency"
click at [917, 260] on select "Please select the correct value 50 (6 bands) 58 (6.5 bands) 65 (7 bands) 79 (8 …" at bounding box center [712, 261] width 479 height 26
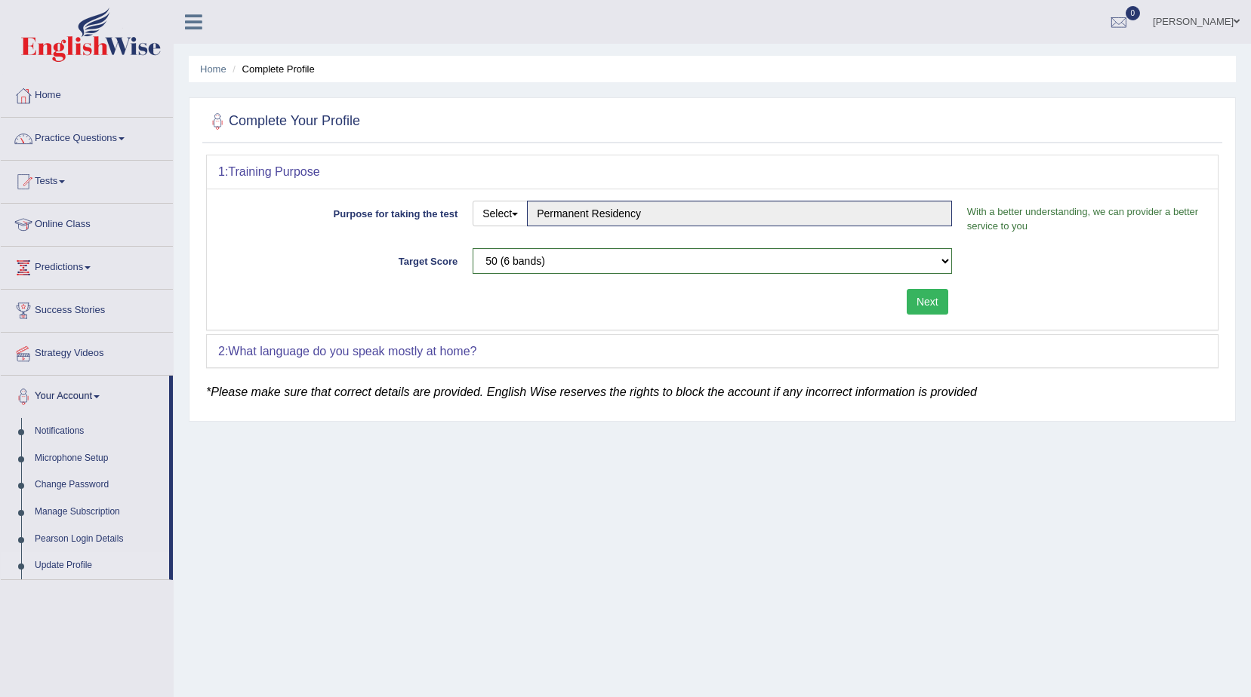
click at [596, 125] on div at bounding box center [712, 121] width 1012 height 31
click at [205, 70] on link "Home" at bounding box center [213, 68] width 26 height 11
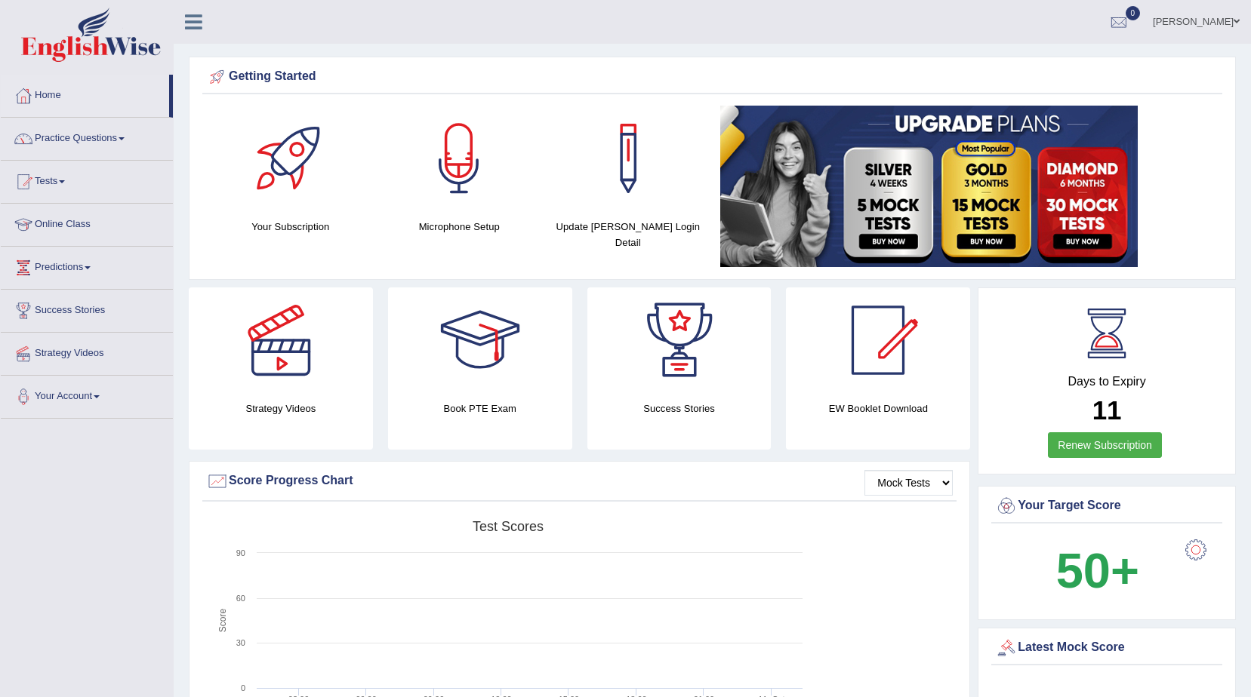
click at [1227, 21] on link "[PERSON_NAME]" at bounding box center [1195, 19] width 109 height 39
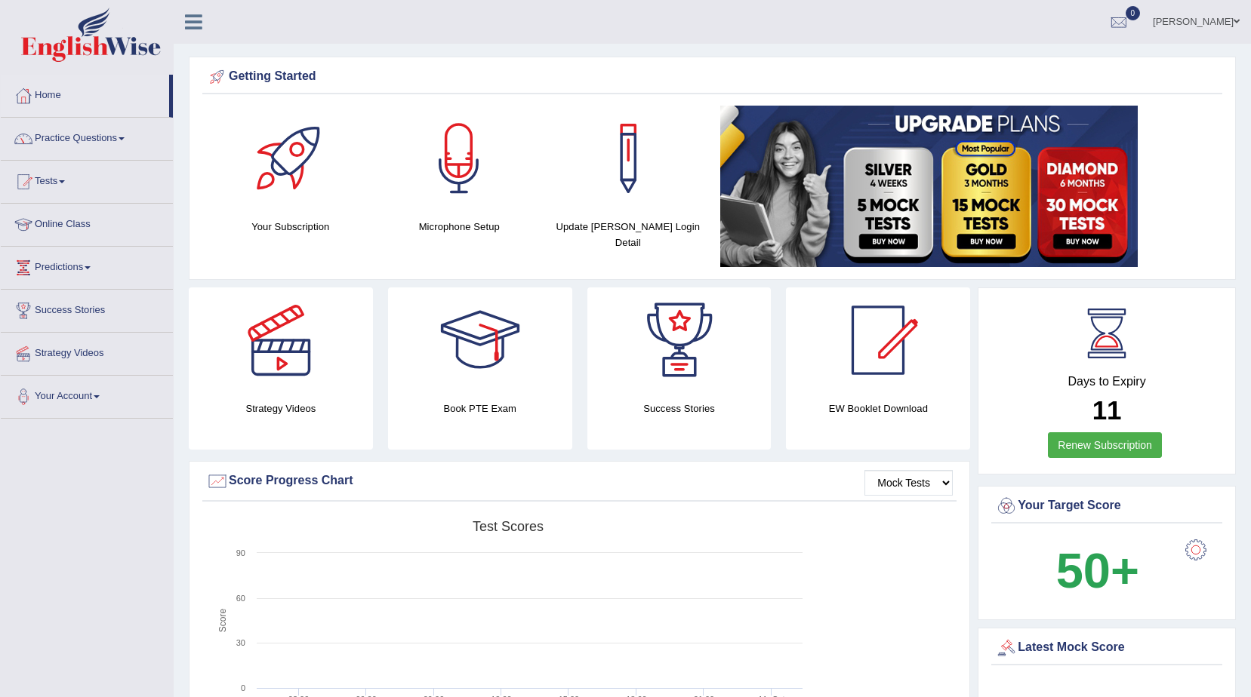
click at [1218, 25] on link "[PERSON_NAME]" at bounding box center [1195, 19] width 109 height 39
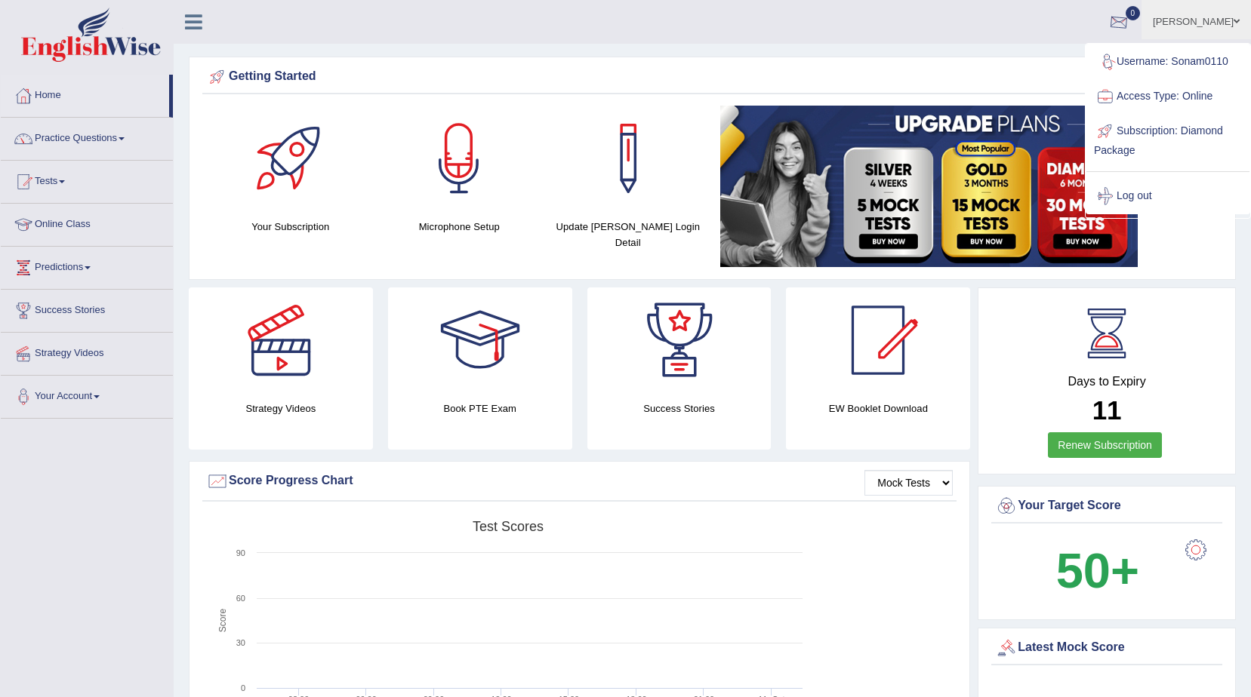
click at [857, 61] on div "Getting Started Your Subscription Microphone Setup Update Pearson Login Detail ×" at bounding box center [712, 168] width 1047 height 223
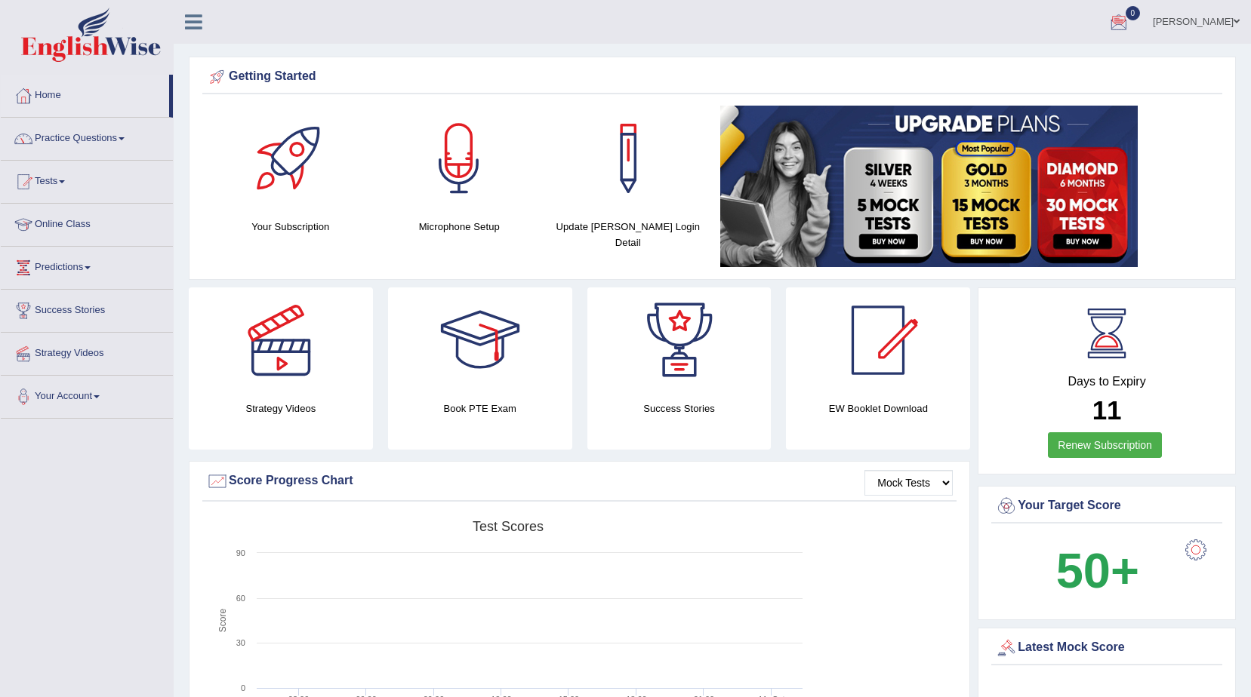
click at [1230, 26] on link "[PERSON_NAME]" at bounding box center [1195, 19] width 109 height 39
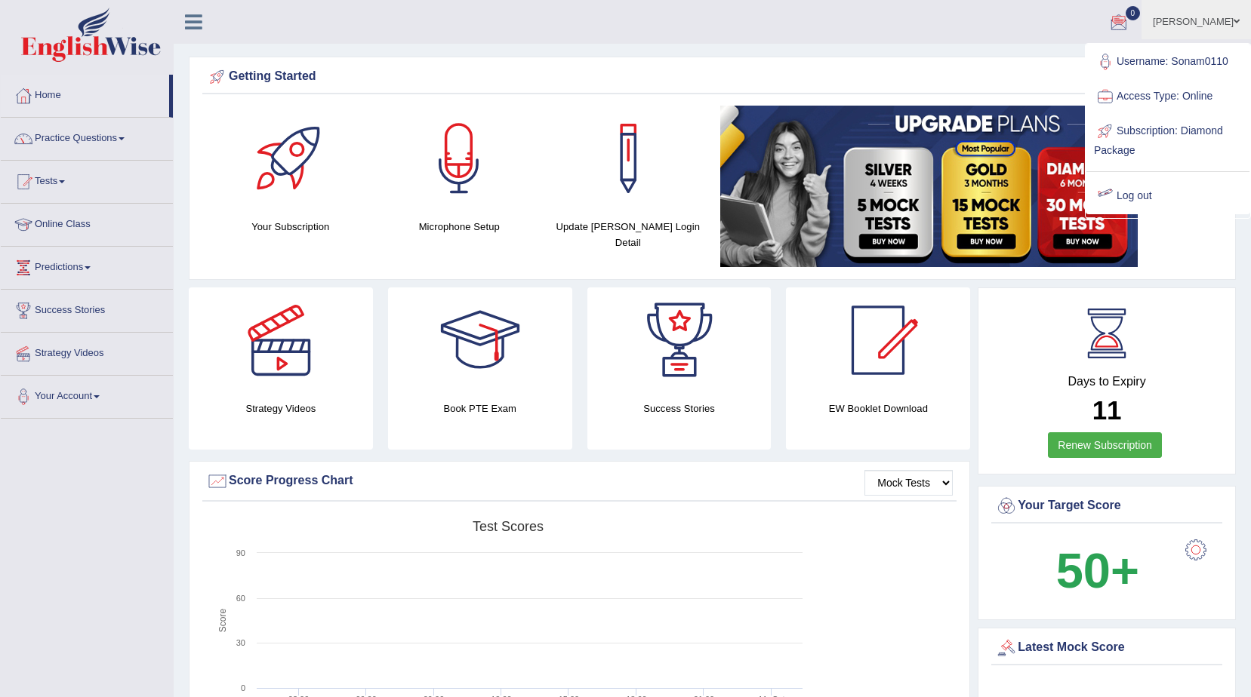
click at [1204, 359] on div "Days to Expiry 11 Renew Subscription" at bounding box center [1106, 383] width 231 height 167
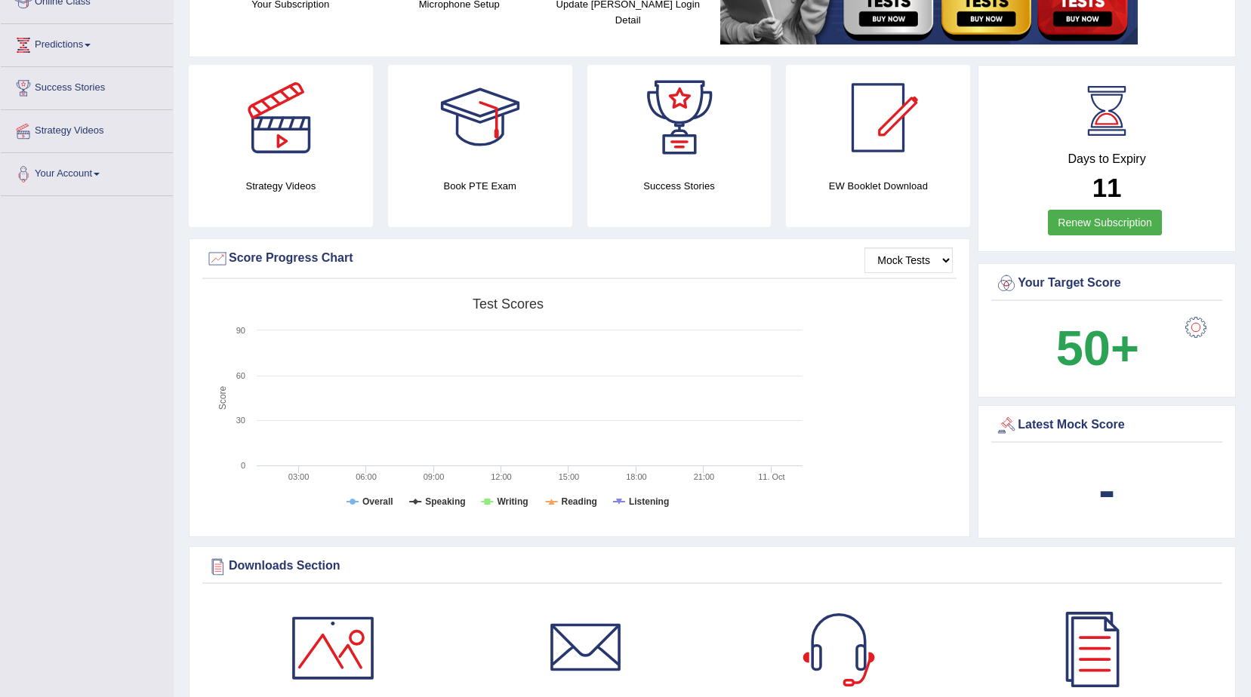
scroll to position [377, 0]
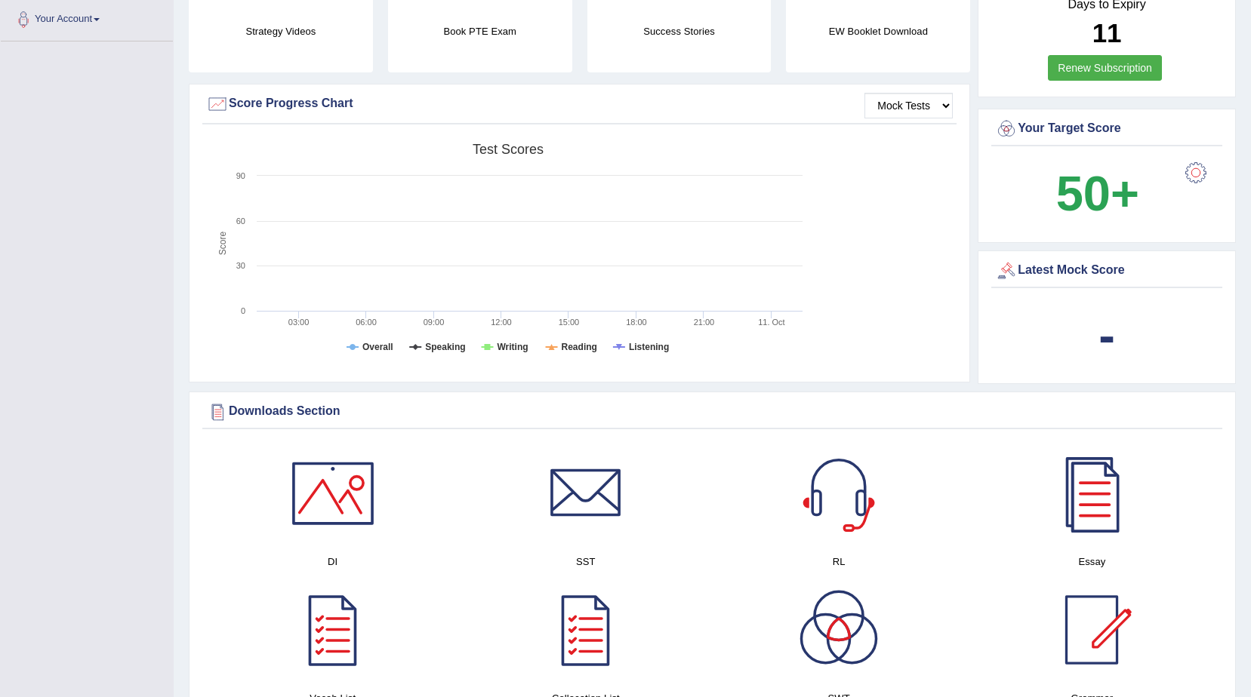
click at [1030, 269] on div "Latest Mock Score" at bounding box center [1106, 271] width 223 height 23
click at [1196, 161] on div at bounding box center [1196, 173] width 30 height 30
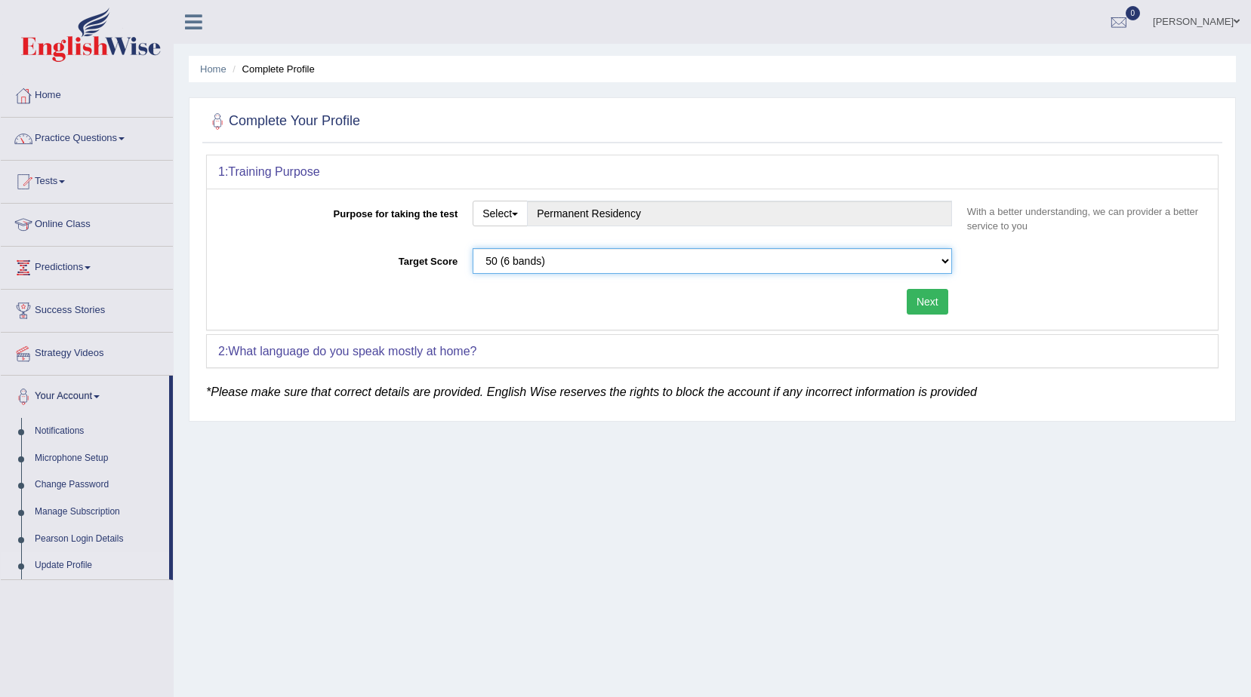
click at [546, 264] on select "Please select the correct value 50 (6 bands) 58 (6.5 bands) 65 (7 bands) 79 (8 …" at bounding box center [712, 261] width 479 height 26
click at [728, 78] on ul "Home Complete Profile" at bounding box center [712, 69] width 1047 height 26
click at [220, 70] on link "Home" at bounding box center [213, 68] width 26 height 11
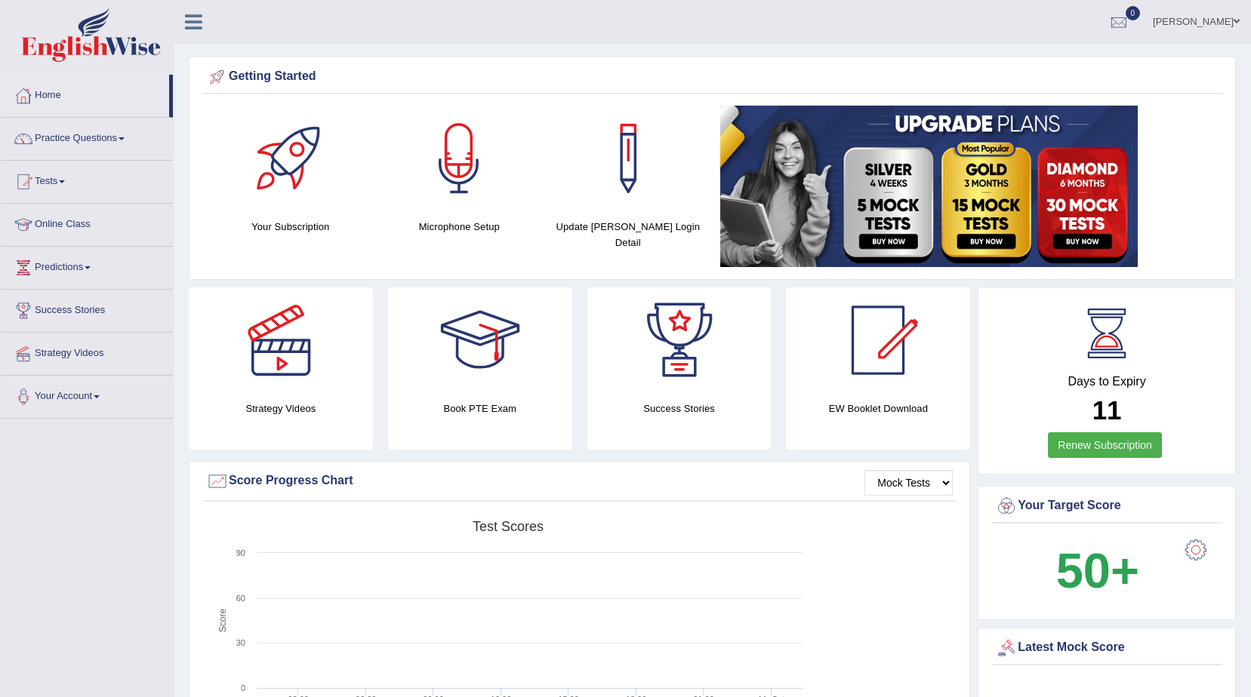
click at [538, 572] on rect at bounding box center [508, 630] width 604 height 234
click at [1189, 323] on div "Days to Expiry 11 Renew Subscription" at bounding box center [1106, 383] width 231 height 167
click at [1217, 20] on link "Sonam" at bounding box center [1195, 19] width 109 height 39
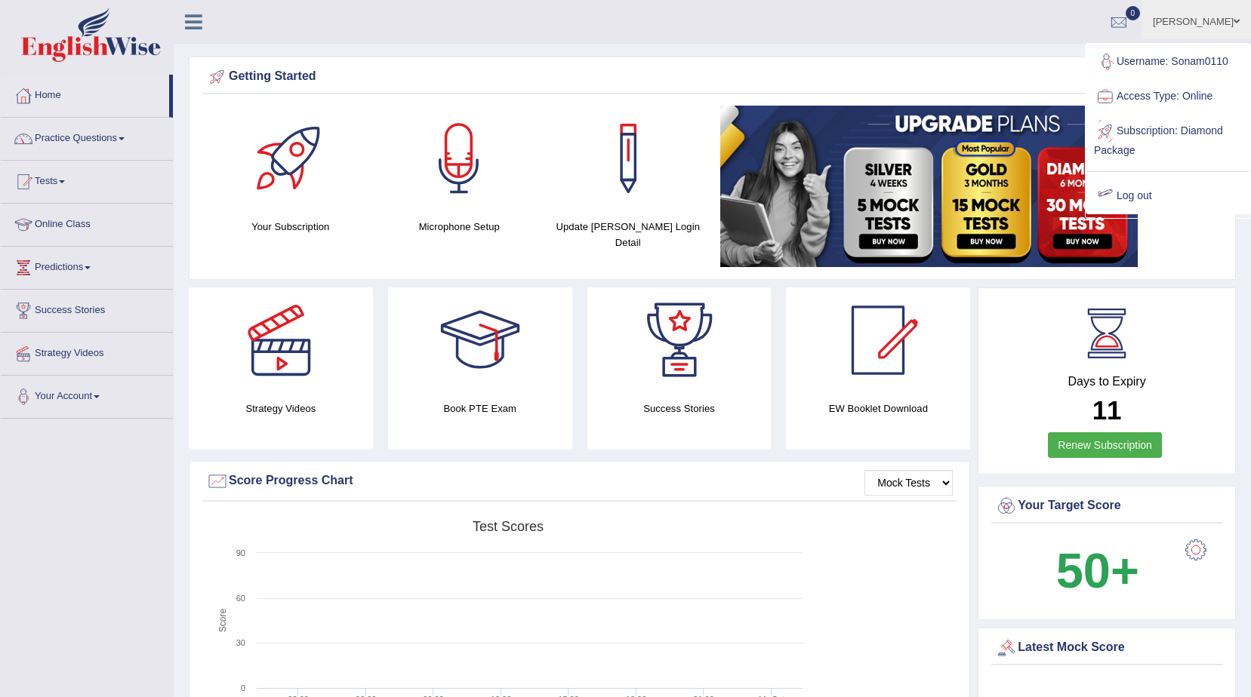
click at [1143, 190] on link "Log out" at bounding box center [1167, 196] width 163 height 35
